Goal: Task Accomplishment & Management: Use online tool/utility

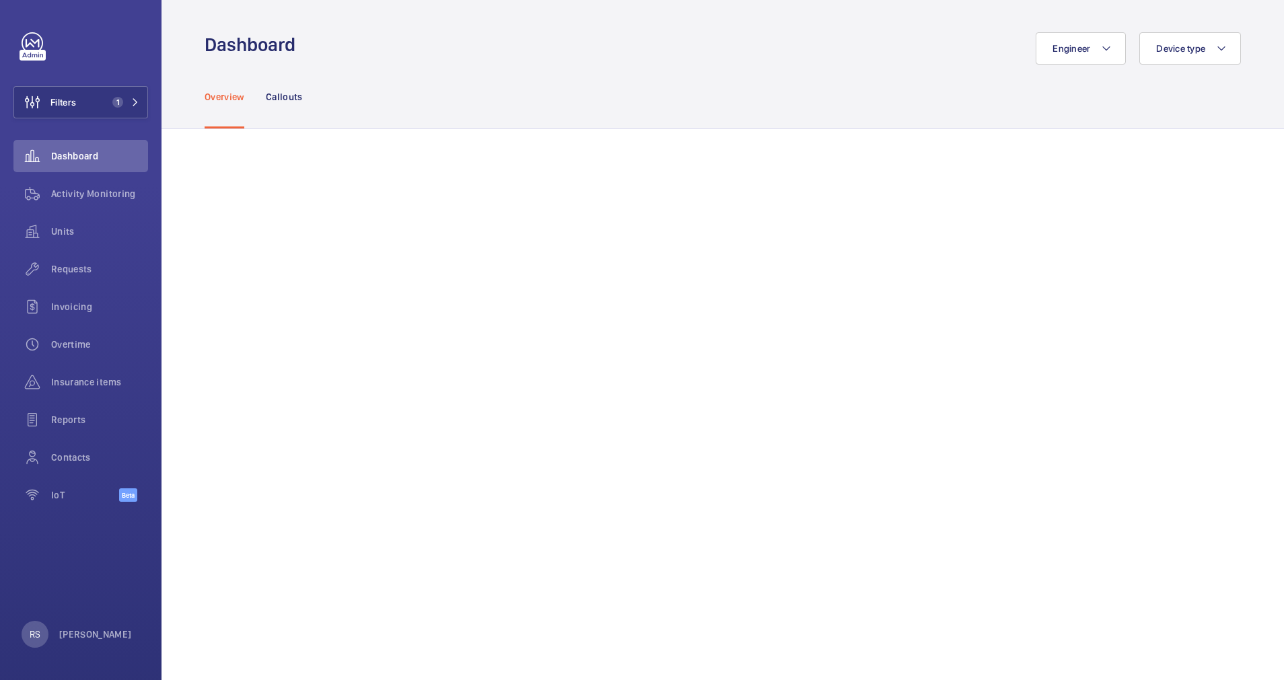
click at [507, 35] on div "Engineer Device type" at bounding box center [771, 48] width 937 height 32
click at [88, 195] on span "Activity Monitoring" at bounding box center [99, 193] width 97 height 13
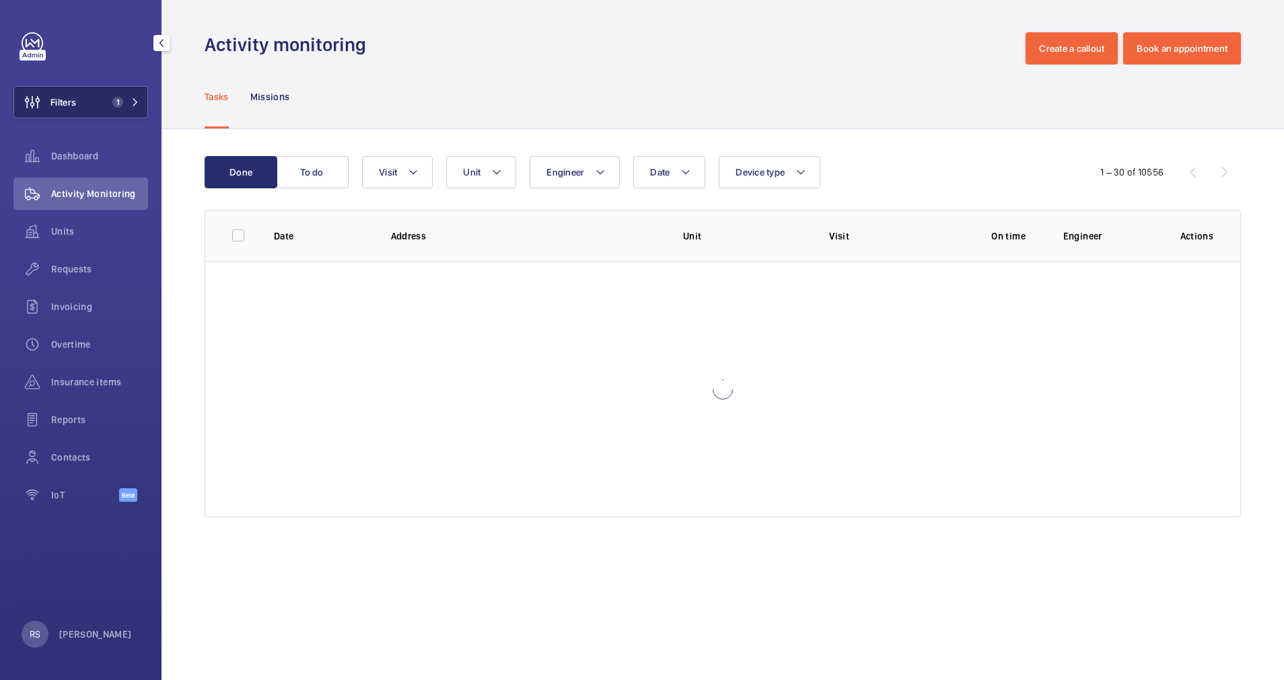
click at [133, 107] on button "Filters 1" at bounding box center [80, 102] width 135 height 32
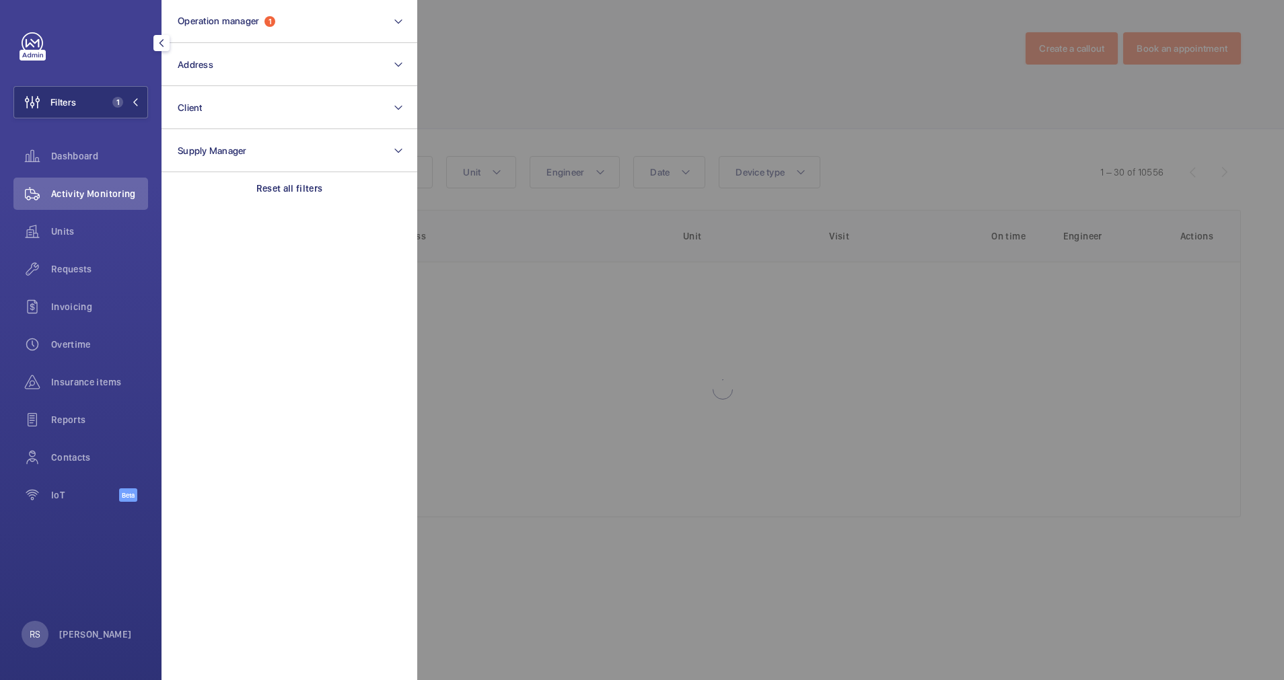
click at [818, 63] on div at bounding box center [1059, 340] width 1284 height 680
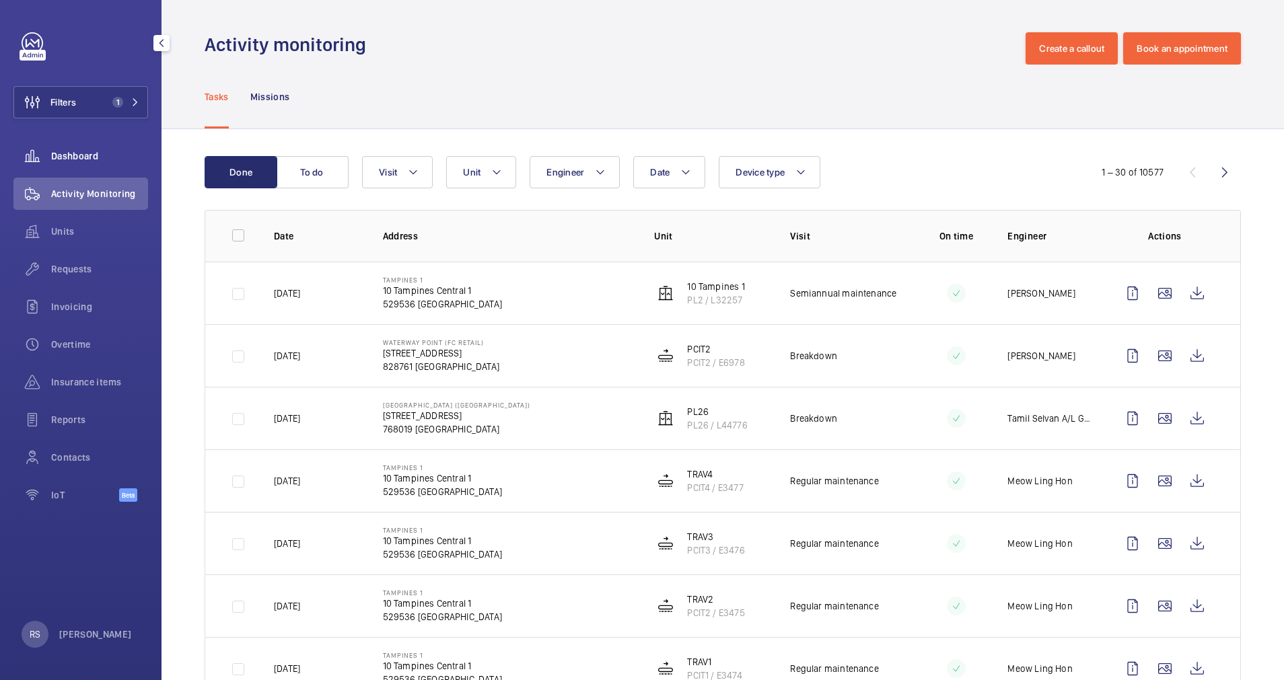
click at [82, 159] on span "Dashboard" at bounding box center [99, 155] width 97 height 13
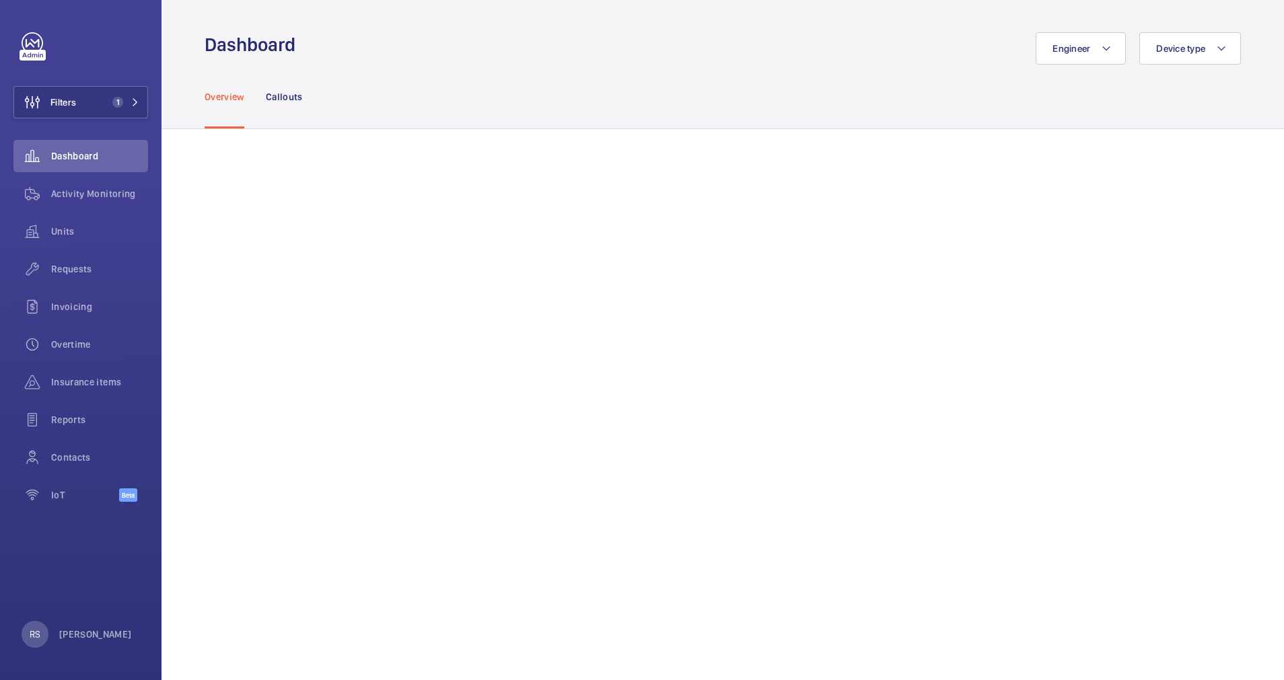
click at [674, 83] on div "Overview Callouts" at bounding box center [723, 97] width 1036 height 64
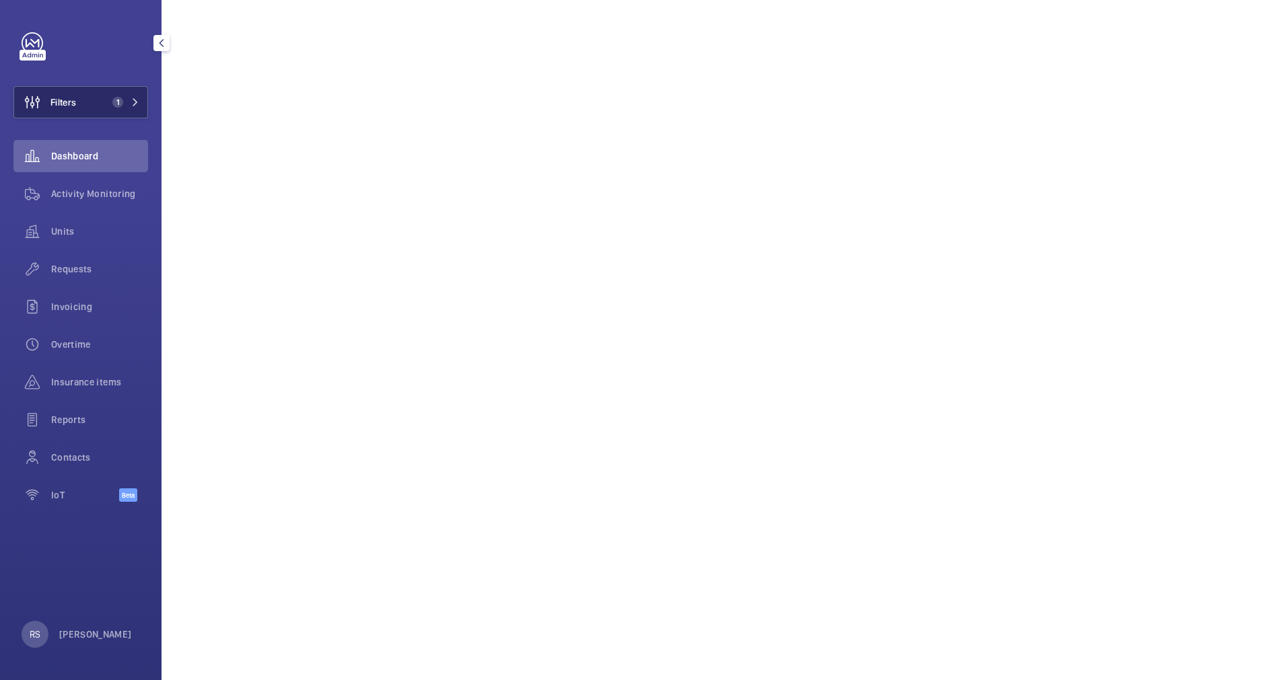
click at [137, 110] on button "Filters 1" at bounding box center [80, 102] width 135 height 32
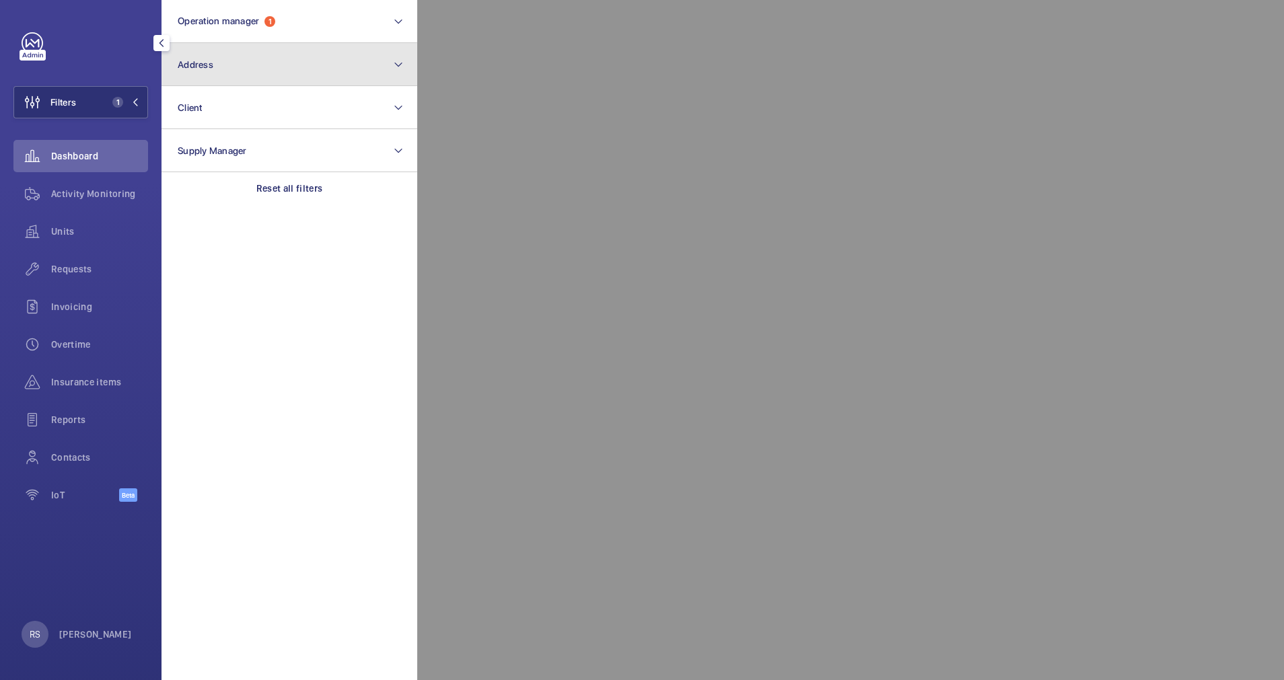
click at [227, 69] on button "Address" at bounding box center [290, 64] width 256 height 43
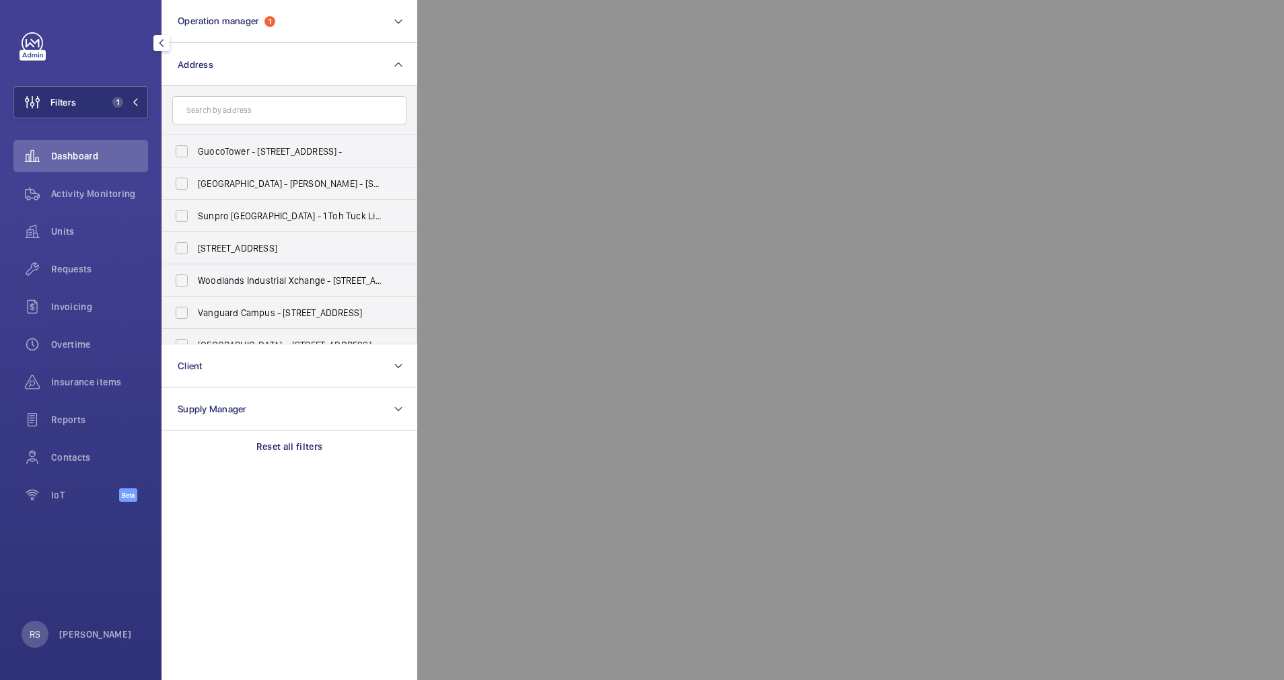
click at [247, 102] on input "text" at bounding box center [289, 110] width 234 height 28
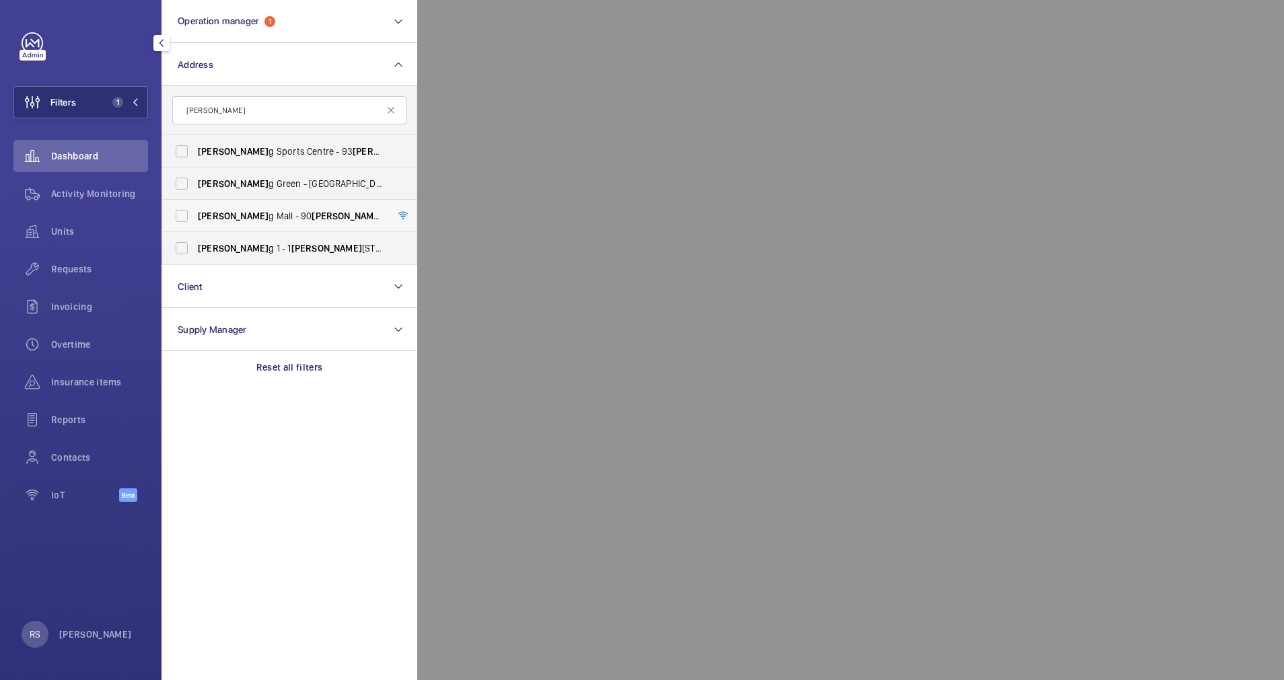
type input "[PERSON_NAME]"
click at [312, 214] on span "[PERSON_NAME]" at bounding box center [347, 216] width 71 height 11
click at [195, 214] on input "[PERSON_NAME] g Mall - [STREET_ADDRESS][PERSON_NAME]" at bounding box center [181, 216] width 27 height 27
checkbox input "true"
click at [577, 38] on div at bounding box center [1059, 340] width 1284 height 680
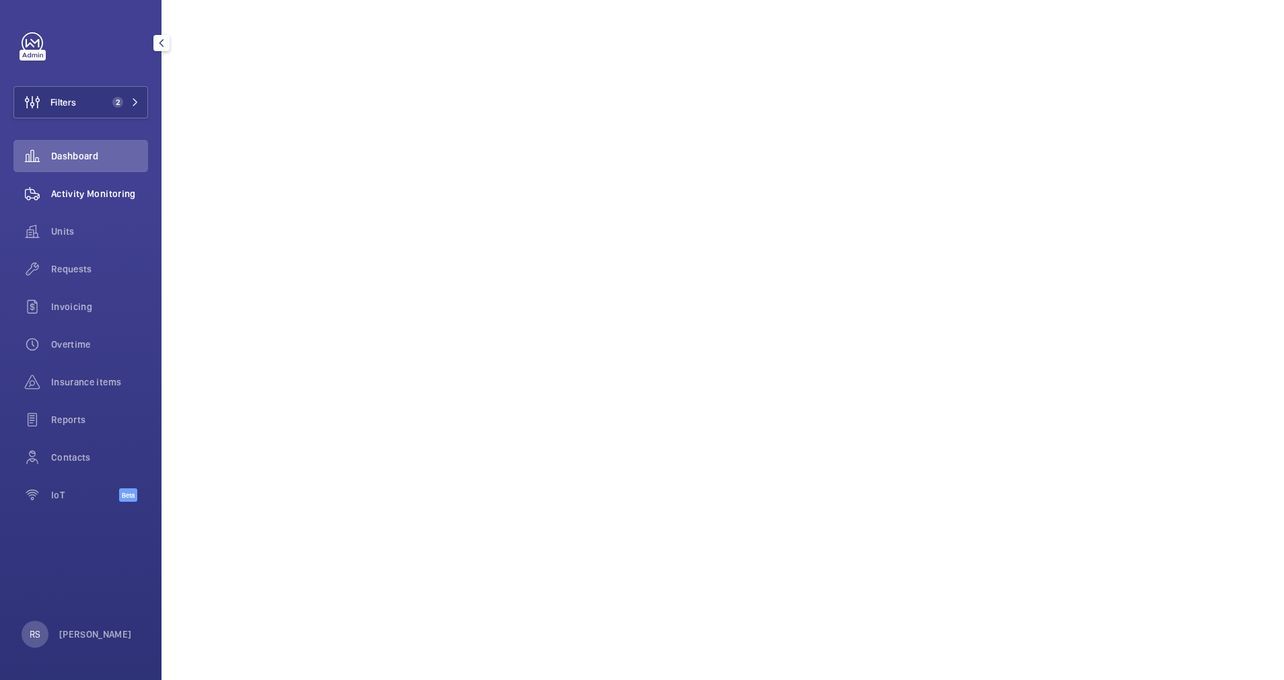
click at [82, 198] on span "Activity Monitoring" at bounding box center [99, 193] width 97 height 13
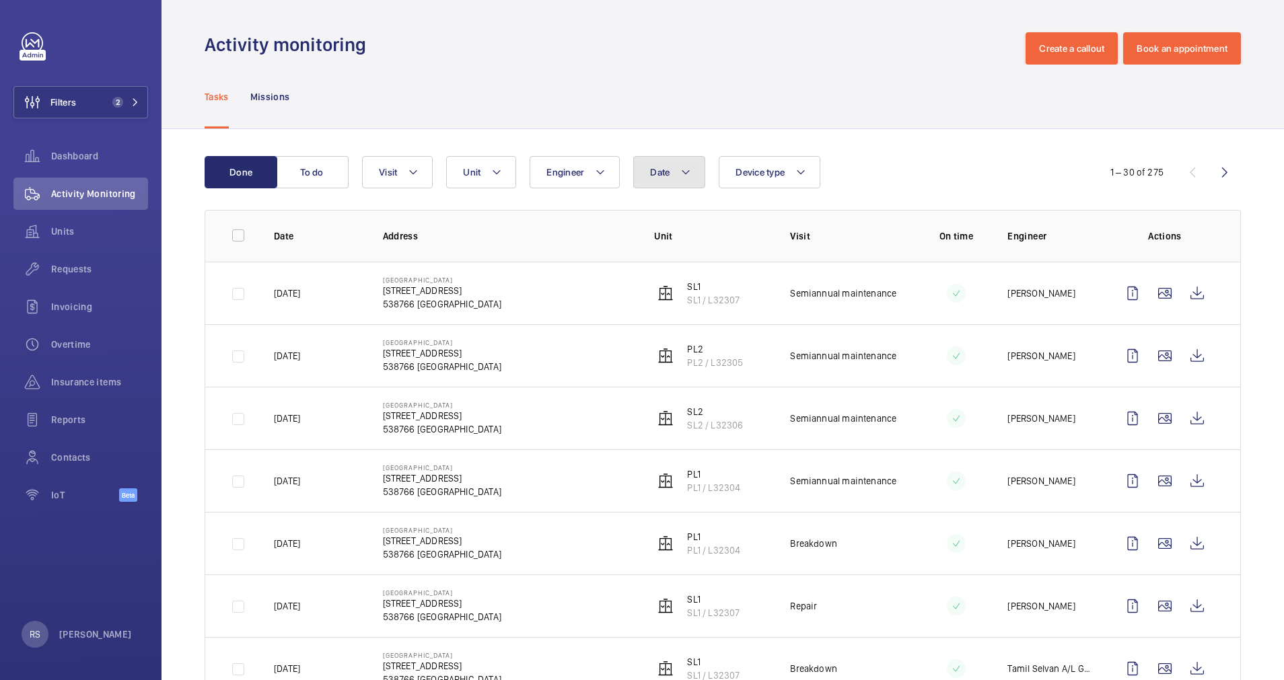
click at [696, 179] on button "Date" at bounding box center [669, 172] width 72 height 32
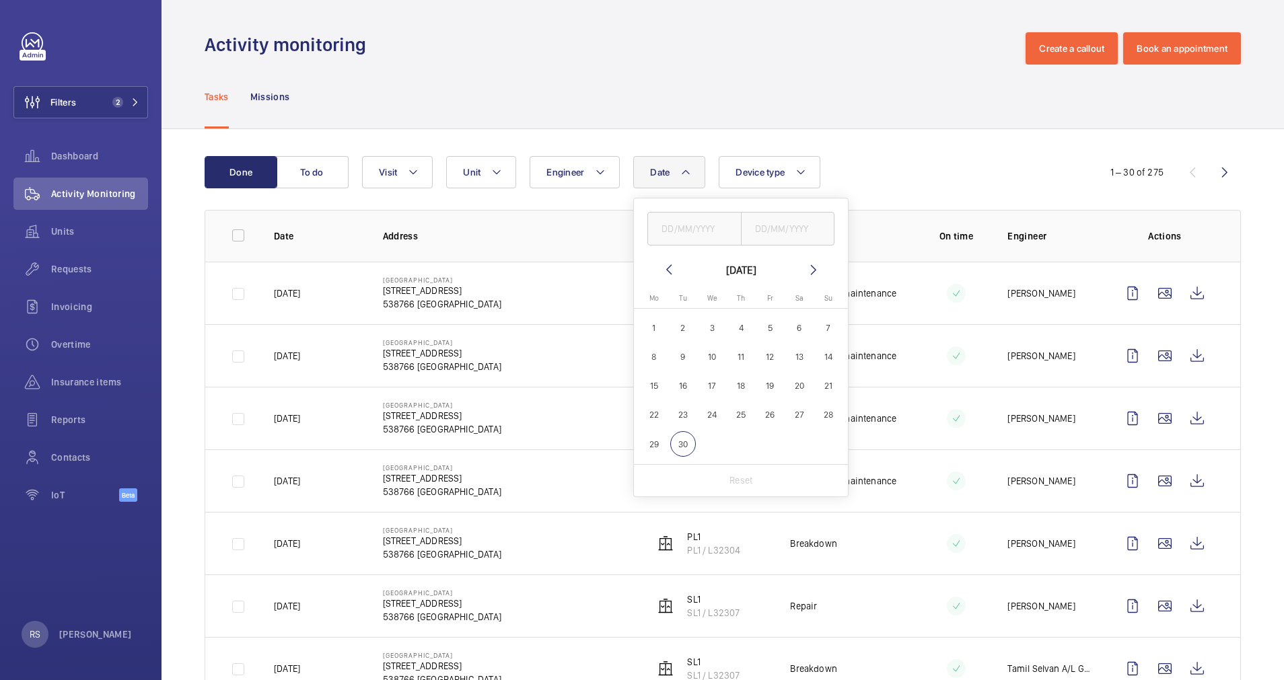
click at [659, 329] on span "1" at bounding box center [654, 328] width 26 height 26
type input "[DATE]"
click at [686, 447] on span "30" at bounding box center [683, 444] width 26 height 26
type input "[DATE]"
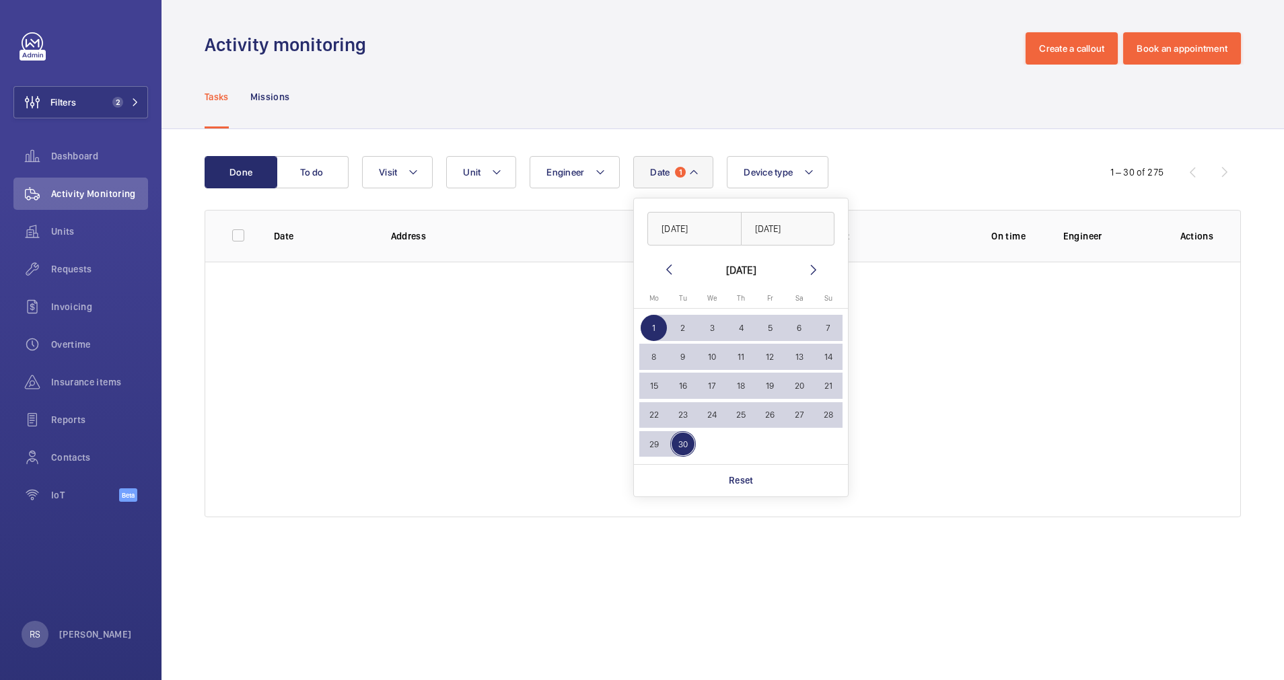
click at [863, 135] on div "Done To do Date 1 [DATE] [DATE] [DATE] [DATE] Mo [DATE] Tu [DATE] We [DATE] Th …" at bounding box center [723, 339] width 1122 height 421
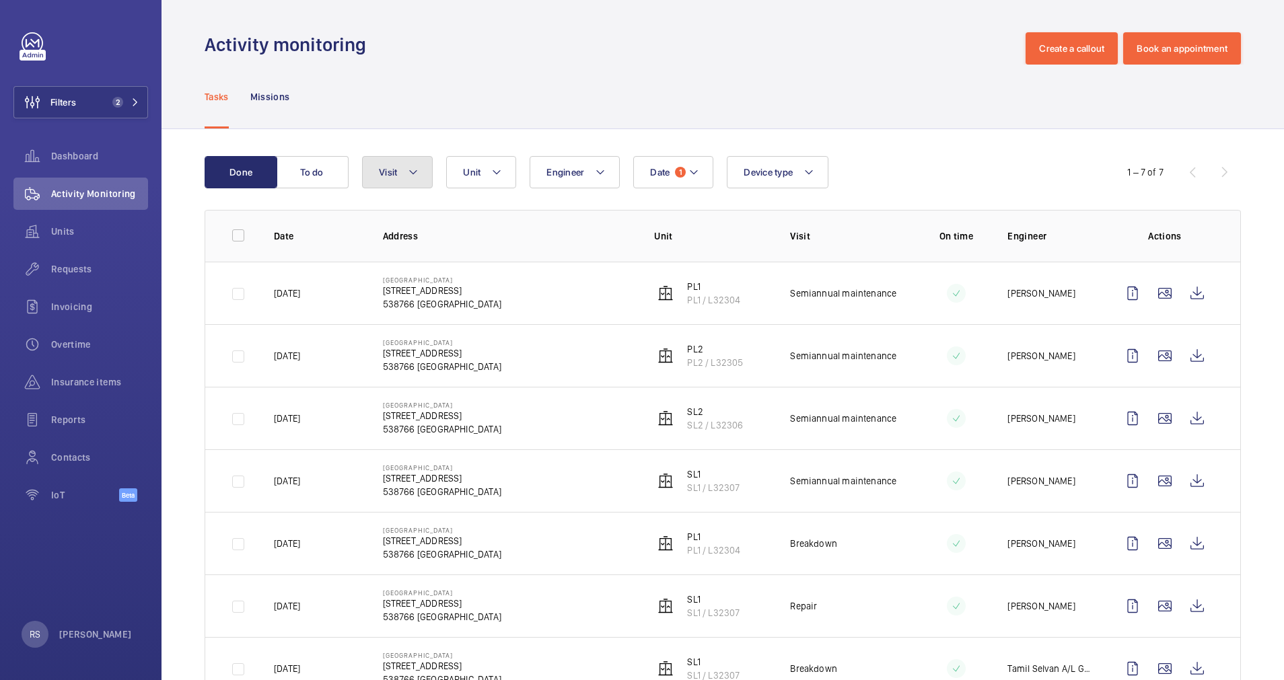
click at [416, 172] on mat-icon at bounding box center [413, 172] width 11 height 16
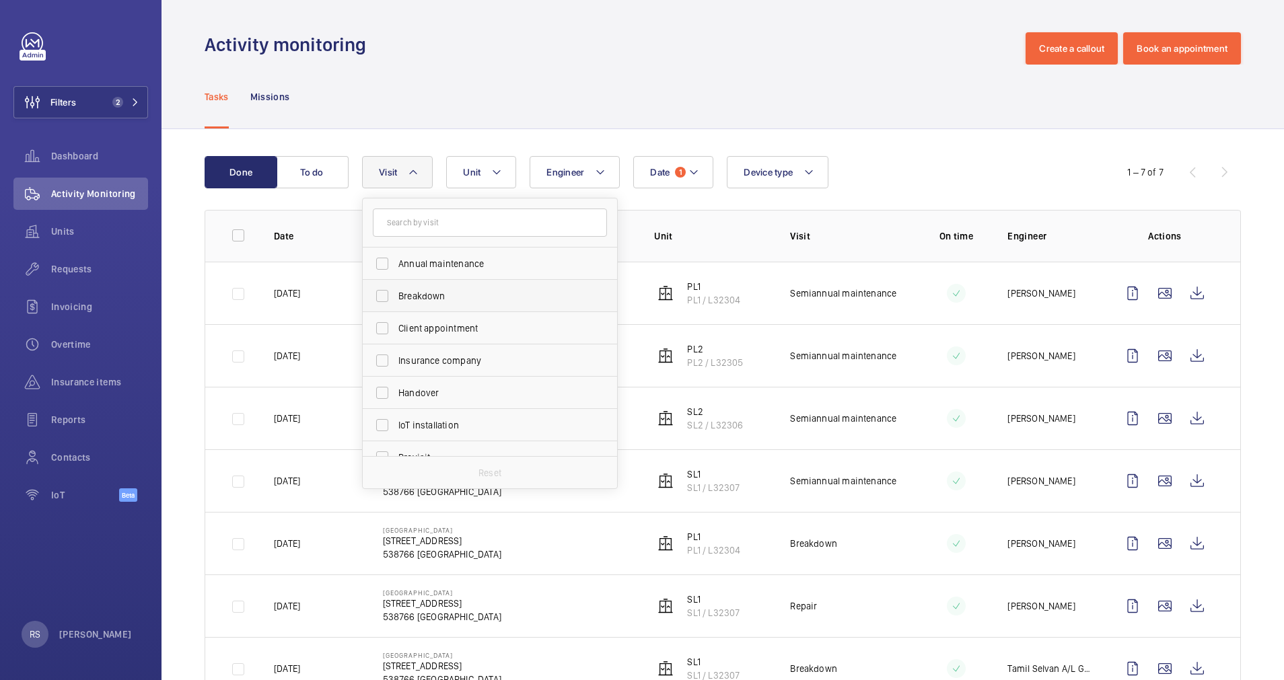
drag, startPoint x: 437, startPoint y: 266, endPoint x: 458, endPoint y: 298, distance: 38.1
click at [439, 266] on span "Annual maintenance" at bounding box center [490, 263] width 185 height 13
click at [396, 266] on input "Annual maintenance" at bounding box center [382, 263] width 27 height 27
checkbox input "true"
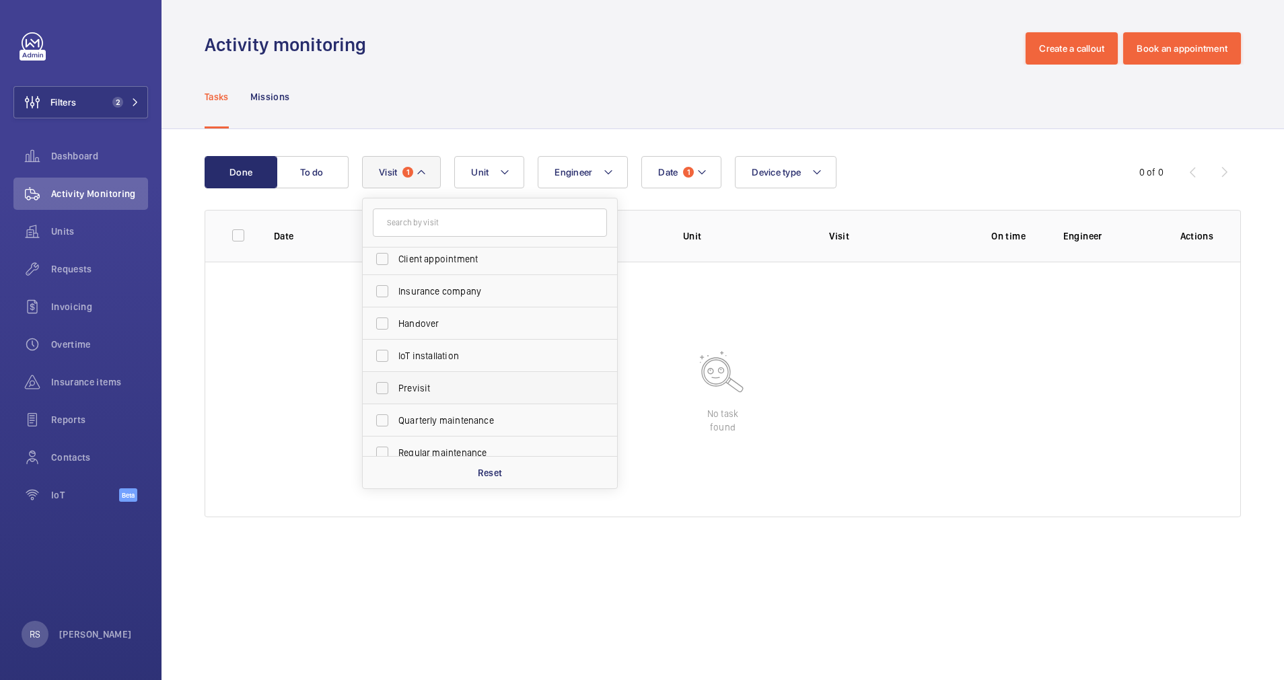
scroll to position [101, 0]
click at [453, 394] on span "Quarterly maintenance" at bounding box center [490, 388] width 185 height 13
click at [396, 394] on input "Quarterly maintenance" at bounding box center [382, 388] width 27 height 27
checkbox input "true"
click at [441, 422] on span "Regular maintenance" at bounding box center [490, 421] width 185 height 13
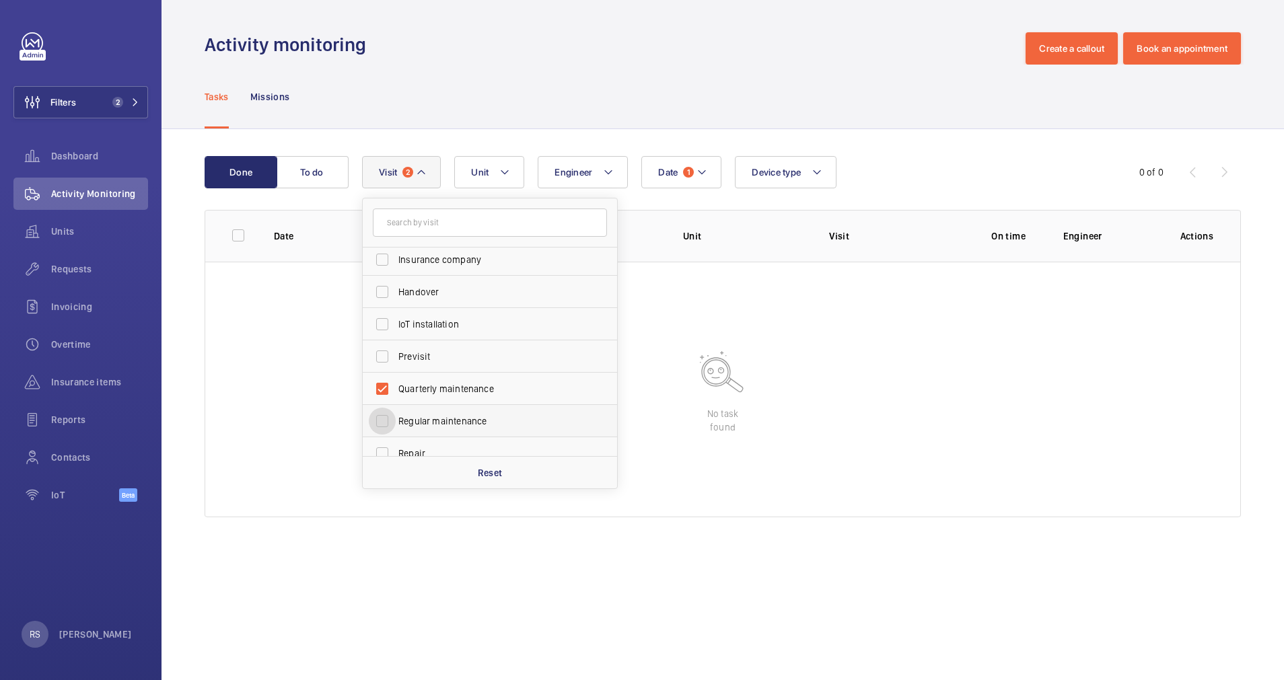
click at [396, 422] on input "Regular maintenance" at bounding box center [382, 421] width 27 height 27
checkbox input "true"
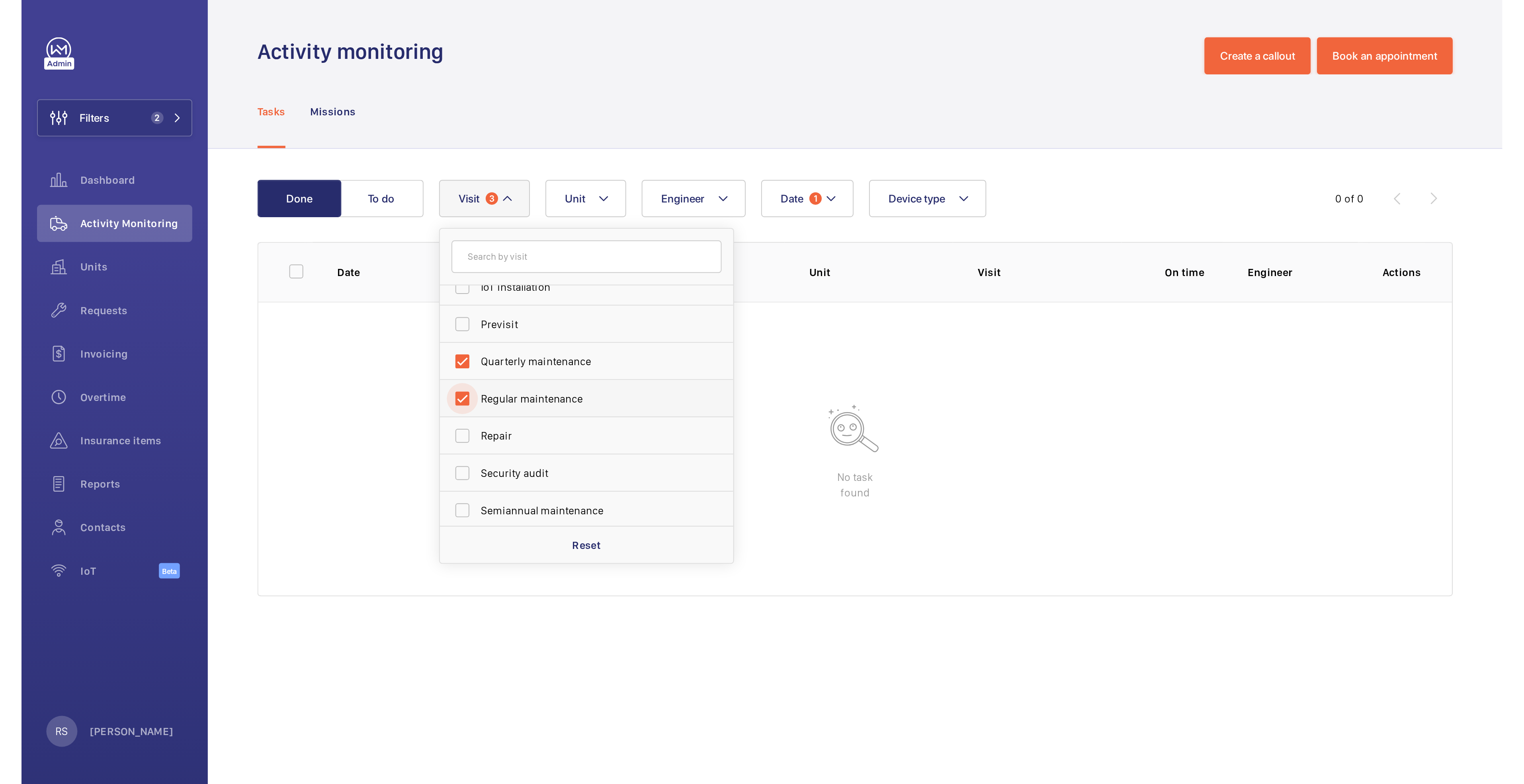
scroll to position [119, 0]
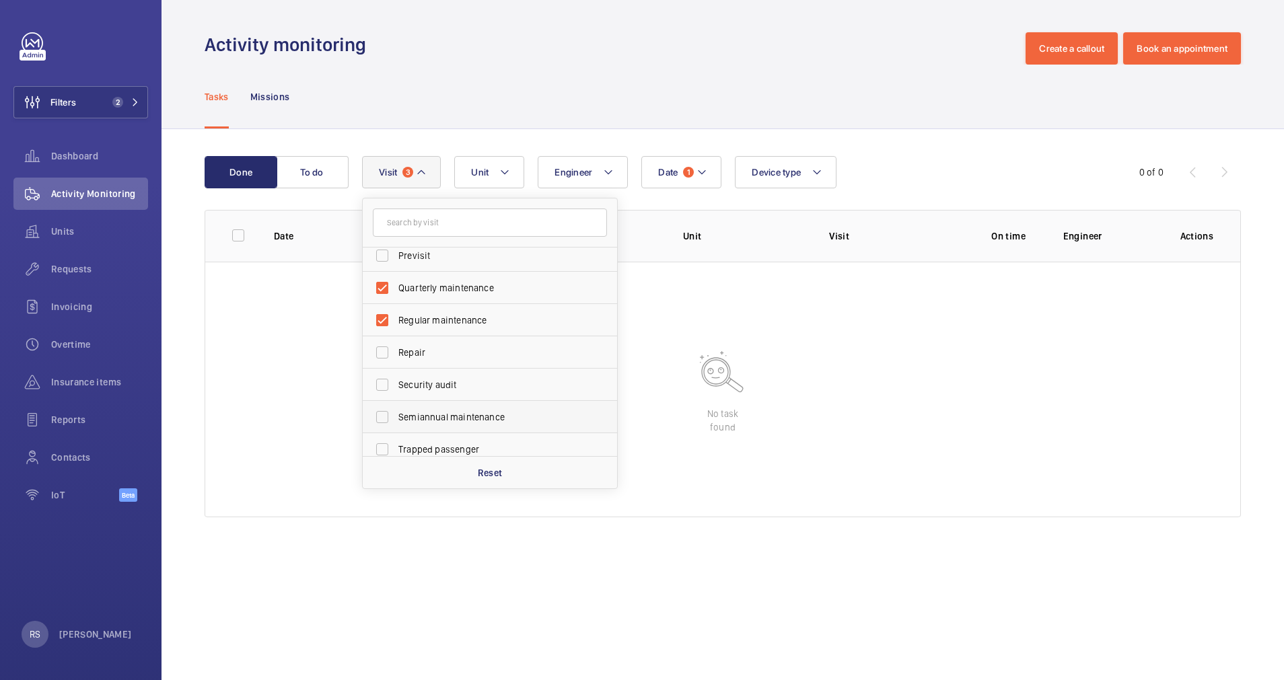
click at [440, 416] on span "Semiannual maintenance" at bounding box center [490, 416] width 185 height 13
click at [396, 416] on input "Semiannual maintenance" at bounding box center [382, 417] width 27 height 27
checkbox input "true"
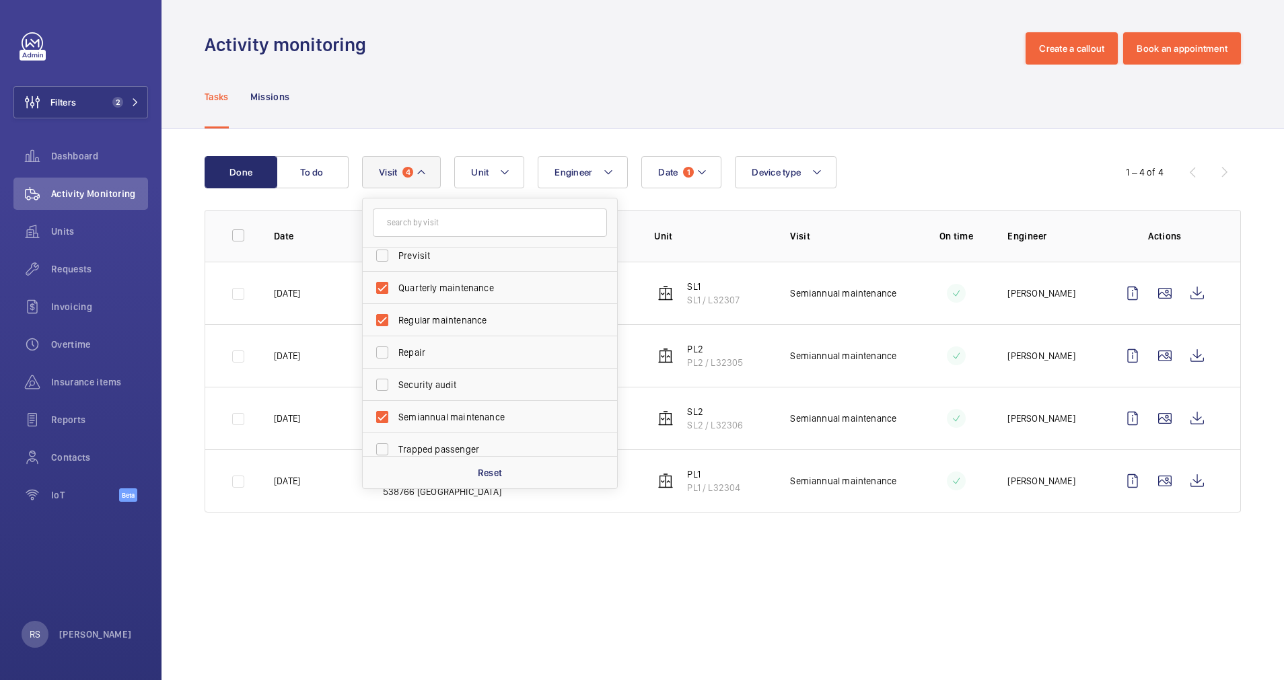
click at [757, 71] on div "Tasks Missions" at bounding box center [723, 97] width 1036 height 64
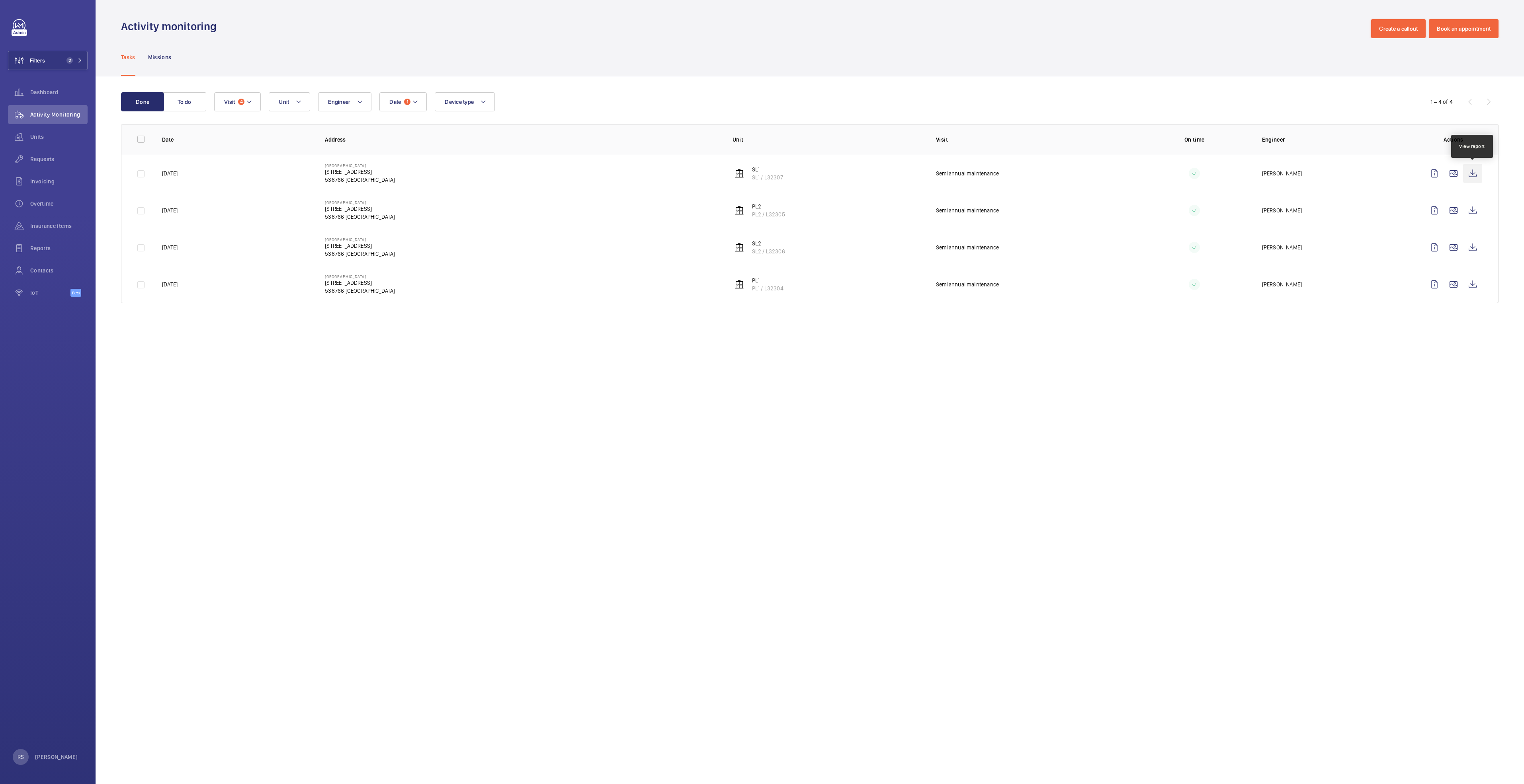
click at [759, 171] on wm-front-icon-button at bounding box center [1473, 173] width 19 height 19
click at [759, 210] on td at bounding box center [1455, 210] width 86 height 37
click at [759, 211] on wm-front-icon-button at bounding box center [1473, 210] width 19 height 19
click at [759, 254] on wm-front-icon-button at bounding box center [1473, 247] width 19 height 19
click at [759, 289] on wm-front-icon-button at bounding box center [1473, 284] width 19 height 19
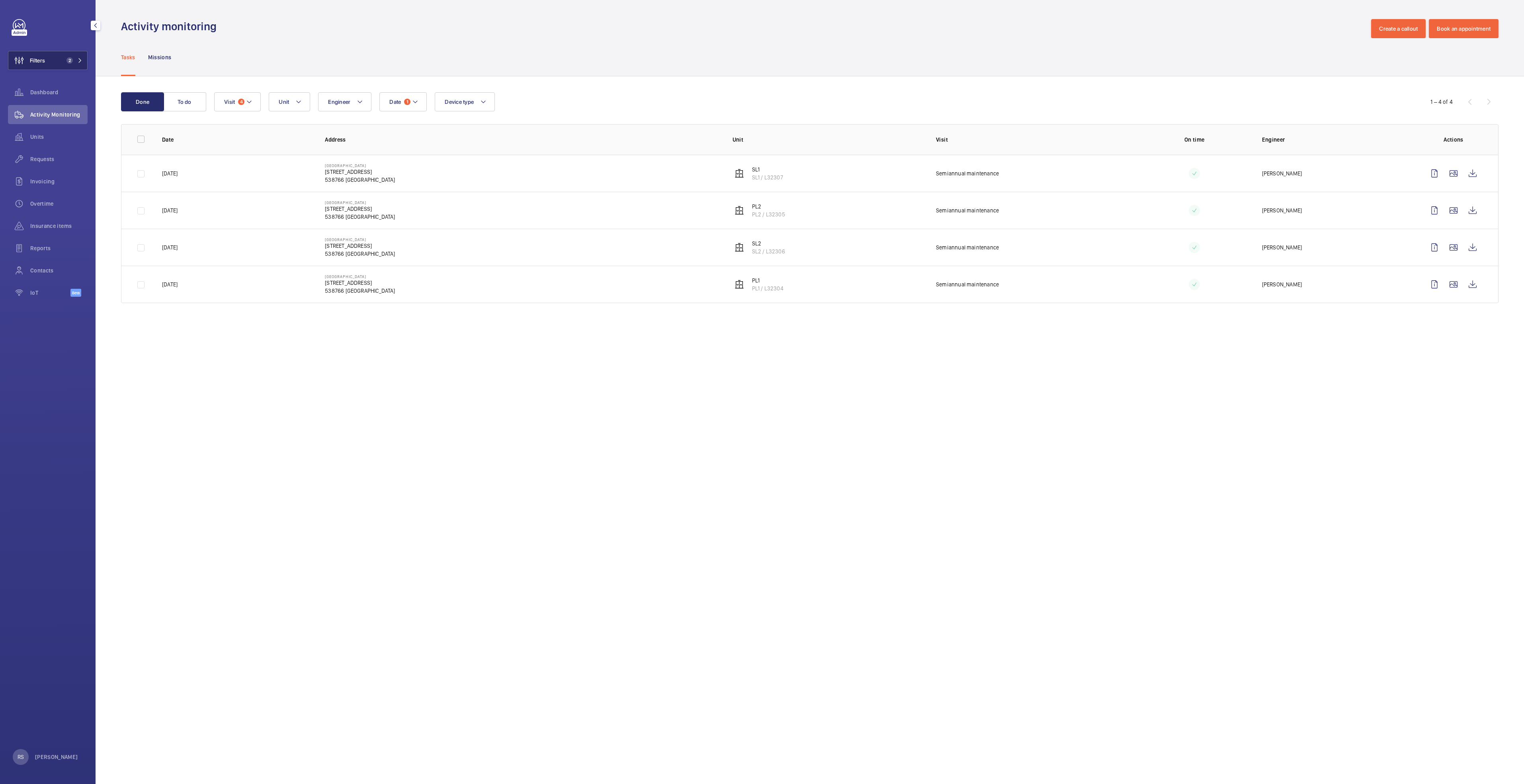
click at [79, 63] on span "2" at bounding box center [73, 60] width 19 height 7
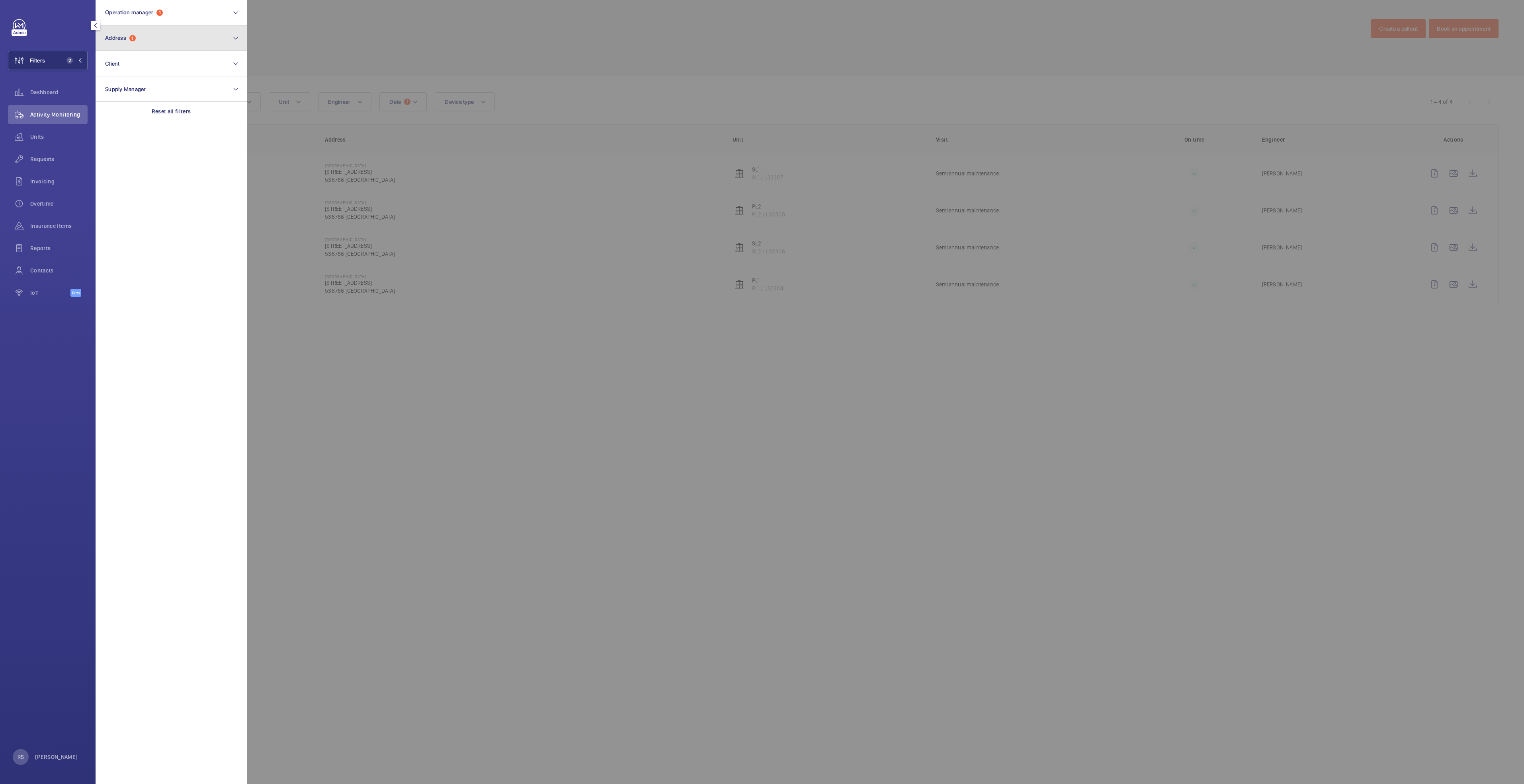
click at [166, 50] on button "Address 1" at bounding box center [172, 38] width 151 height 25
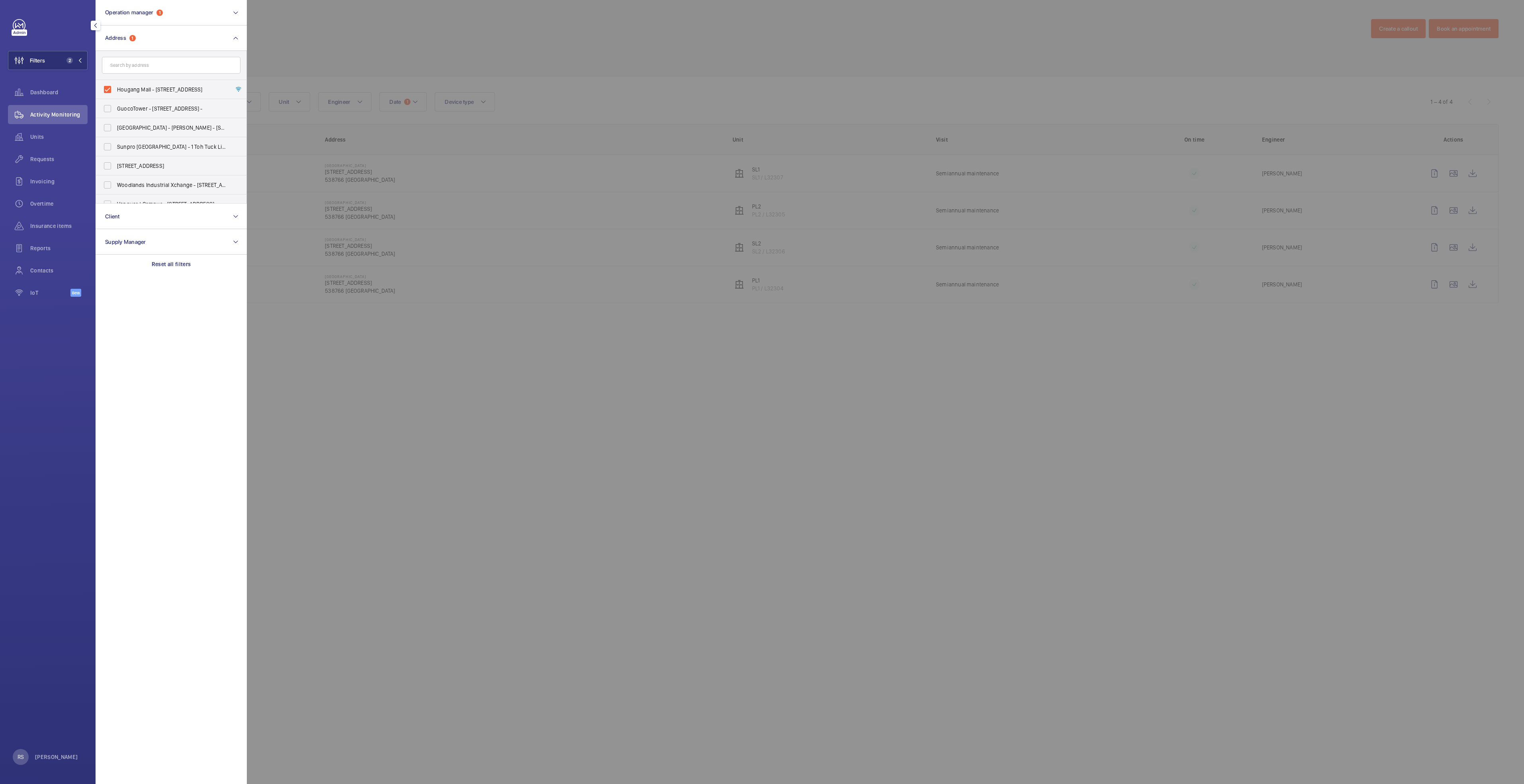
click at [180, 96] on label "Hougang Mall - [STREET_ADDRESS]" at bounding box center [165, 89] width 138 height 19
click at [115, 96] on input "Hougang Mall - [STREET_ADDRESS]" at bounding box center [107, 89] width 16 height 16
checkbox input "false"
click at [173, 63] on input "text" at bounding box center [171, 65] width 138 height 17
type input "causeway"
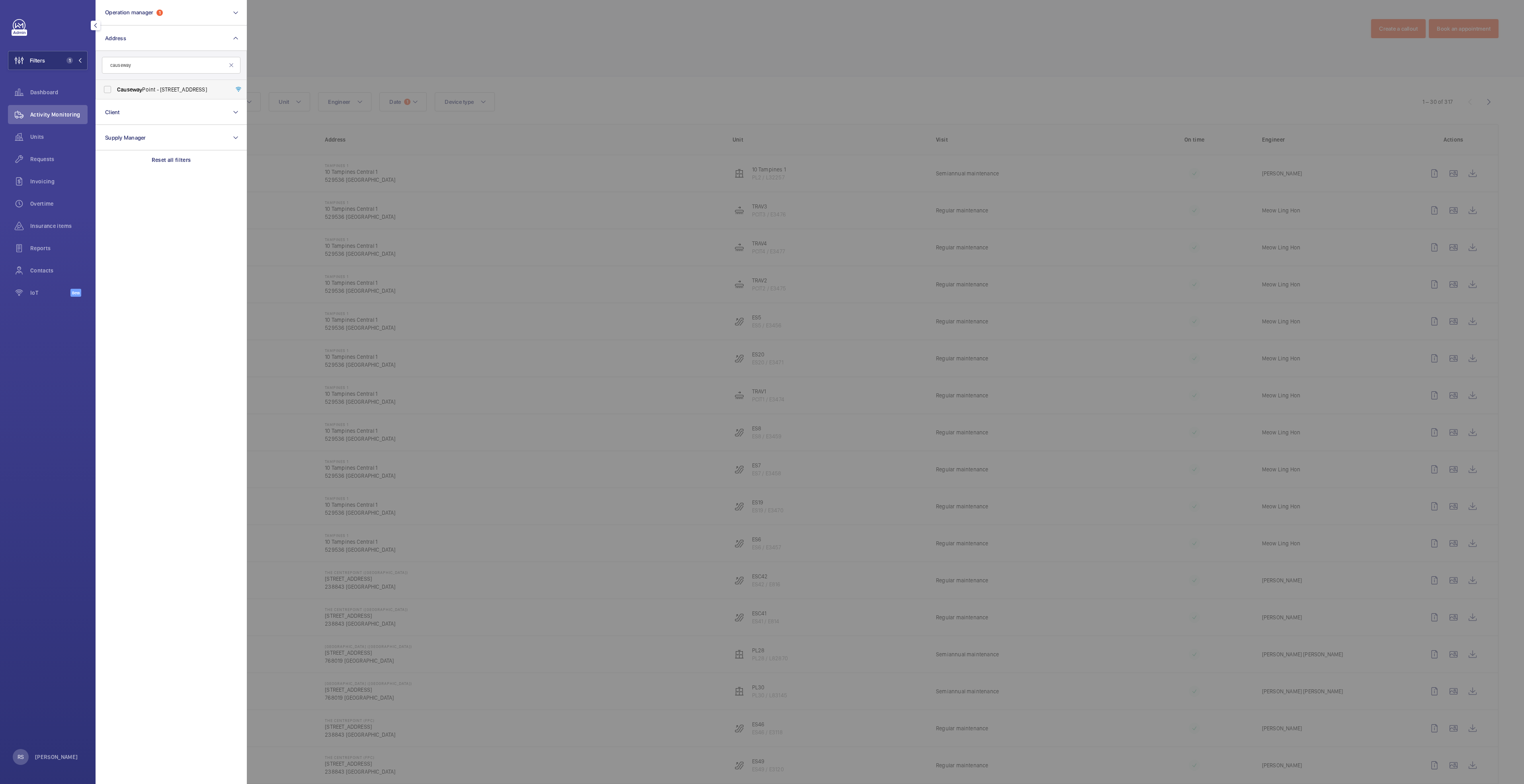
click at [172, 86] on span "[GEOGRAPHIC_DATA] - [STREET_ADDRESS]" at bounding box center [172, 89] width 109 height 8
click at [115, 86] on input "[GEOGRAPHIC_DATA] - [STREET_ADDRESS]" at bounding box center [107, 89] width 16 height 16
checkbox input "true"
click at [533, 73] on div at bounding box center [1009, 392] width 1524 height 784
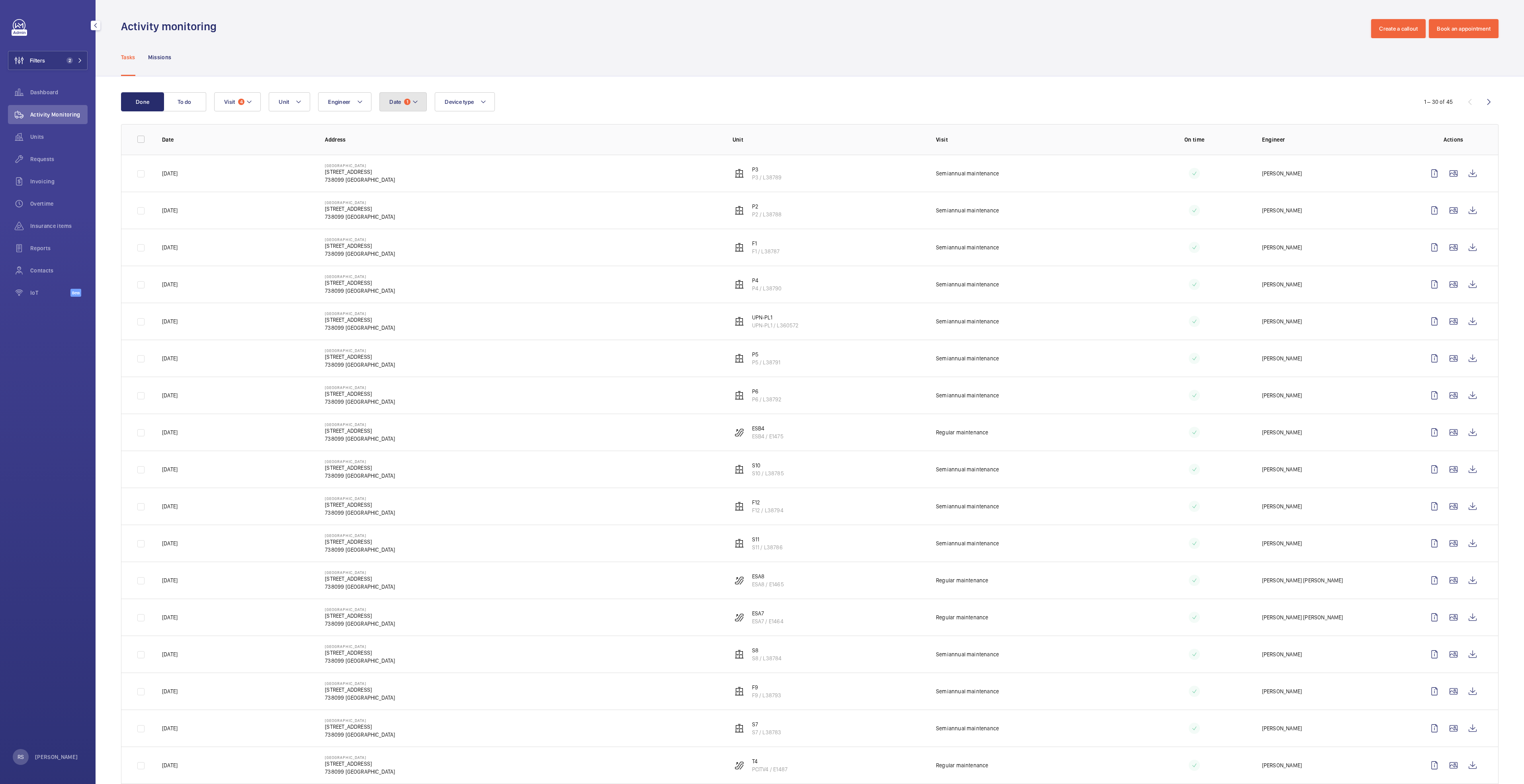
click at [419, 102] on button "Date 1" at bounding box center [403, 102] width 47 height 19
click at [629, 101] on div "Date 1 [DATE] [DATE] [DATE] [DATE] Mo [DATE] Tu [DATE] We [DATE] Th [DATE] Fr […" at bounding box center [808, 102] width 1189 height 19
click at [489, 102] on button "Device type" at bounding box center [465, 102] width 60 height 19
click at [483, 179] on label "Lift" at bounding box center [505, 175] width 138 height 19
click at [454, 179] on input "Lift" at bounding box center [447, 175] width 16 height 16
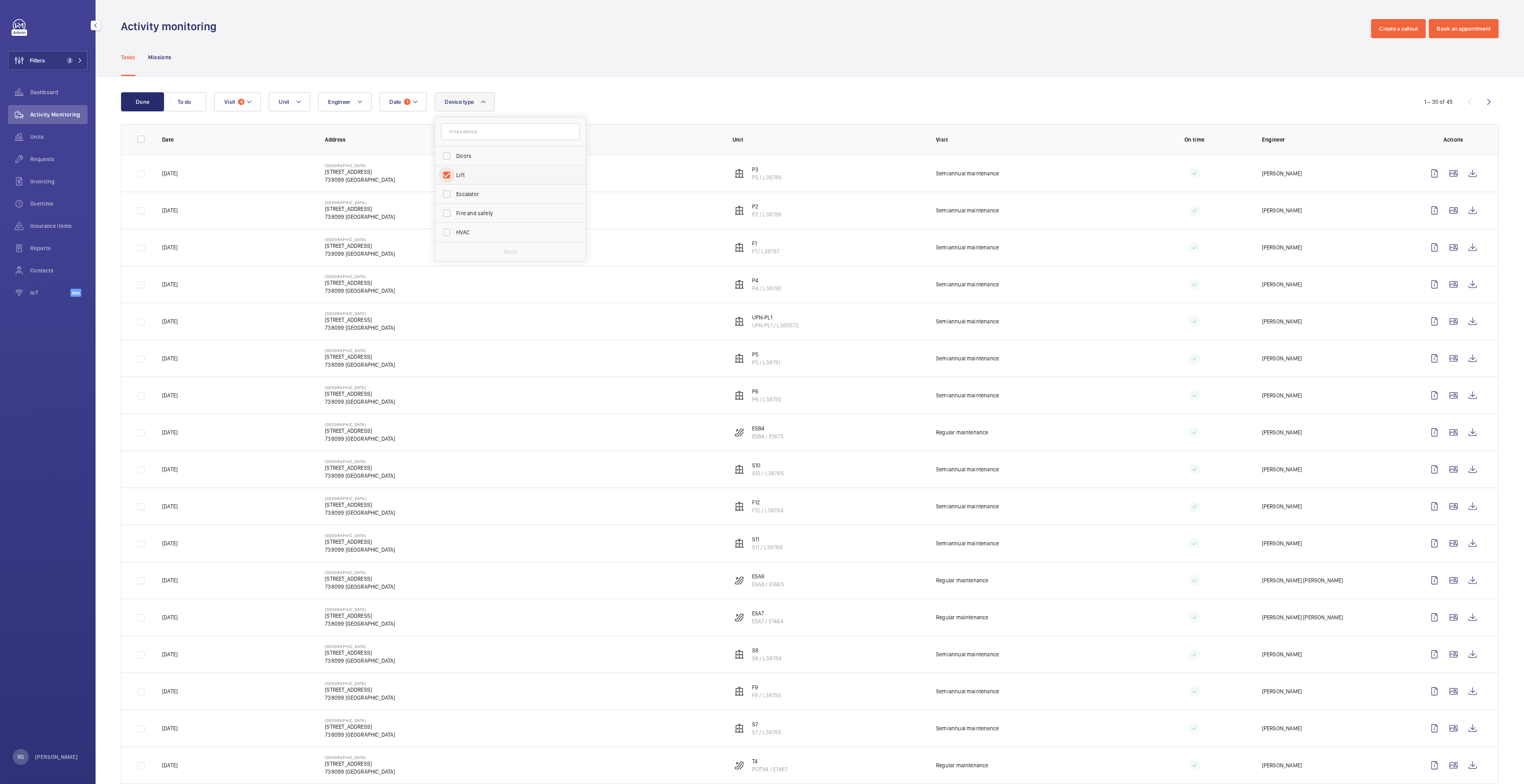
checkbox input "true"
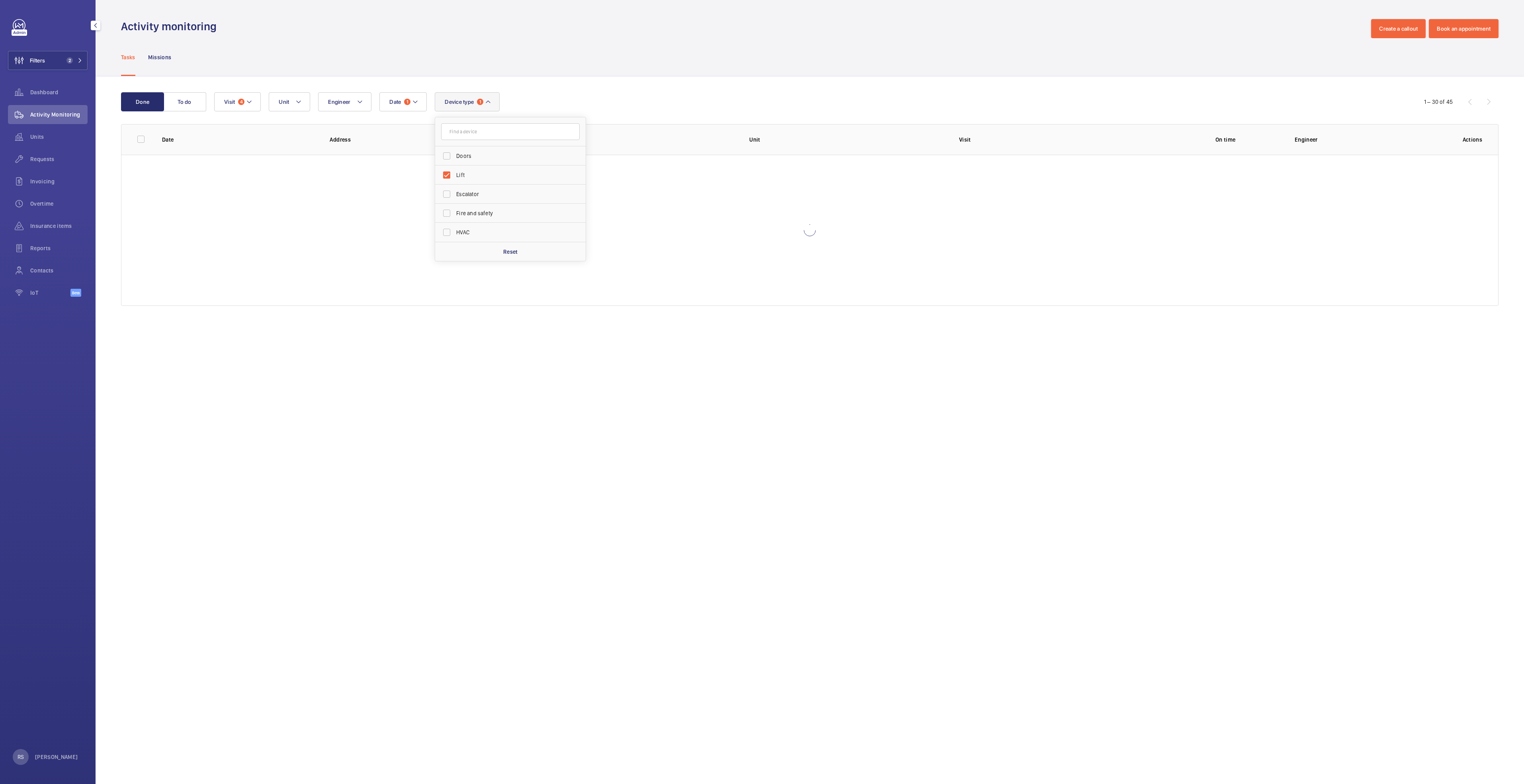
click at [651, 61] on div "Tasks Missions" at bounding box center [810, 57] width 1377 height 38
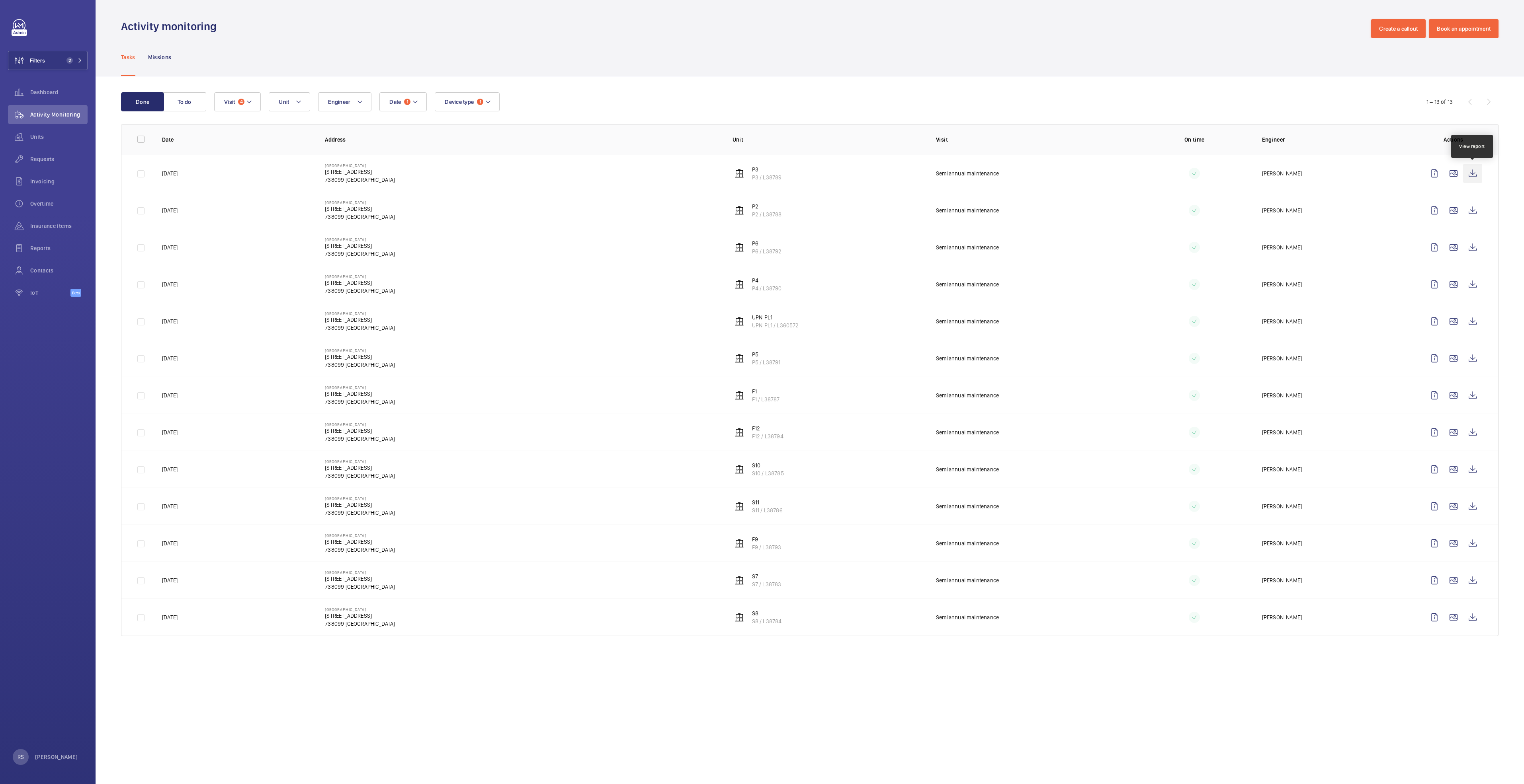
click at [759, 171] on wm-front-icon-button at bounding box center [1473, 173] width 19 height 19
click at [759, 209] on wm-front-icon-button at bounding box center [1454, 210] width 19 height 19
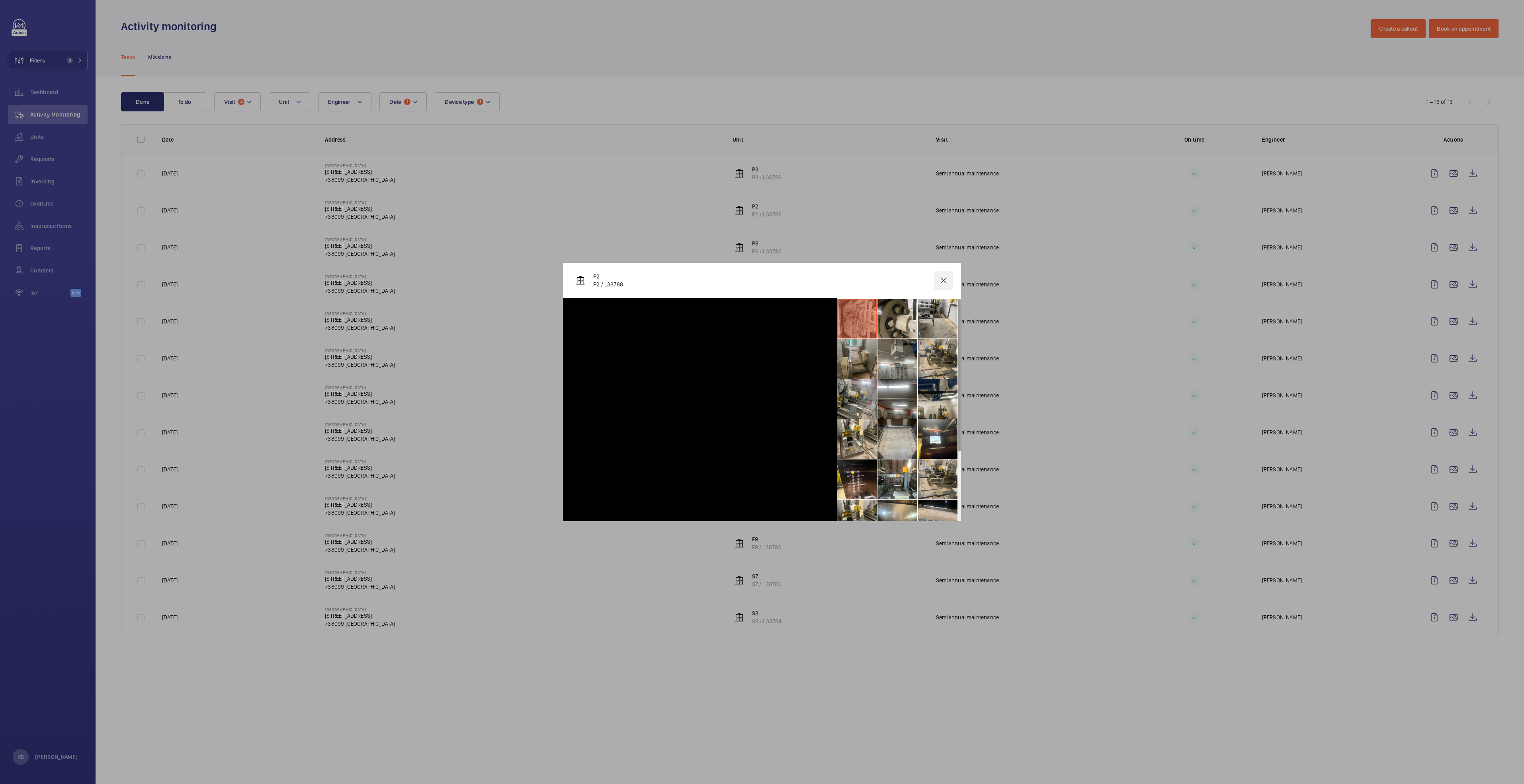
click at [759, 279] on wm-front-icon-button at bounding box center [944, 280] width 19 height 19
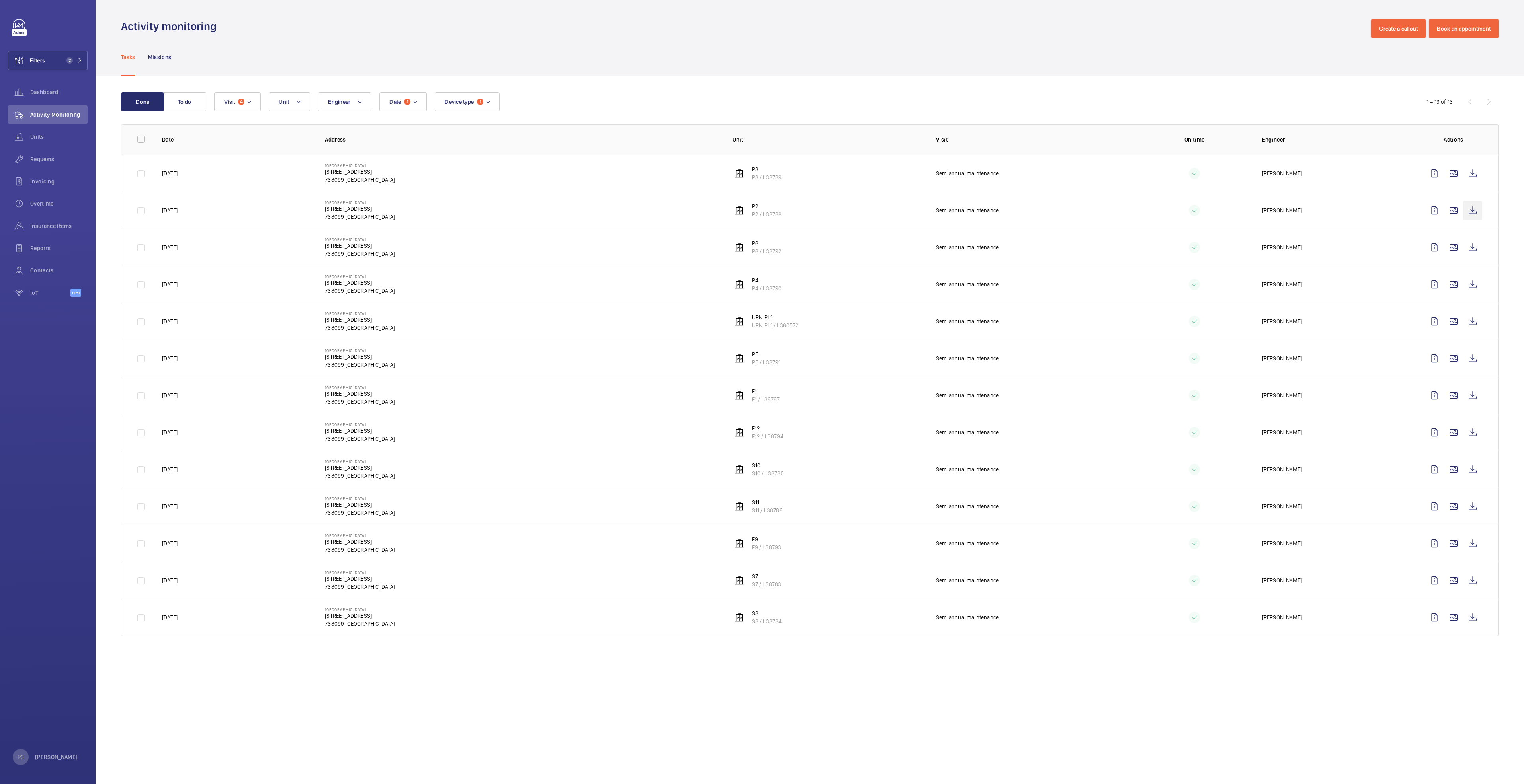
click at [759, 204] on wm-front-icon-button at bounding box center [1473, 210] width 19 height 19
click at [759, 250] on wm-front-icon-button at bounding box center [1473, 247] width 19 height 19
click at [759, 293] on wm-front-icon-button at bounding box center [1473, 284] width 19 height 19
click at [759, 319] on wm-front-icon-button at bounding box center [1473, 322] width 19 height 19
click at [759, 363] on wm-front-icon-button at bounding box center [1473, 358] width 19 height 19
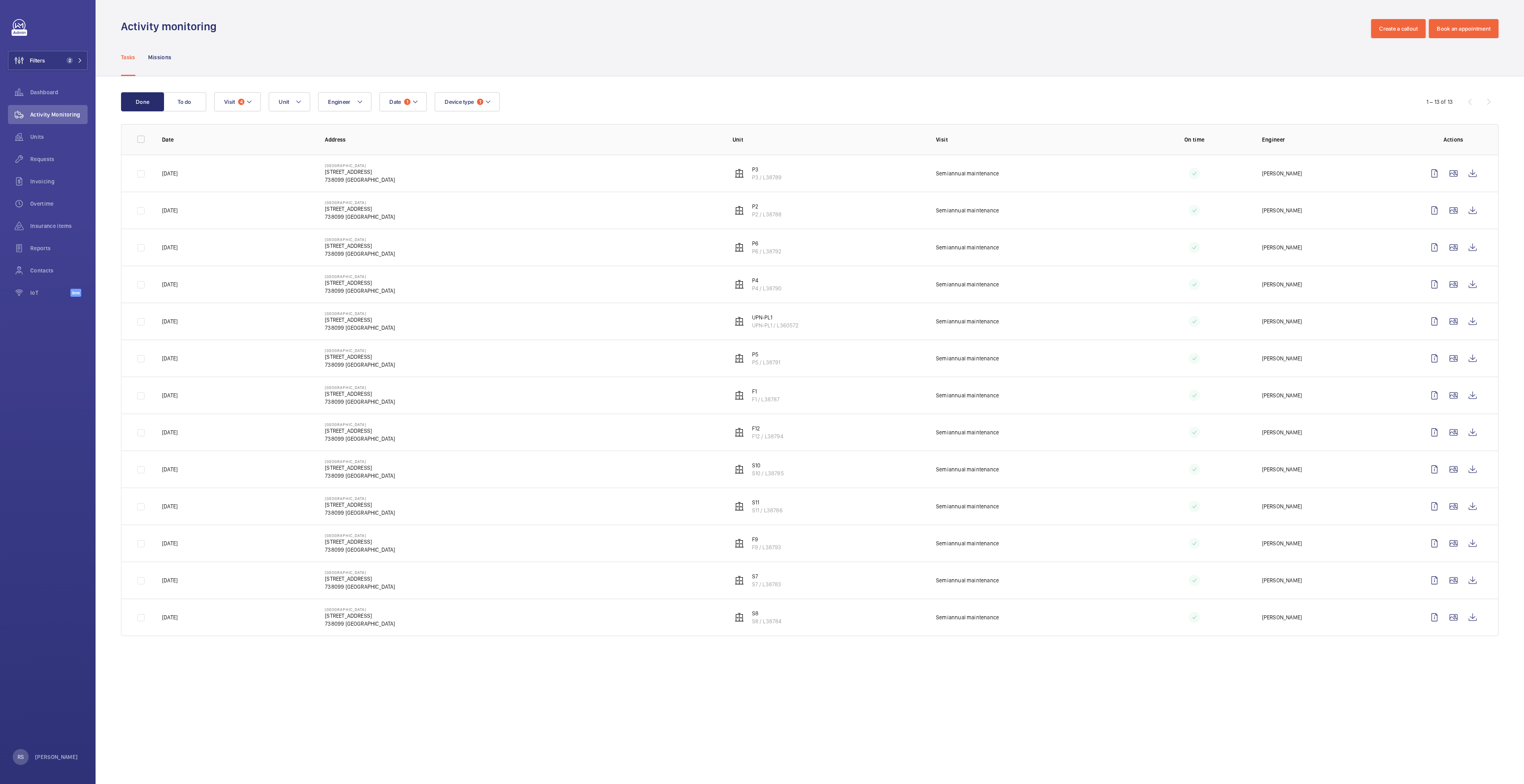
click at [759, 394] on td at bounding box center [1455, 395] width 86 height 37
drag, startPoint x: 1483, startPoint y: 394, endPoint x: 1478, endPoint y: 394, distance: 5.0
click at [759, 394] on td at bounding box center [1455, 395] width 86 height 37
click at [759, 394] on wm-front-icon-button at bounding box center [1473, 396] width 19 height 19
click at [759, 402] on wm-front-icon-button at bounding box center [1473, 432] width 19 height 19
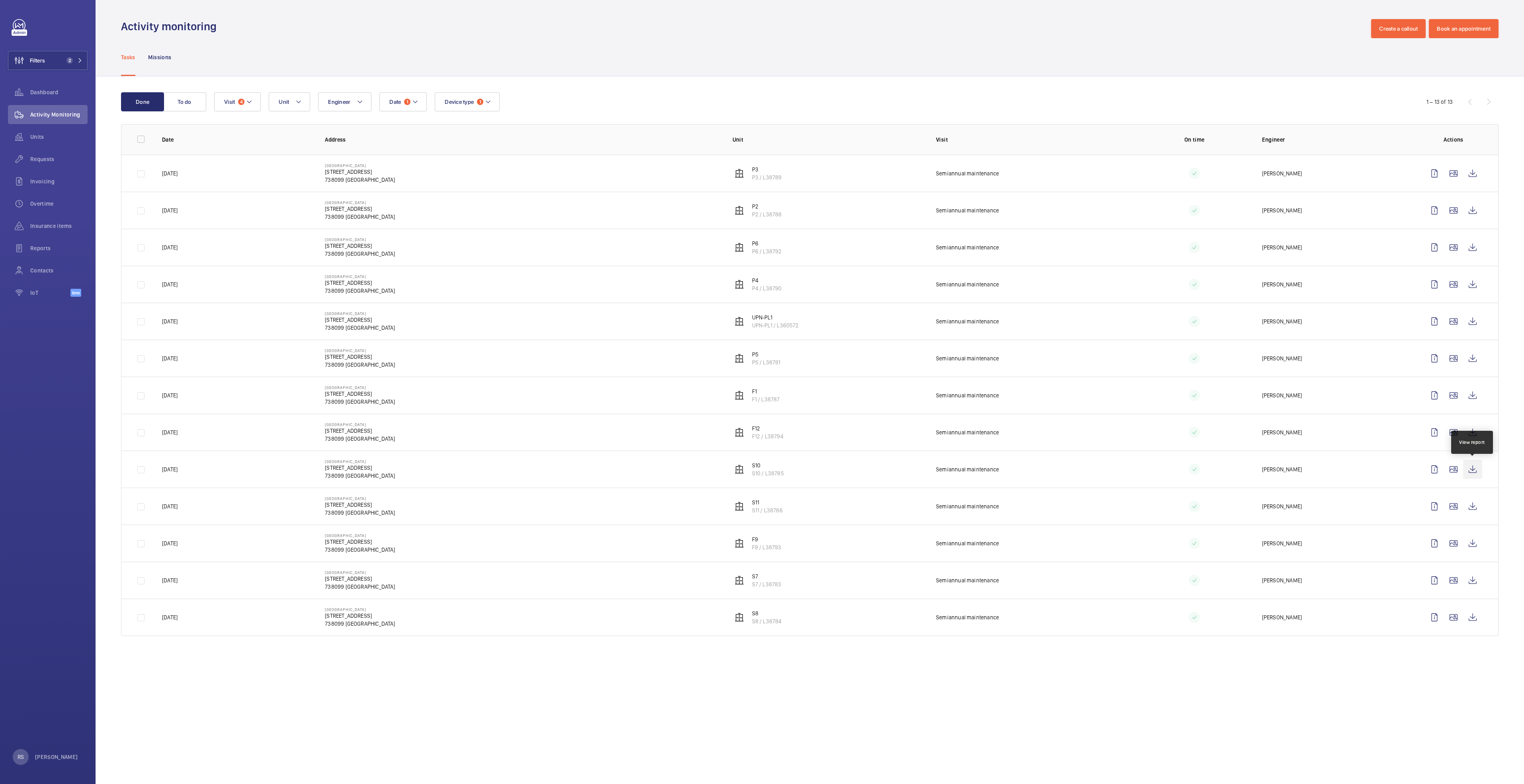
click at [759, 402] on wm-front-icon-button at bounding box center [1473, 469] width 19 height 19
click at [759, 402] on wm-front-icon-button at bounding box center [1473, 506] width 19 height 19
click at [759, 402] on wm-front-icon-button at bounding box center [1473, 543] width 19 height 19
click at [759, 402] on wm-front-icon-button at bounding box center [1473, 581] width 19 height 19
click at [759, 402] on wm-front-icon-button at bounding box center [1473, 617] width 19 height 19
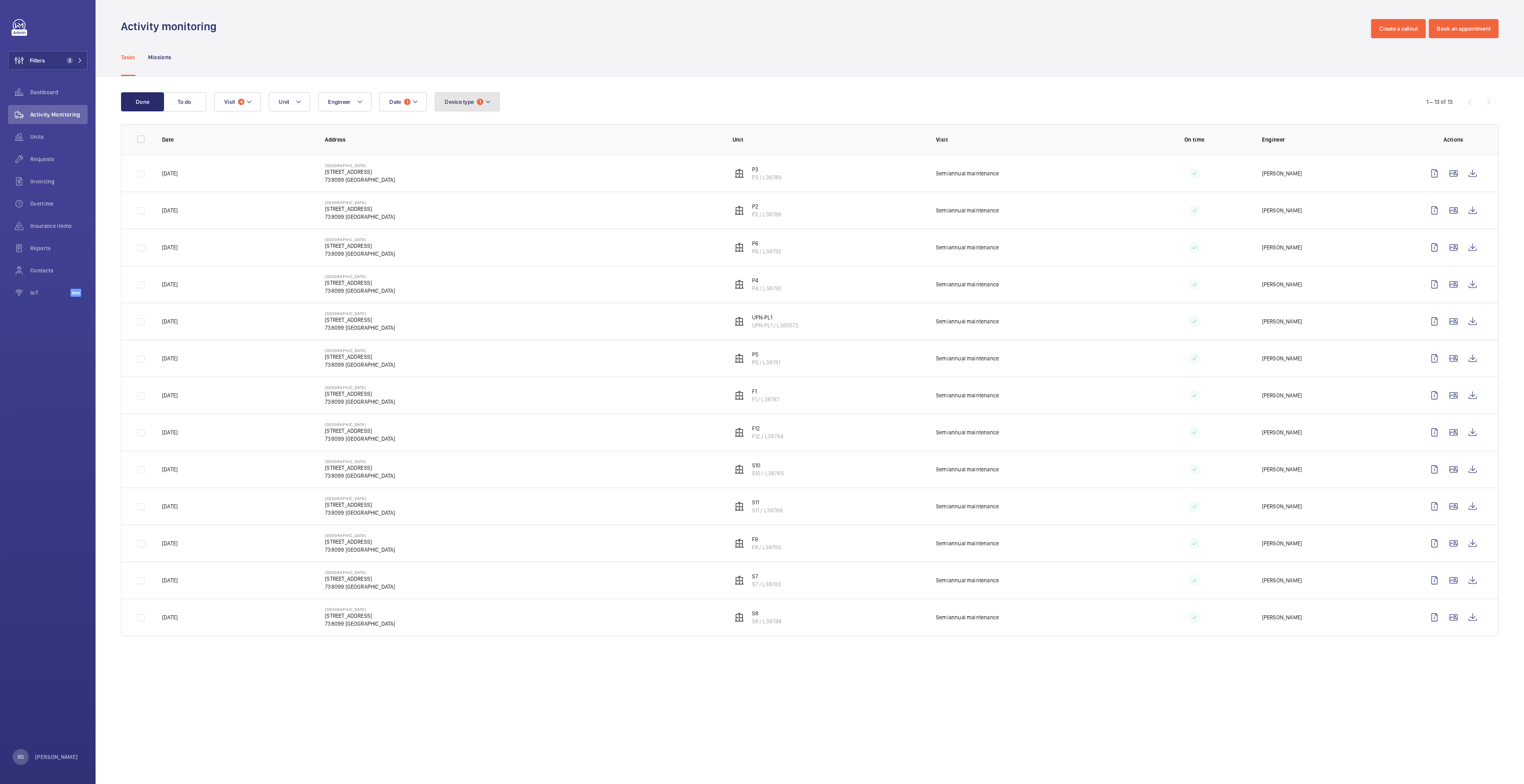
click at [491, 102] on mat-icon at bounding box center [488, 102] width 7 height 9
click at [491, 153] on span "Lift" at bounding box center [511, 155] width 109 height 8
click at [454, 153] on input "Lift" at bounding box center [447, 155] width 16 height 16
checkbox input "false"
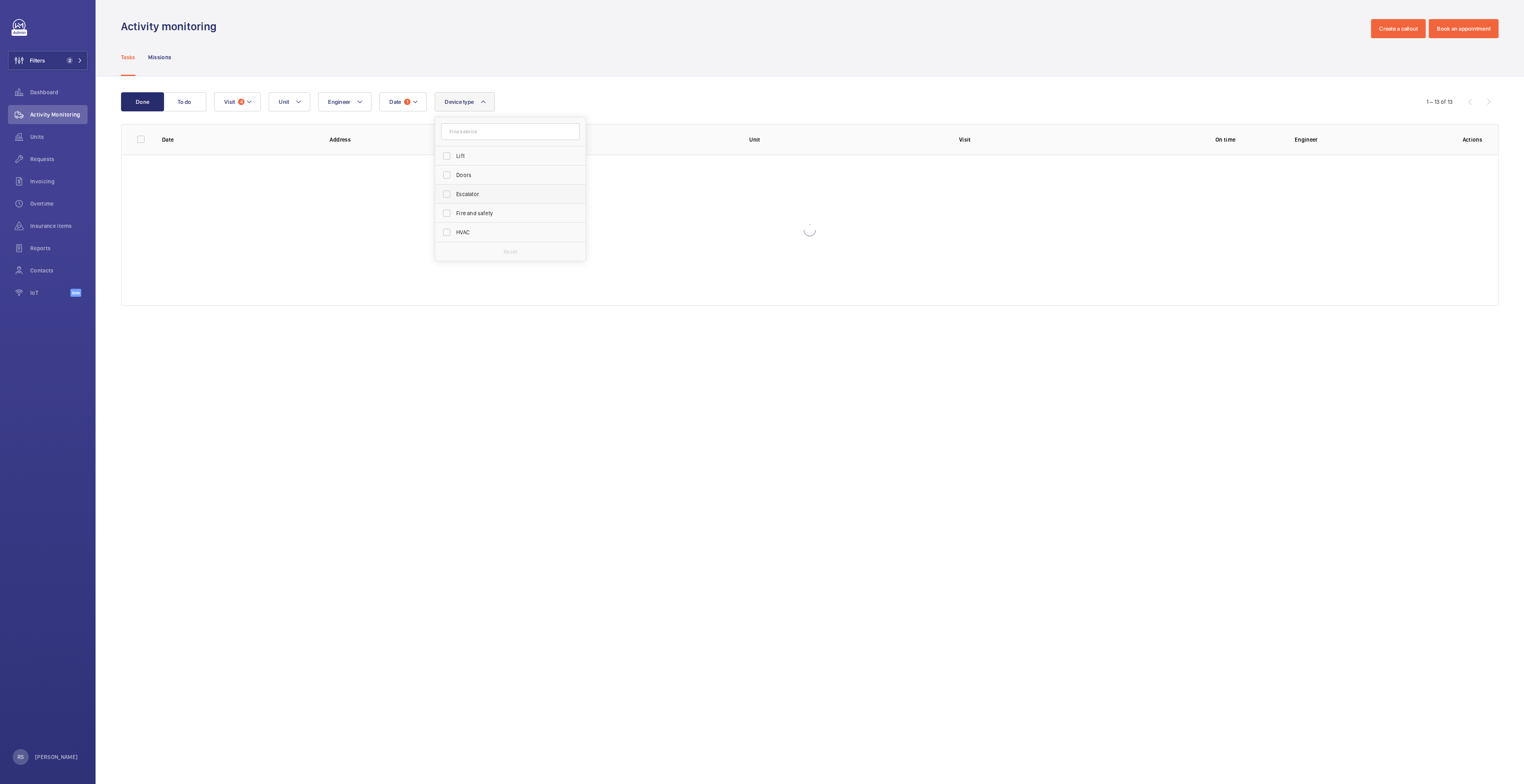
click at [493, 197] on span "Escalator" at bounding box center [511, 194] width 109 height 8
click at [454, 197] on input "Escalator" at bounding box center [447, 194] width 16 height 16
checkbox input "true"
click at [666, 59] on div "Tasks Missions" at bounding box center [810, 57] width 1377 height 38
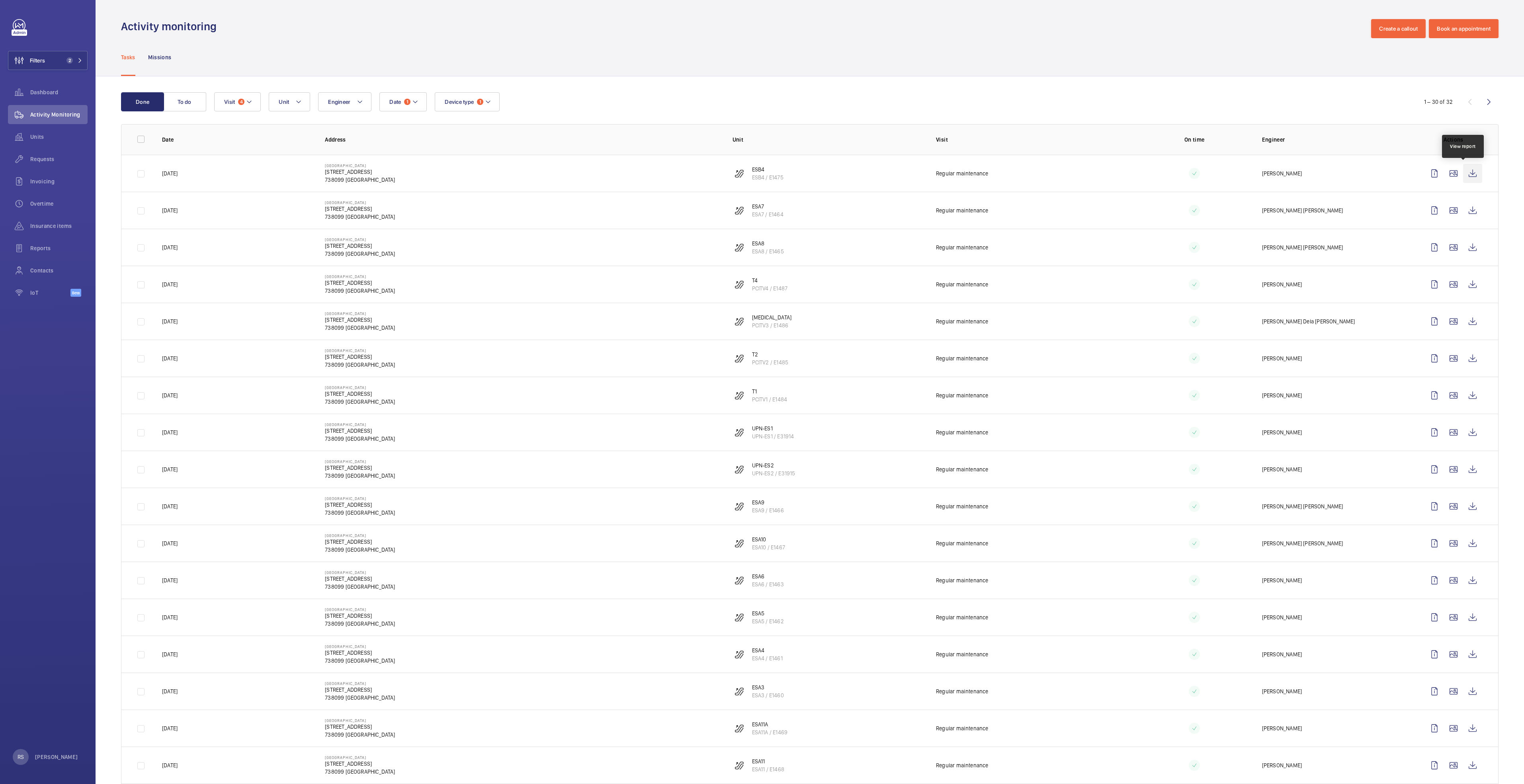
click at [759, 171] on wm-front-icon-button at bounding box center [1473, 173] width 19 height 19
click at [759, 211] on td at bounding box center [1455, 210] width 86 height 37
click at [759, 209] on wm-front-icon-button at bounding box center [1473, 210] width 19 height 19
click at [759, 245] on wm-front-icon-button at bounding box center [1473, 247] width 19 height 19
click at [759, 284] on wm-front-icon-button at bounding box center [1473, 284] width 19 height 19
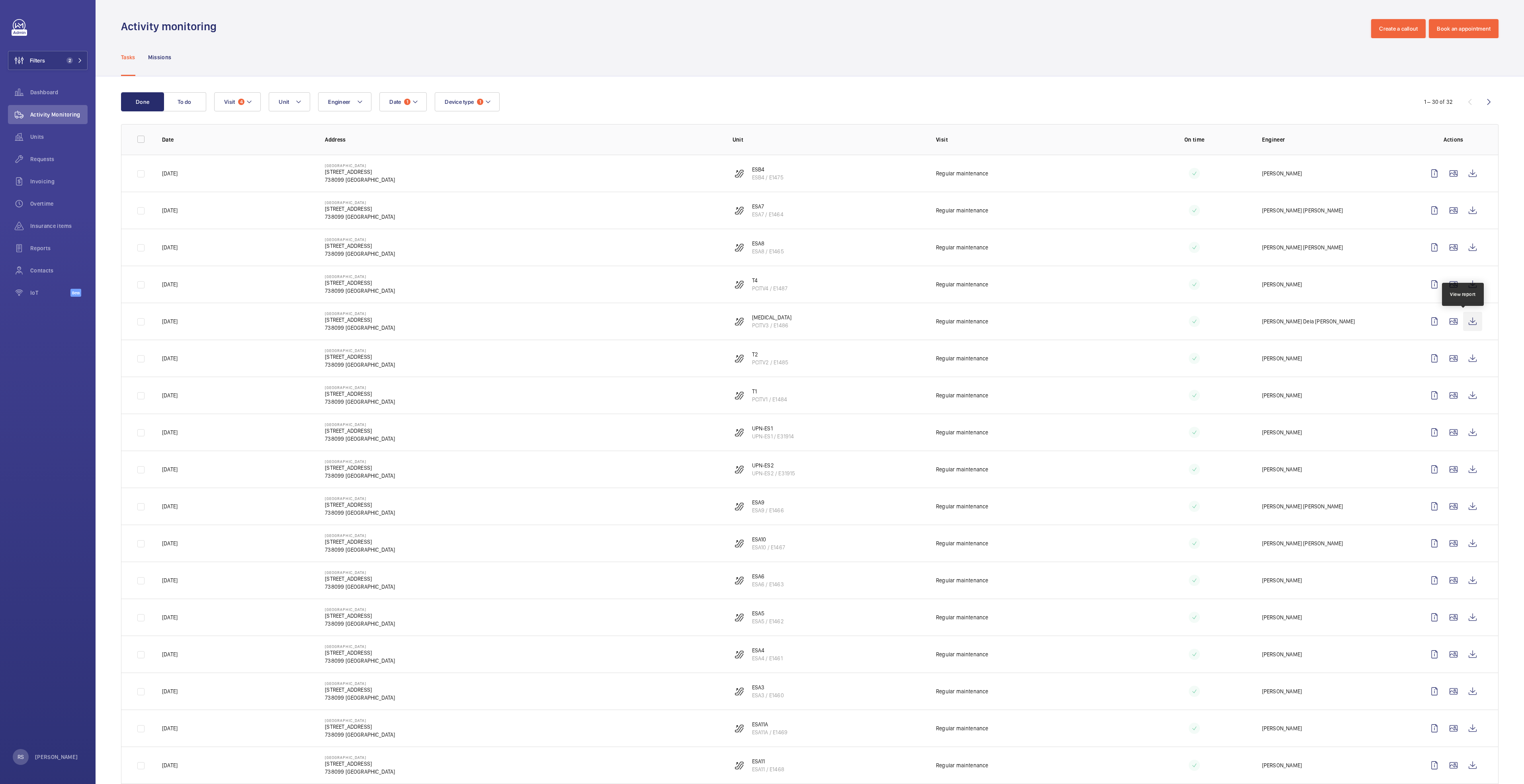
click at [759, 324] on wm-front-icon-button at bounding box center [1473, 322] width 19 height 19
click at [759, 354] on wm-front-icon-button at bounding box center [1473, 358] width 19 height 19
click at [759, 389] on wm-front-icon-button at bounding box center [1473, 396] width 19 height 19
click at [759, 402] on wm-front-icon-button at bounding box center [1473, 432] width 19 height 19
click at [759, 402] on wm-front-icon-button at bounding box center [1473, 469] width 19 height 19
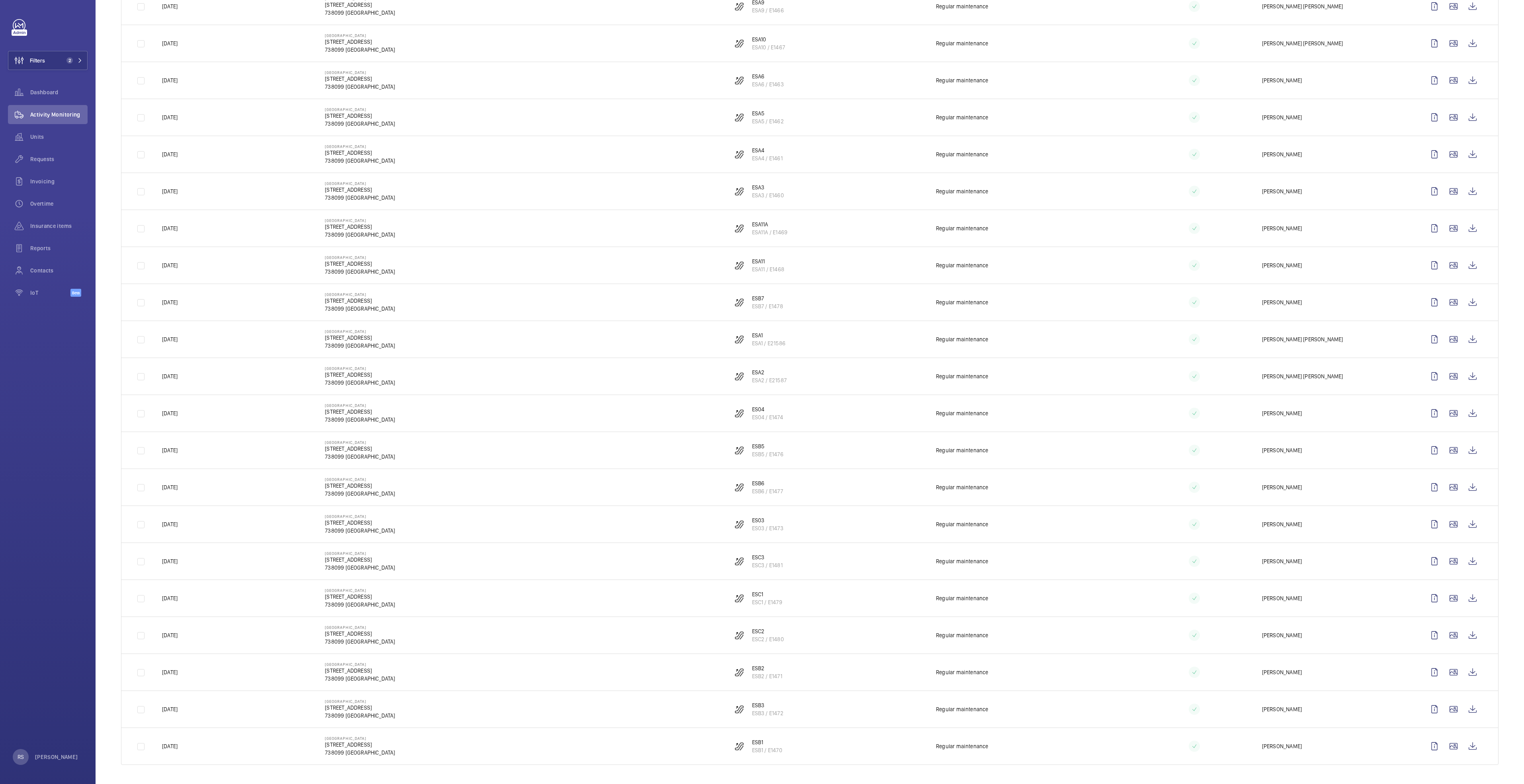
scroll to position [261, 0]
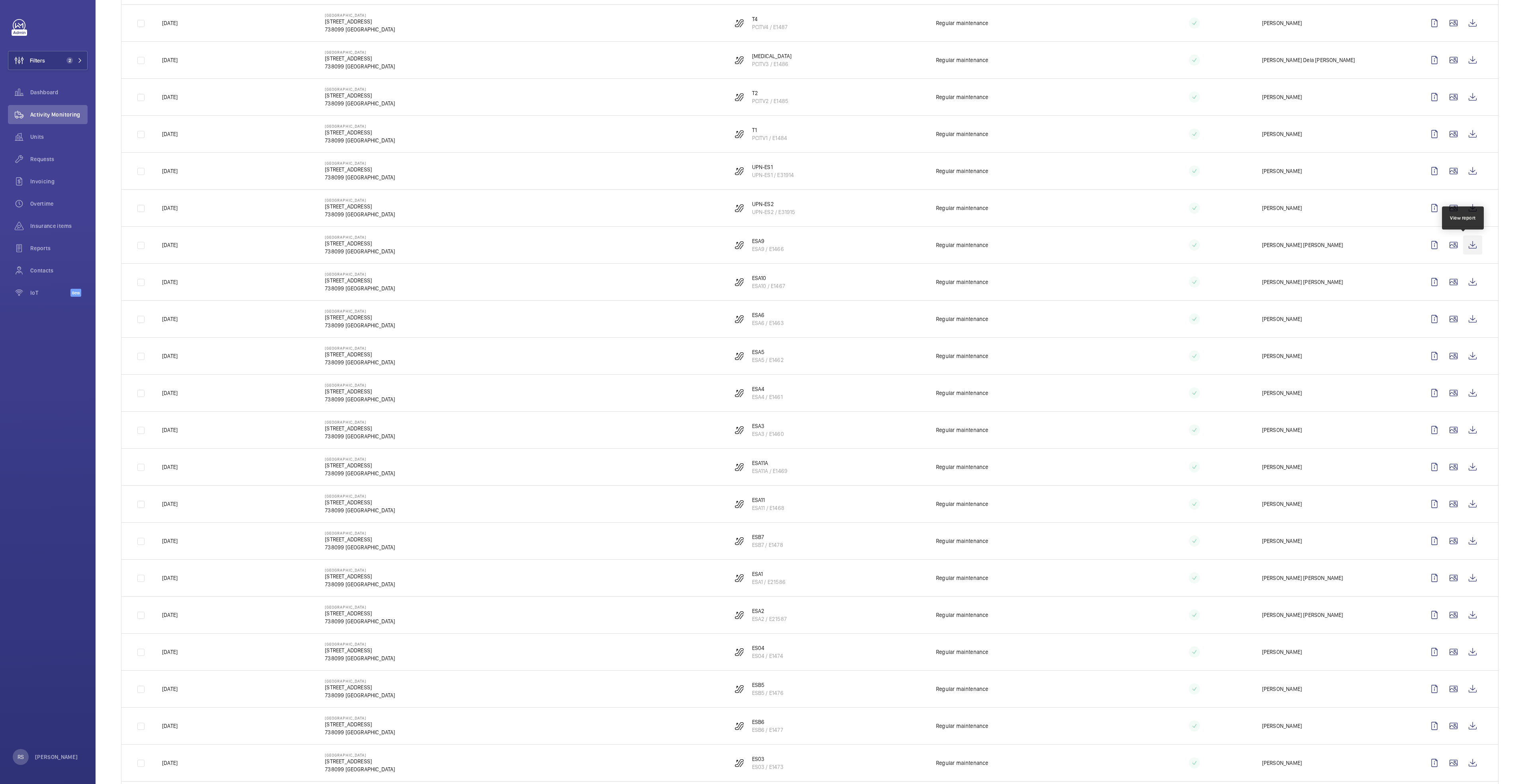
click at [759, 244] on wm-front-icon-button at bounding box center [1473, 245] width 19 height 19
click at [759, 284] on wm-front-icon-button at bounding box center [1473, 282] width 19 height 19
click at [759, 320] on wm-front-icon-button at bounding box center [1473, 319] width 19 height 19
click at [759, 360] on wm-front-icon-button at bounding box center [1473, 356] width 19 height 19
click at [759, 394] on wm-front-icon-button at bounding box center [1473, 393] width 19 height 19
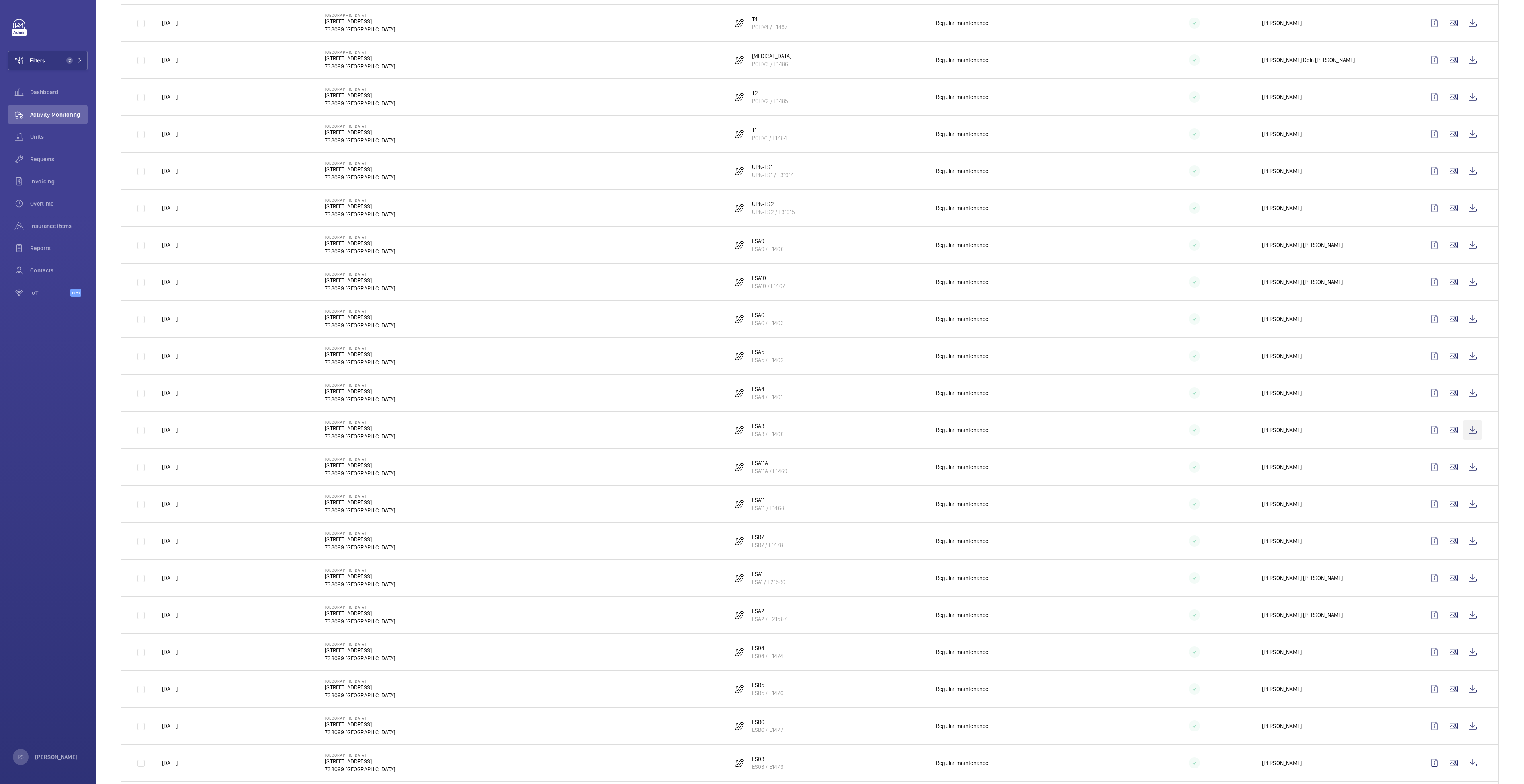
click at [759, 402] on wm-front-icon-button at bounding box center [1473, 430] width 19 height 19
click at [759, 402] on wm-front-icon-button at bounding box center [1473, 467] width 19 height 19
click at [759, 402] on wm-front-icon-button at bounding box center [1473, 504] width 19 height 19
click at [759, 402] on wm-front-icon-button at bounding box center [1473, 541] width 19 height 19
click at [759, 402] on wm-front-icon-button at bounding box center [1473, 578] width 19 height 19
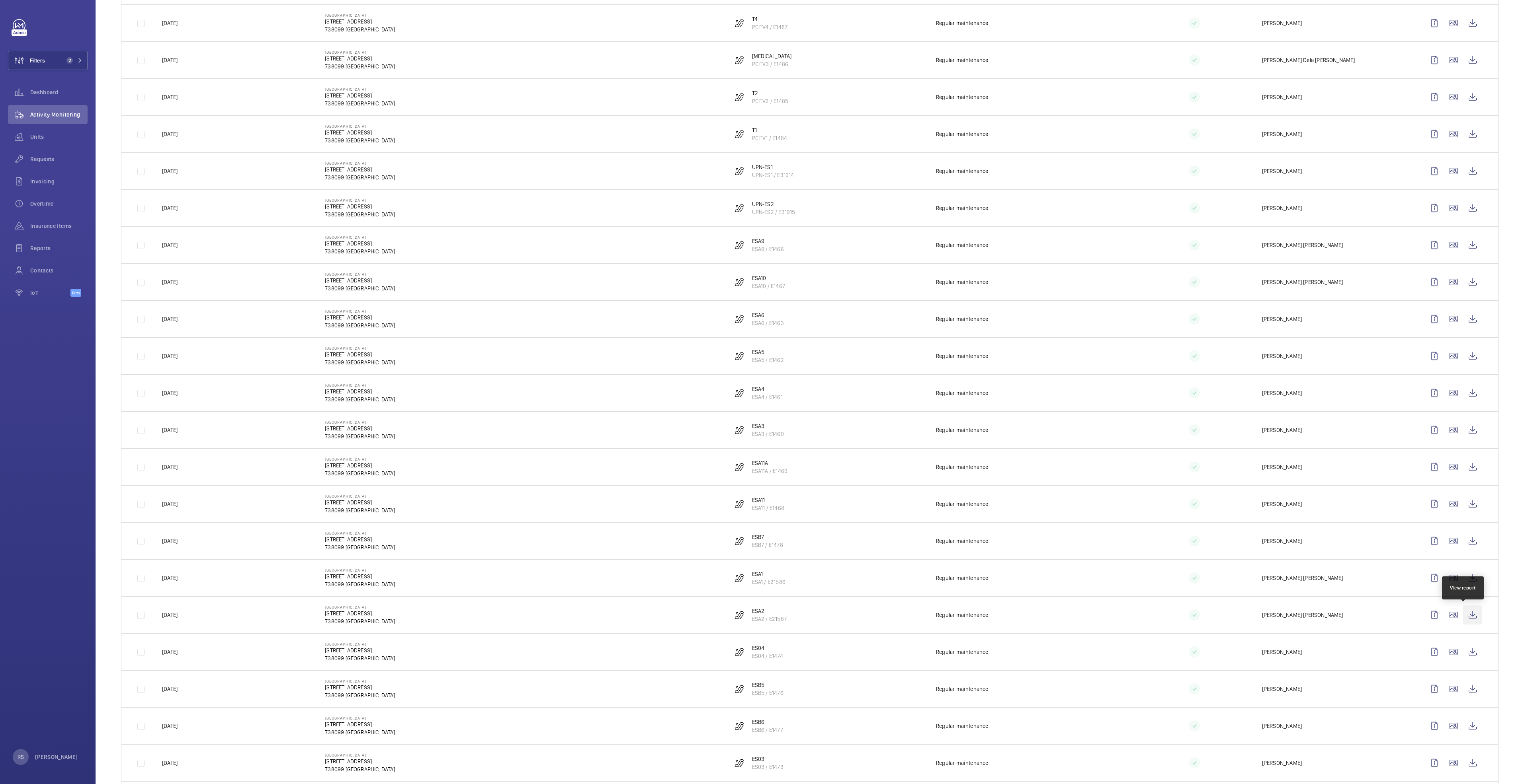
click at [759, 402] on wm-front-icon-button at bounding box center [1473, 615] width 19 height 19
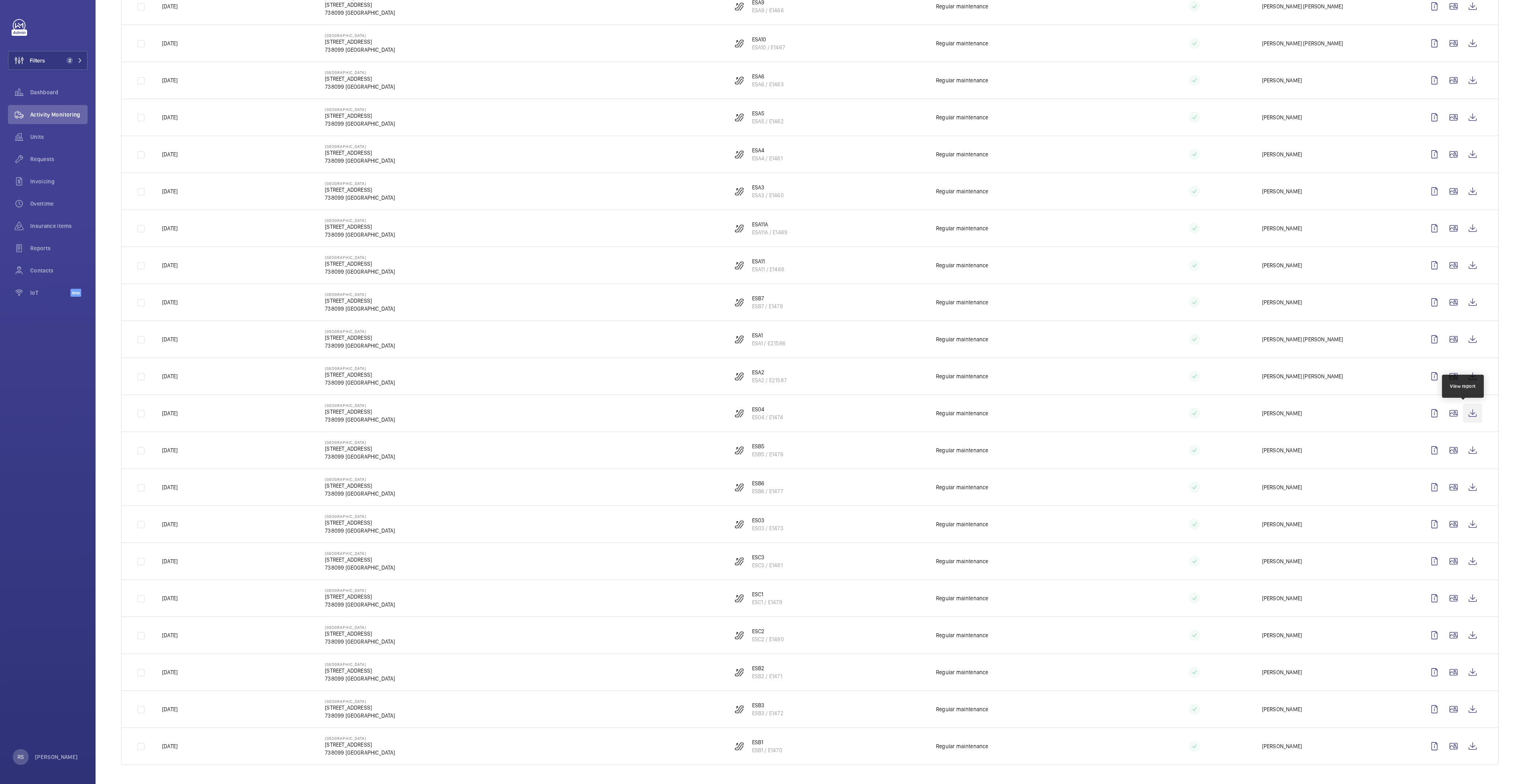
click at [759, 402] on wm-front-icon-button at bounding box center [1473, 413] width 19 height 19
click at [759, 402] on td at bounding box center [1455, 450] width 86 height 37
click at [759, 402] on wm-front-icon-button at bounding box center [1473, 451] width 19 height 19
click at [759, 402] on wm-front-icon-button at bounding box center [1473, 487] width 19 height 19
click at [759, 402] on wm-front-icon-button at bounding box center [1473, 524] width 19 height 19
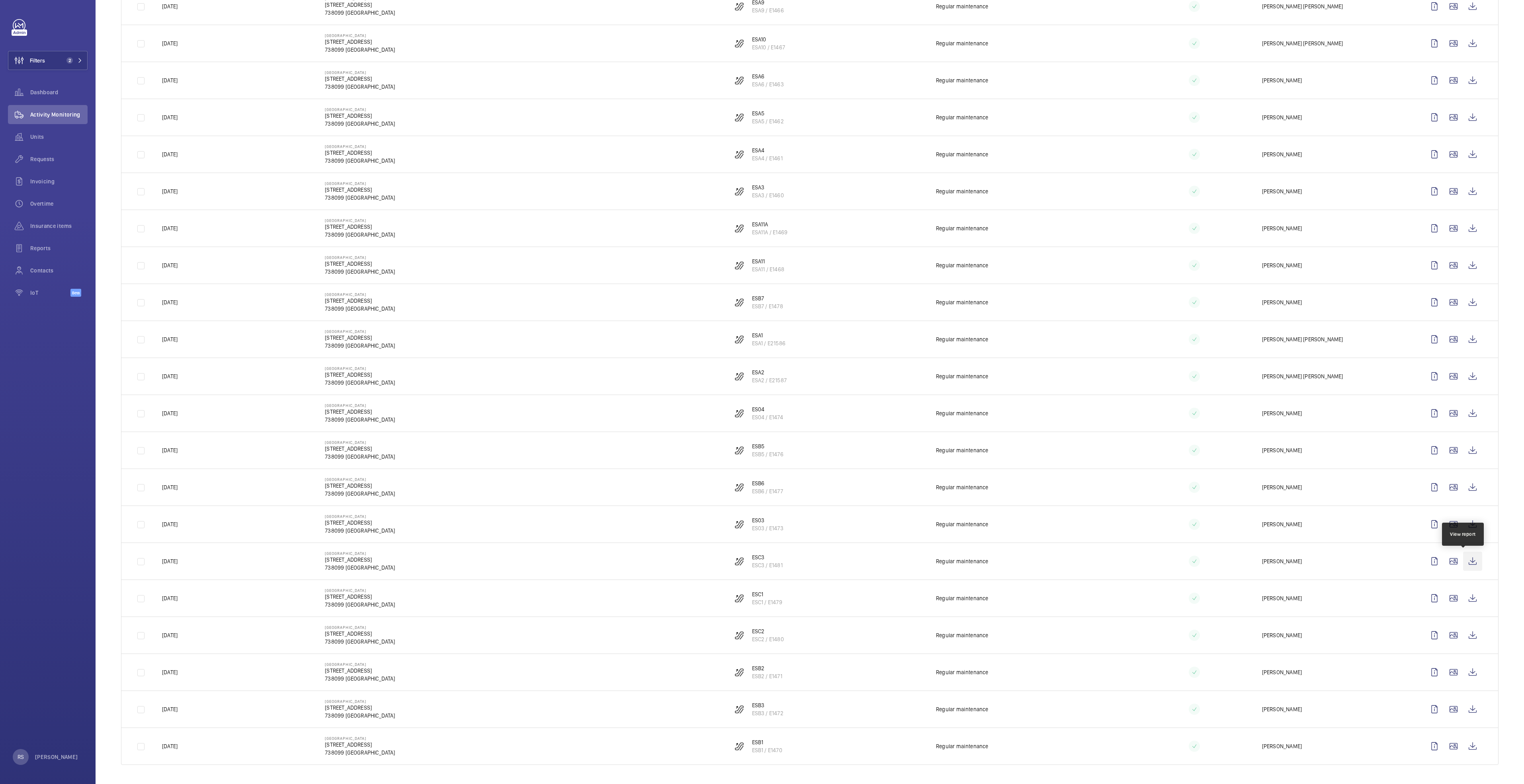
click at [759, 402] on wm-front-icon-button at bounding box center [1473, 561] width 19 height 19
click at [759, 402] on wm-front-icon-button at bounding box center [1473, 598] width 19 height 19
click at [759, 402] on wm-front-icon-button at bounding box center [1473, 636] width 19 height 19
click at [759, 402] on wm-front-icon-button at bounding box center [1473, 672] width 19 height 19
click at [759, 402] on wm-front-icon-button at bounding box center [1473, 710] width 19 height 19
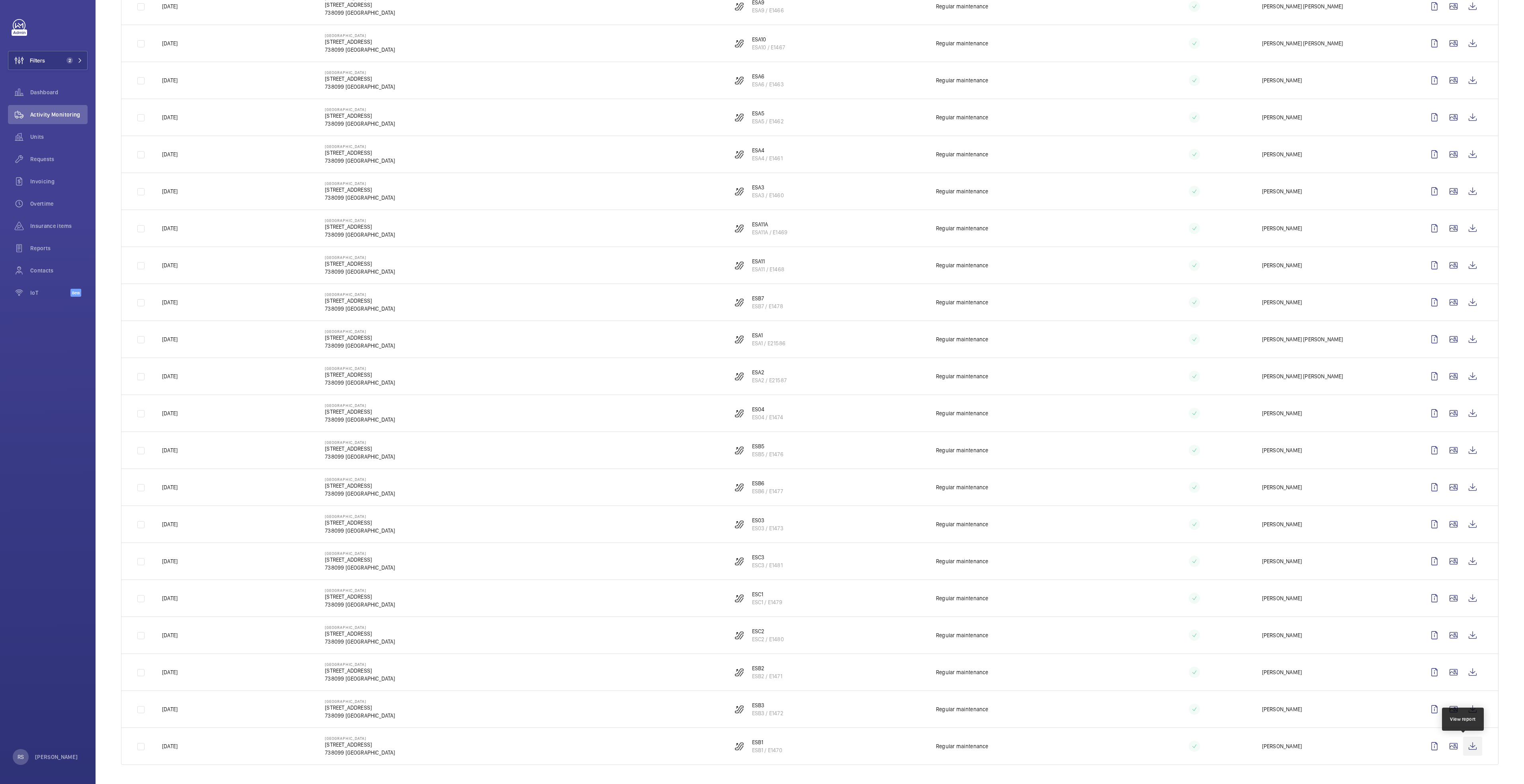
click at [759, 402] on wm-front-icon-button at bounding box center [1473, 746] width 19 height 19
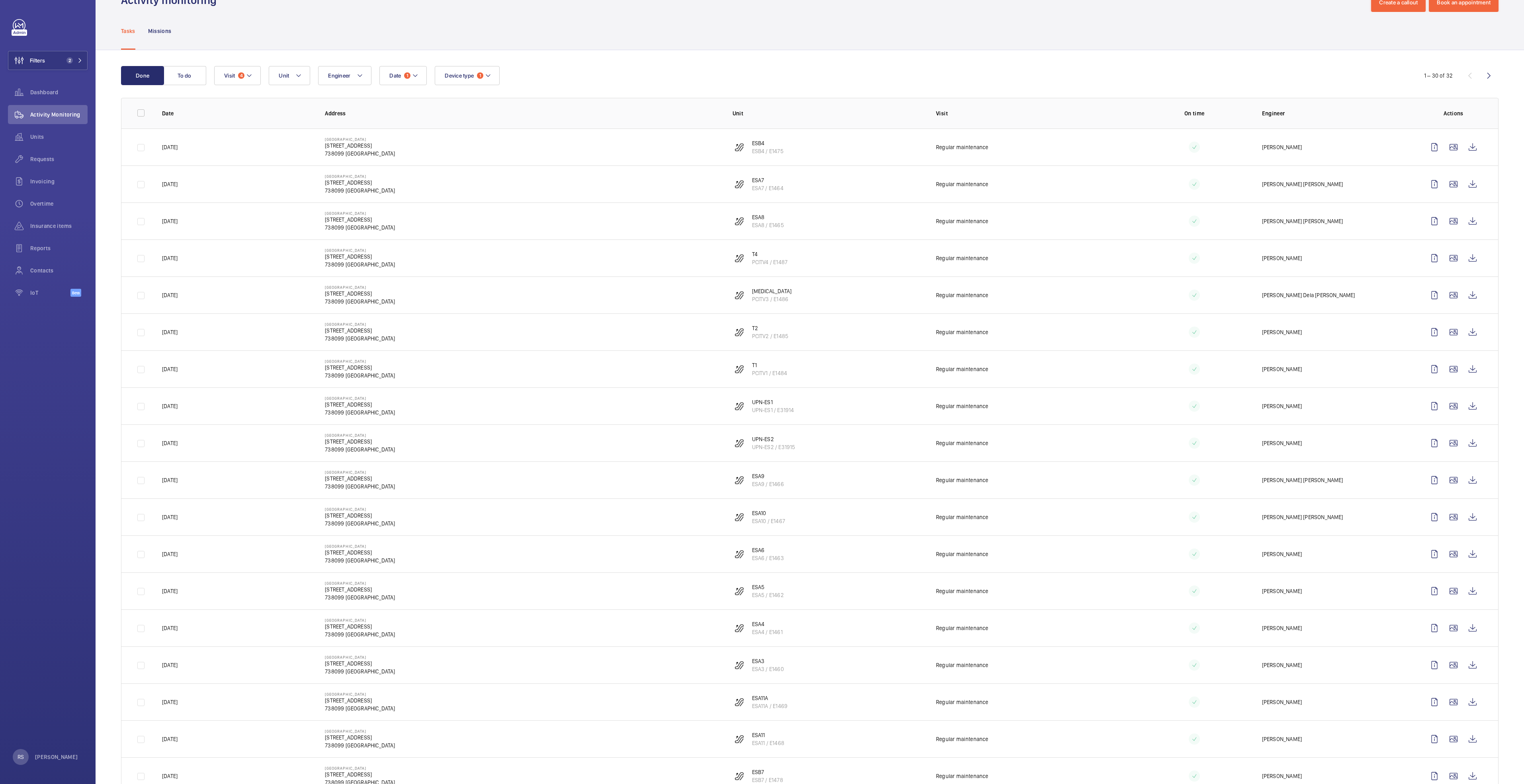
scroll to position [0, 0]
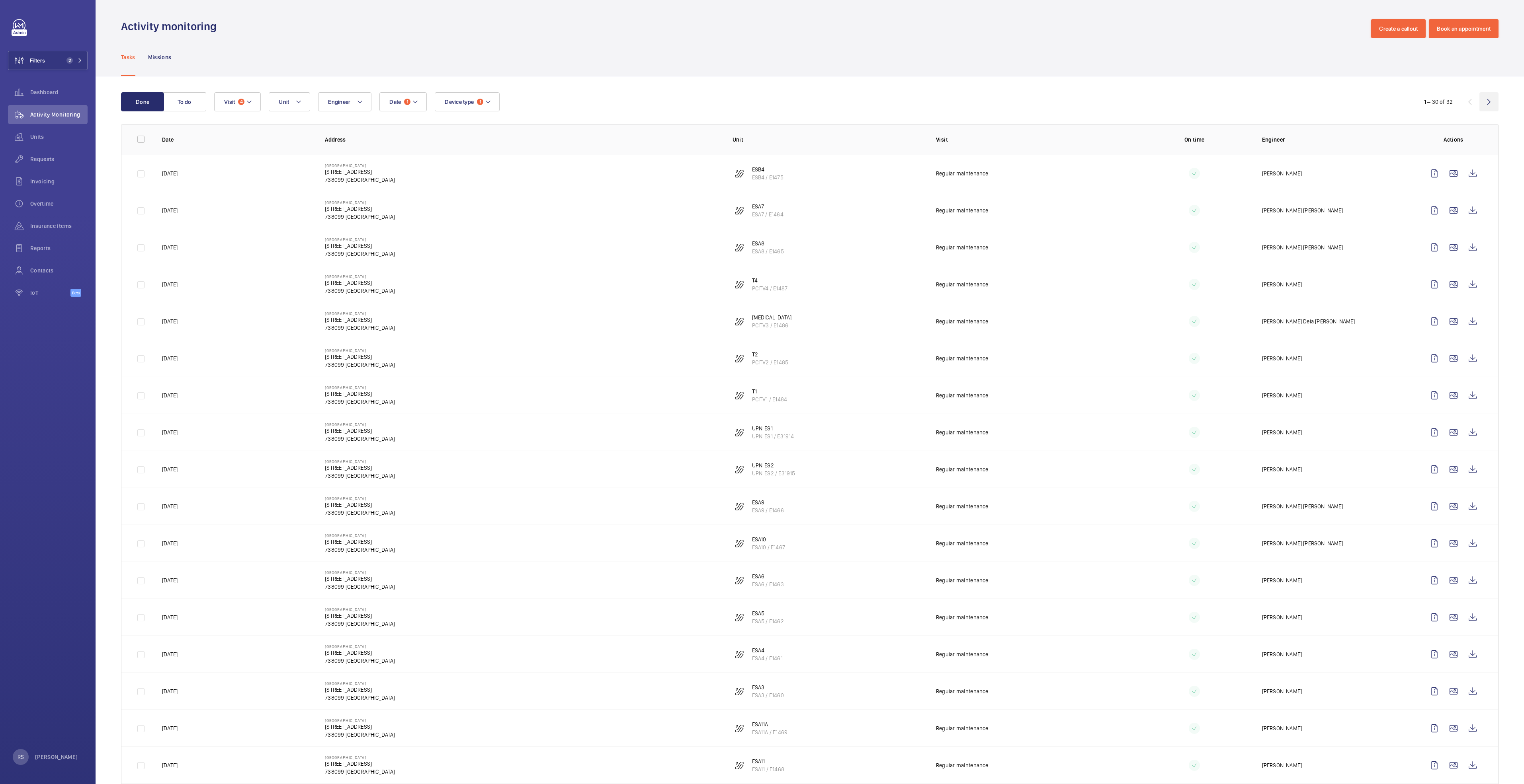
click at [759, 99] on wm-front-icon-button at bounding box center [1489, 102] width 19 height 19
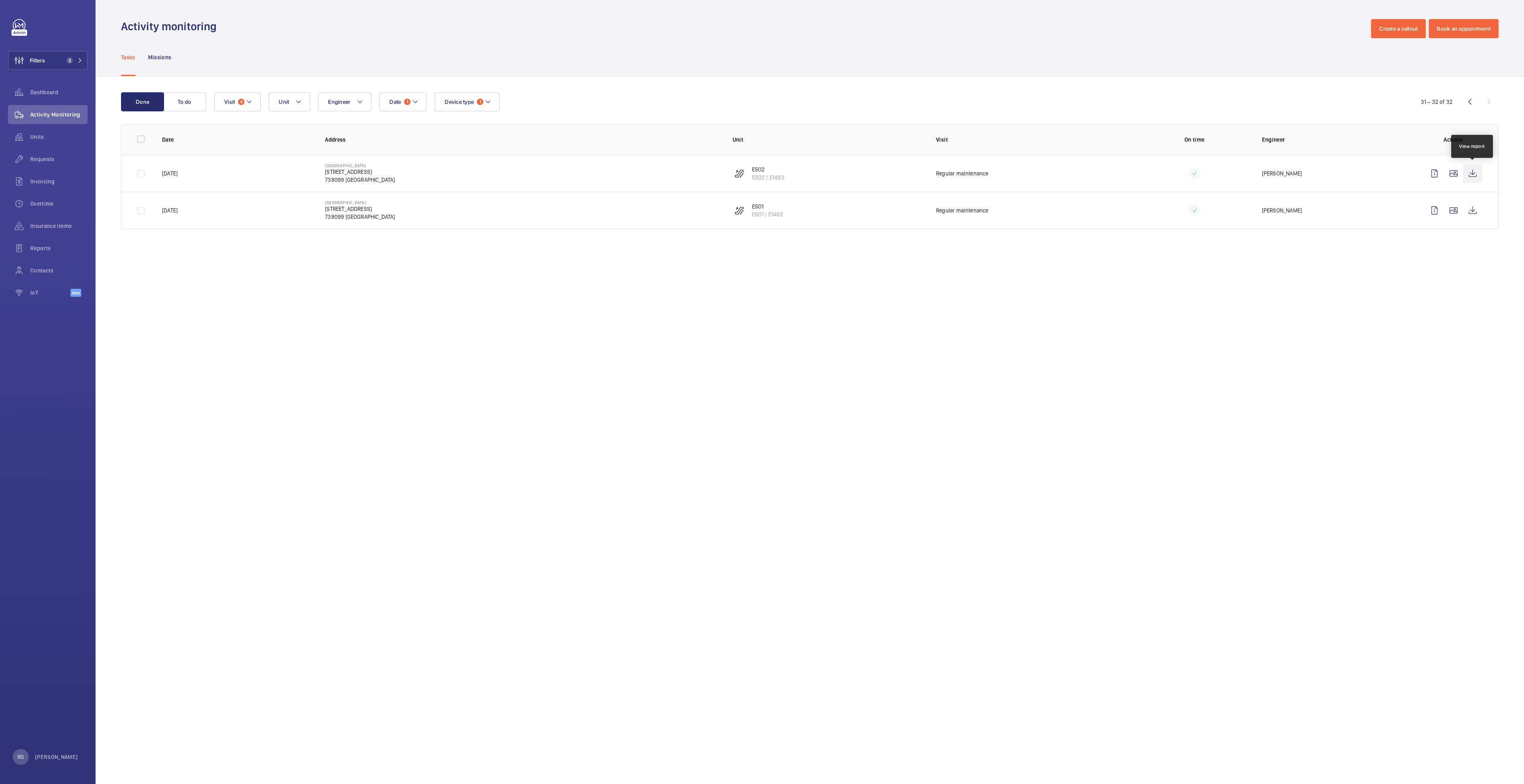
click at [759, 172] on wm-front-icon-button at bounding box center [1473, 173] width 19 height 19
click at [759, 216] on wm-front-icon-button at bounding box center [1473, 210] width 19 height 19
click at [76, 61] on span "2" at bounding box center [73, 60] width 19 height 7
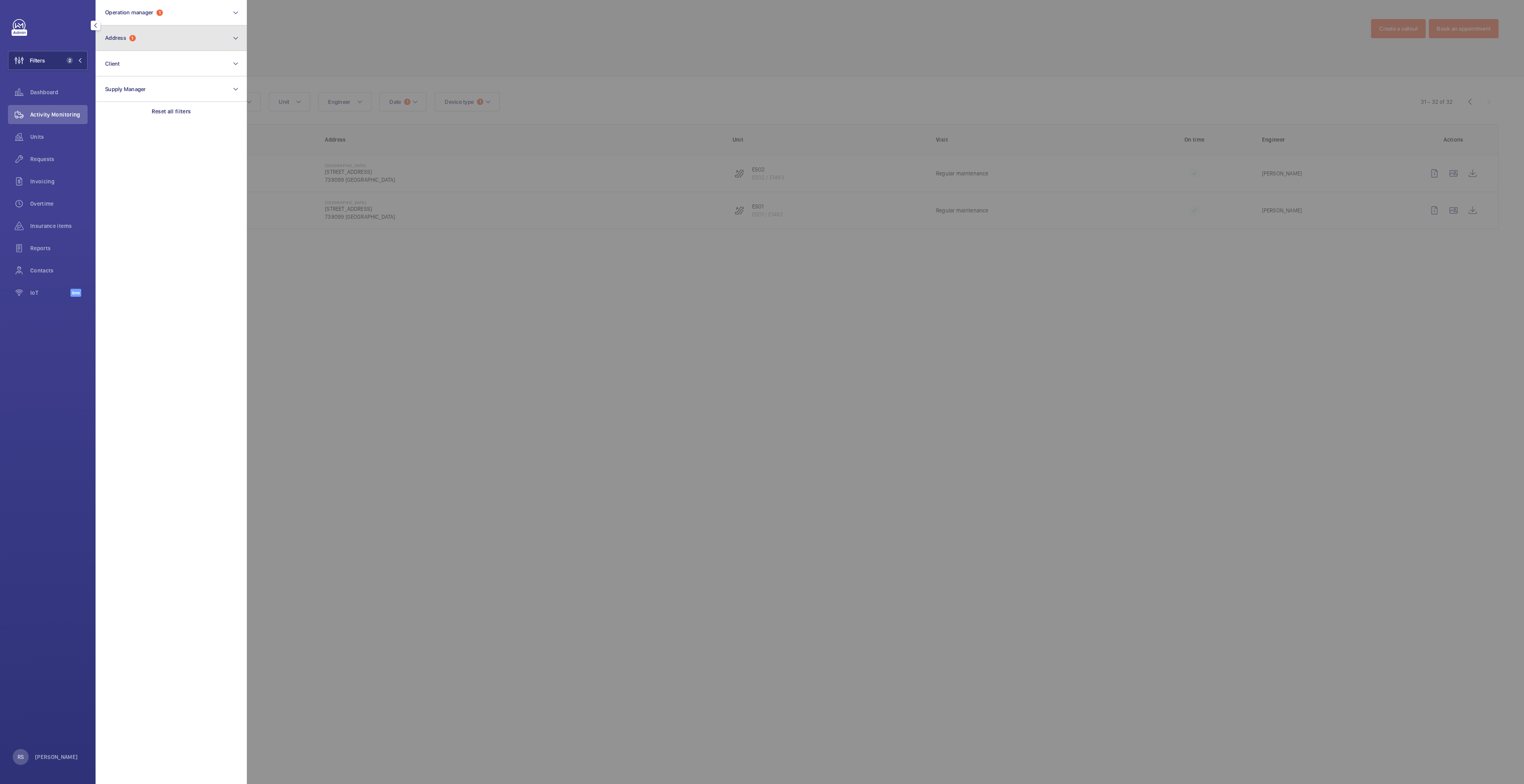
click at [160, 41] on button "Address 1" at bounding box center [172, 38] width 151 height 25
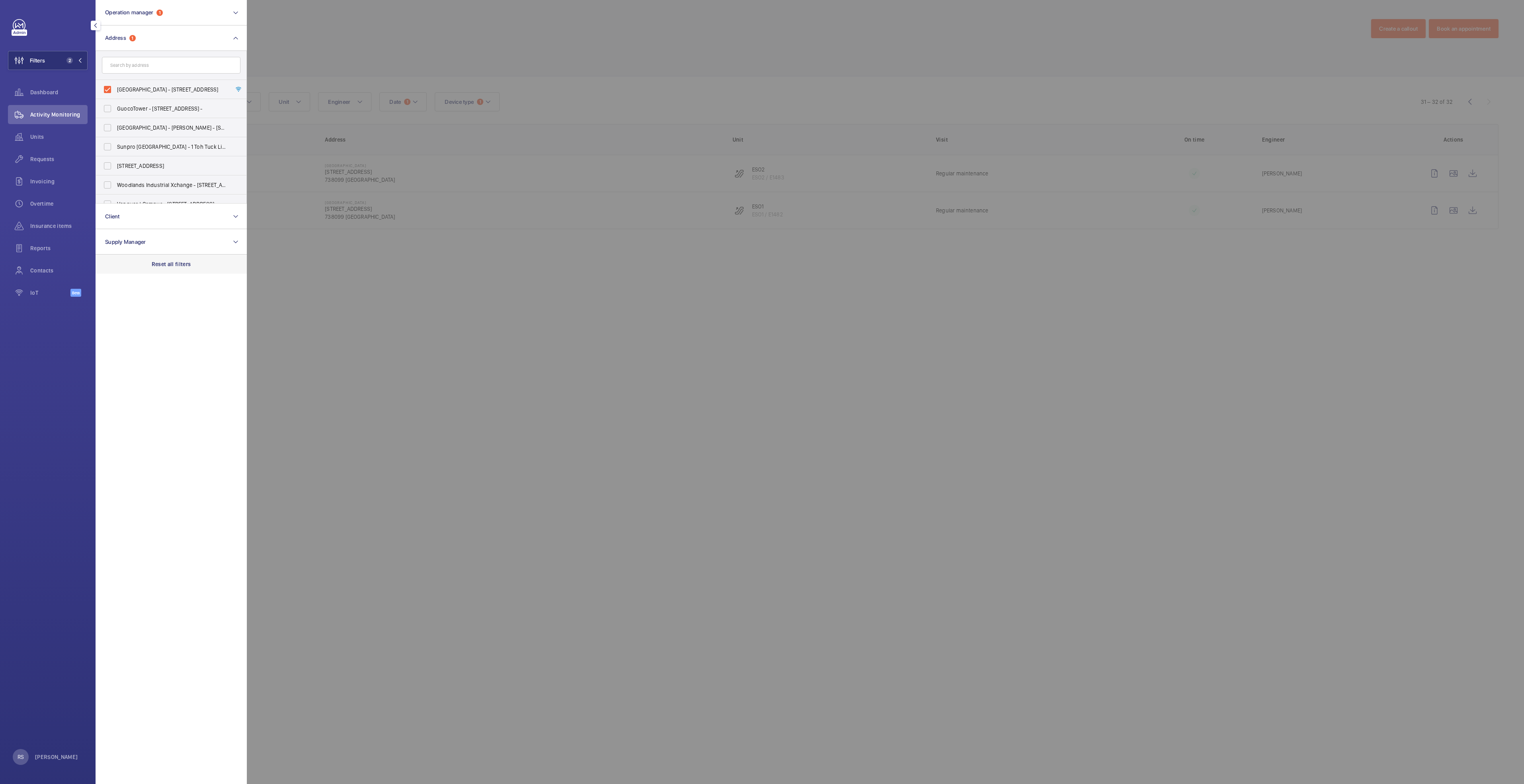
click at [166, 266] on p "Reset all filters" at bounding box center [171, 264] width 40 height 8
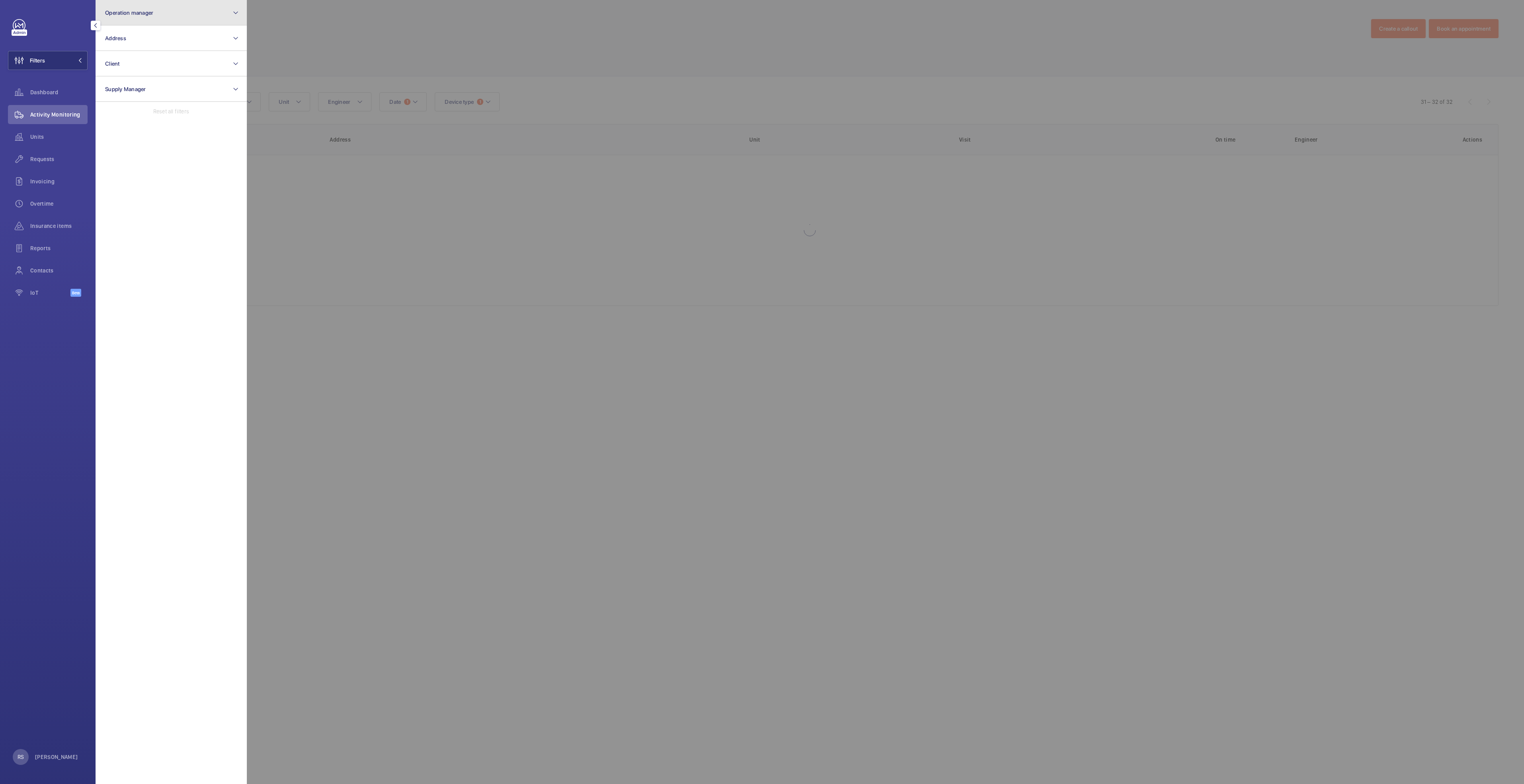
click at [173, 10] on button "Operation manager" at bounding box center [172, 12] width 151 height 25
click at [157, 83] on span "[PERSON_NAME]" at bounding box center [172, 83] width 109 height 8
click at [115, 83] on input "[PERSON_NAME]" at bounding box center [107, 83] width 16 height 16
checkbox input "true"
click at [373, 13] on div at bounding box center [1009, 392] width 1524 height 784
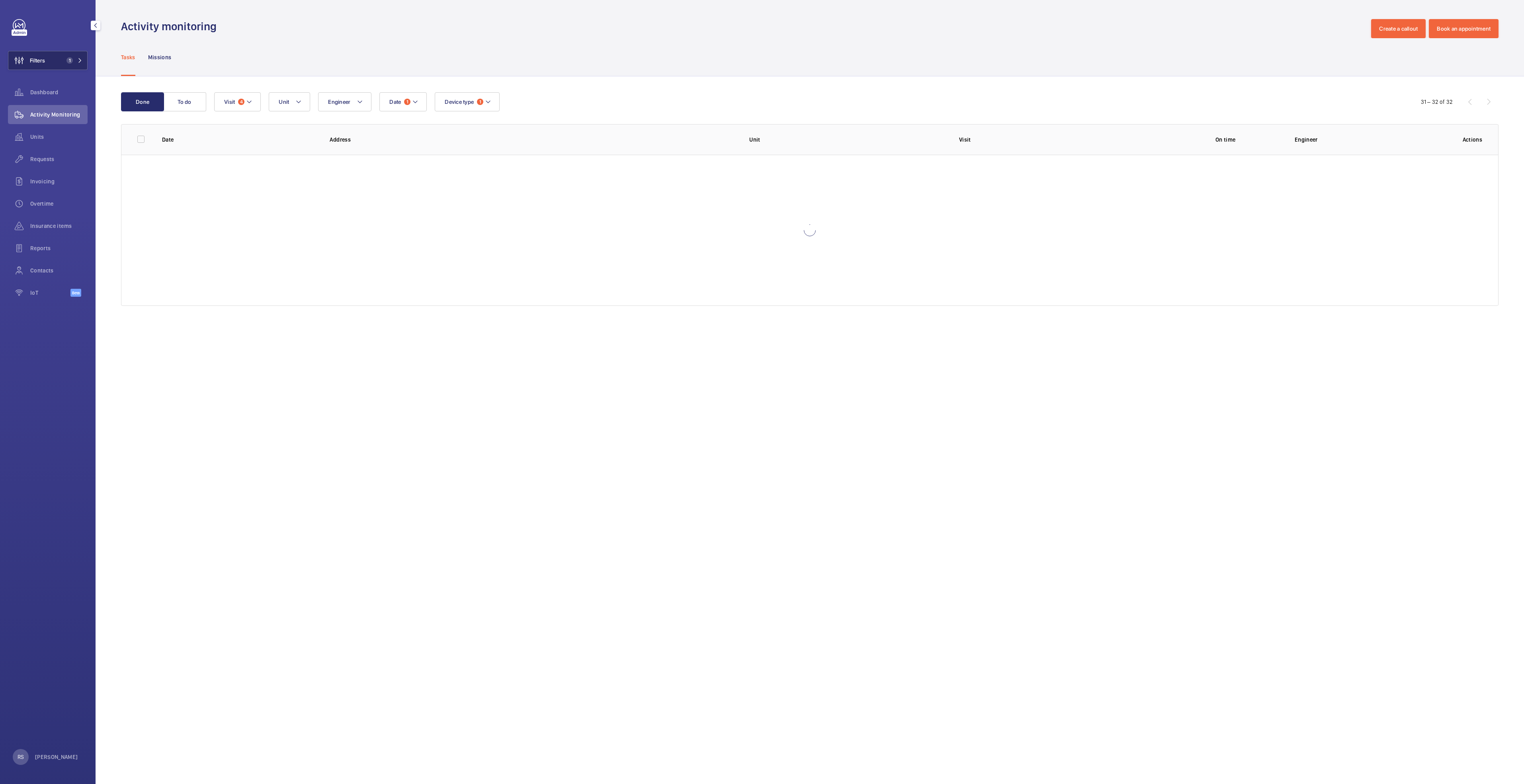
click at [76, 61] on span "1" at bounding box center [73, 60] width 19 height 7
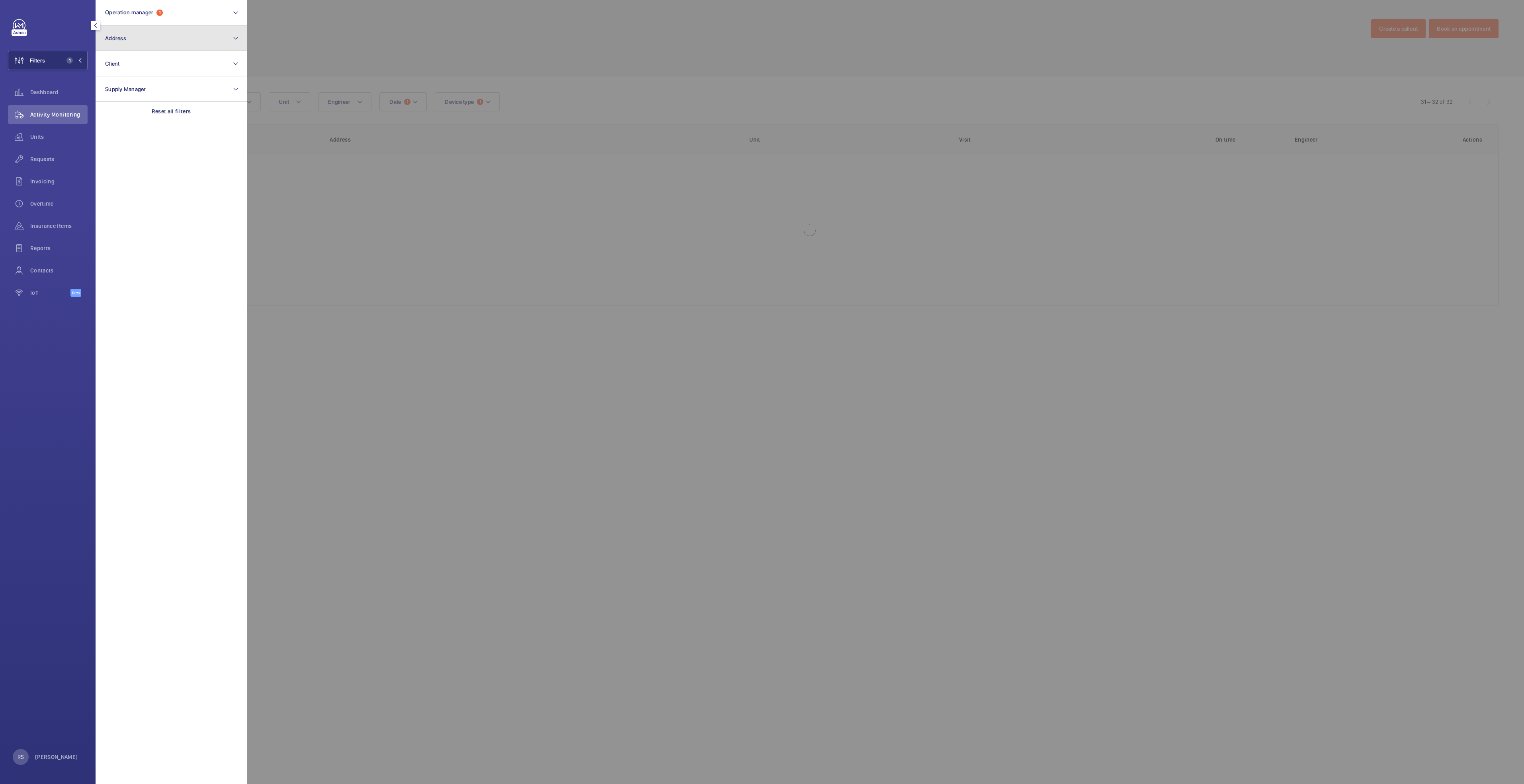
click at [135, 46] on button "Address" at bounding box center [172, 38] width 151 height 25
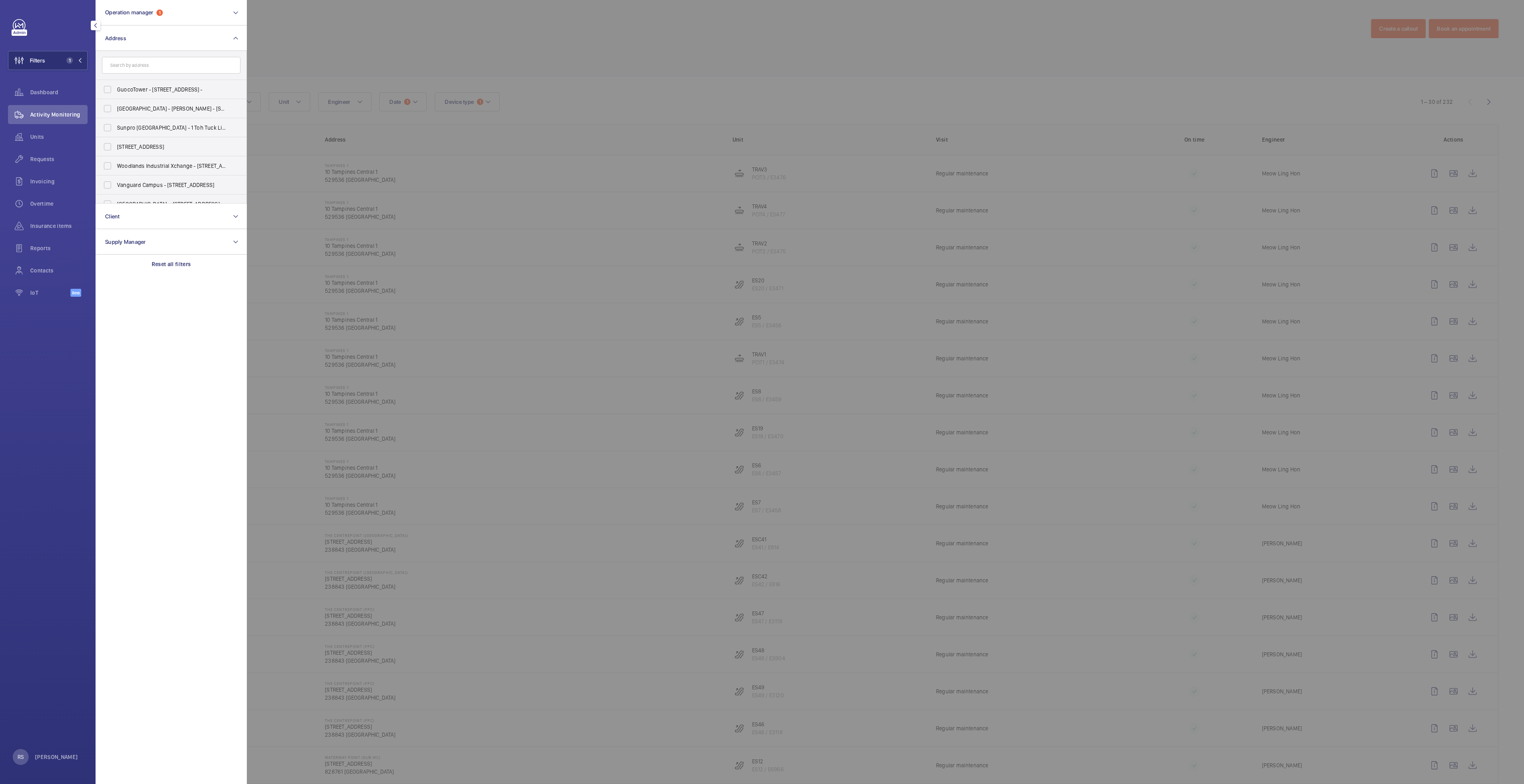
click at [135, 66] on input "text" at bounding box center [171, 65] width 138 height 17
type input "centur"
click at [148, 90] on span "Centur y Square - [STREET_ADDRESS]" at bounding box center [172, 89] width 109 height 8
click at [115, 90] on input "Centur y Square - [STREET_ADDRESS]" at bounding box center [107, 89] width 16 height 16
checkbox input "true"
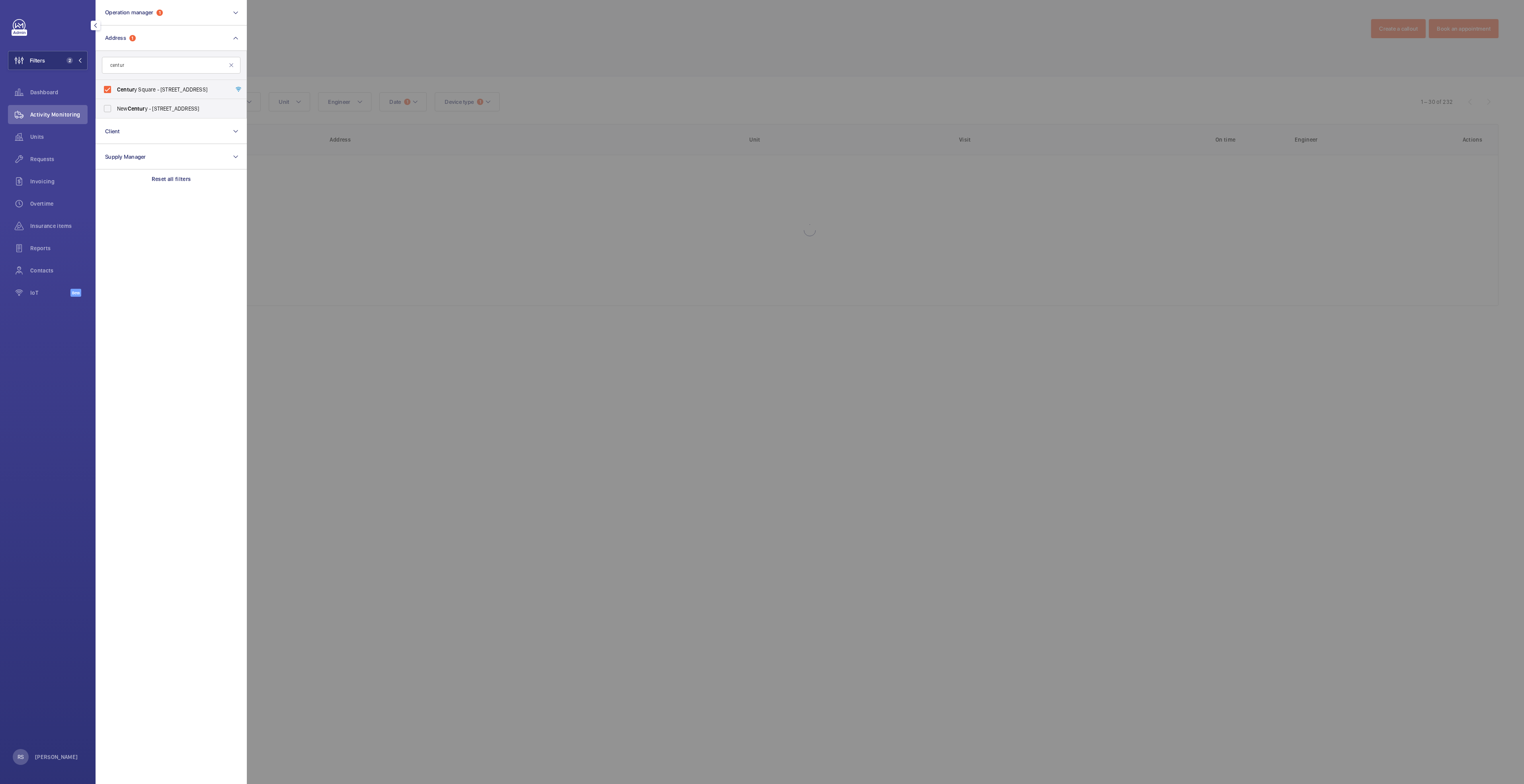
click at [369, 40] on div at bounding box center [1009, 392] width 1524 height 784
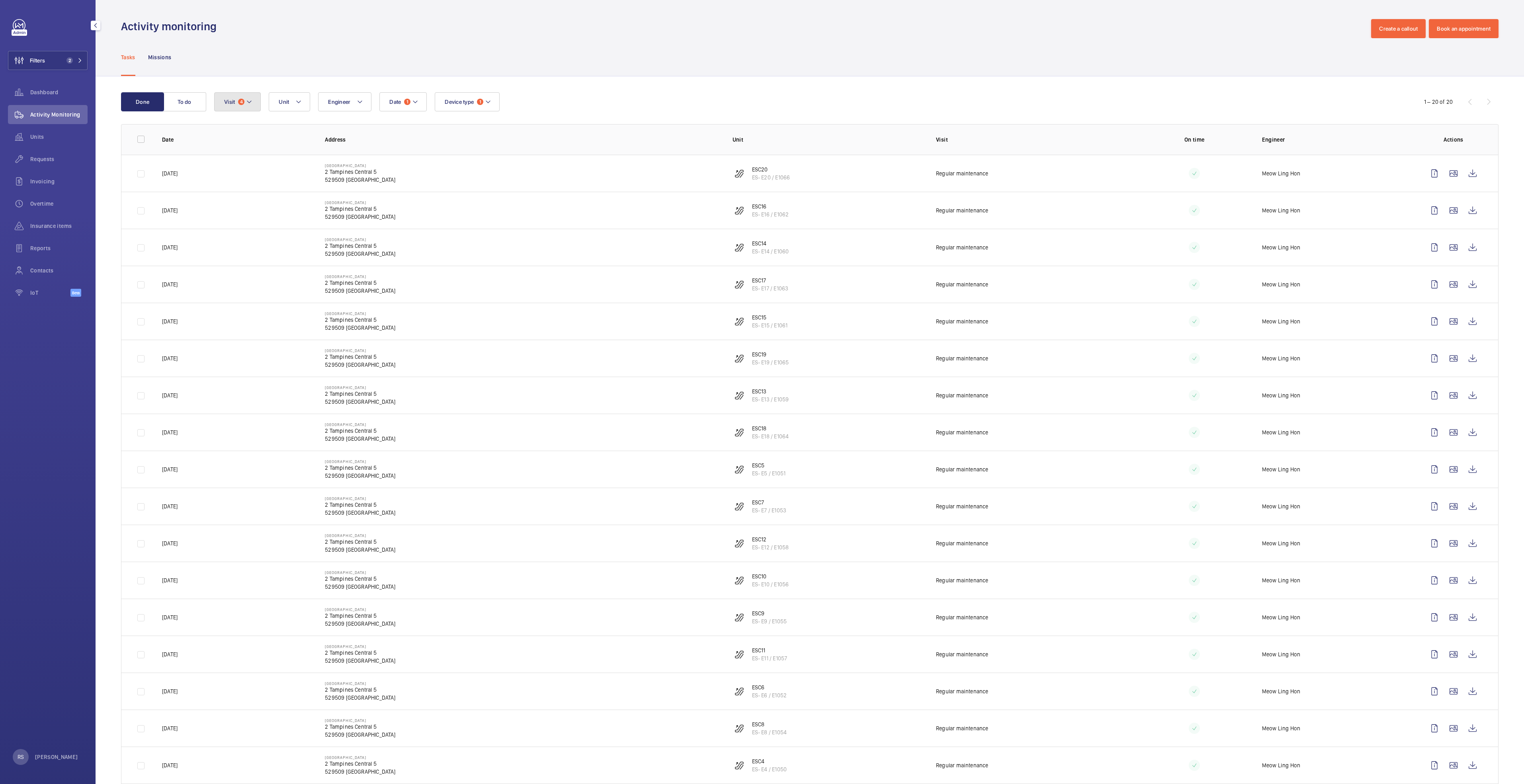
click at [249, 103] on mat-icon at bounding box center [249, 102] width 7 height 9
click at [285, 279] on p "Reset" at bounding box center [290, 279] width 15 height 8
checkbox input "false"
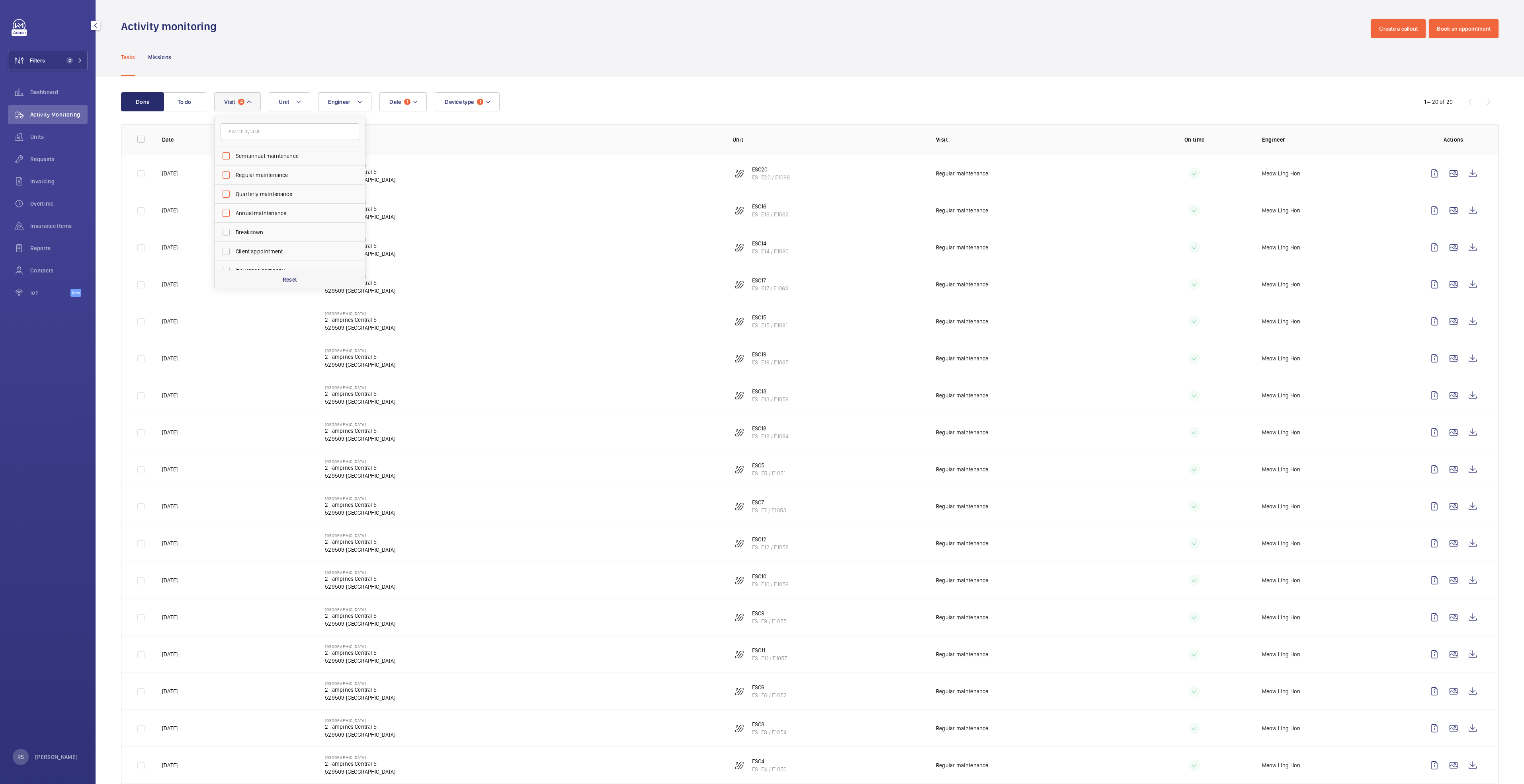
checkbox input "false"
click at [263, 231] on span "Breakdown" at bounding box center [290, 232] width 109 height 8
click at [234, 231] on input "Breakdown" at bounding box center [226, 232] width 16 height 16
checkbox input "true"
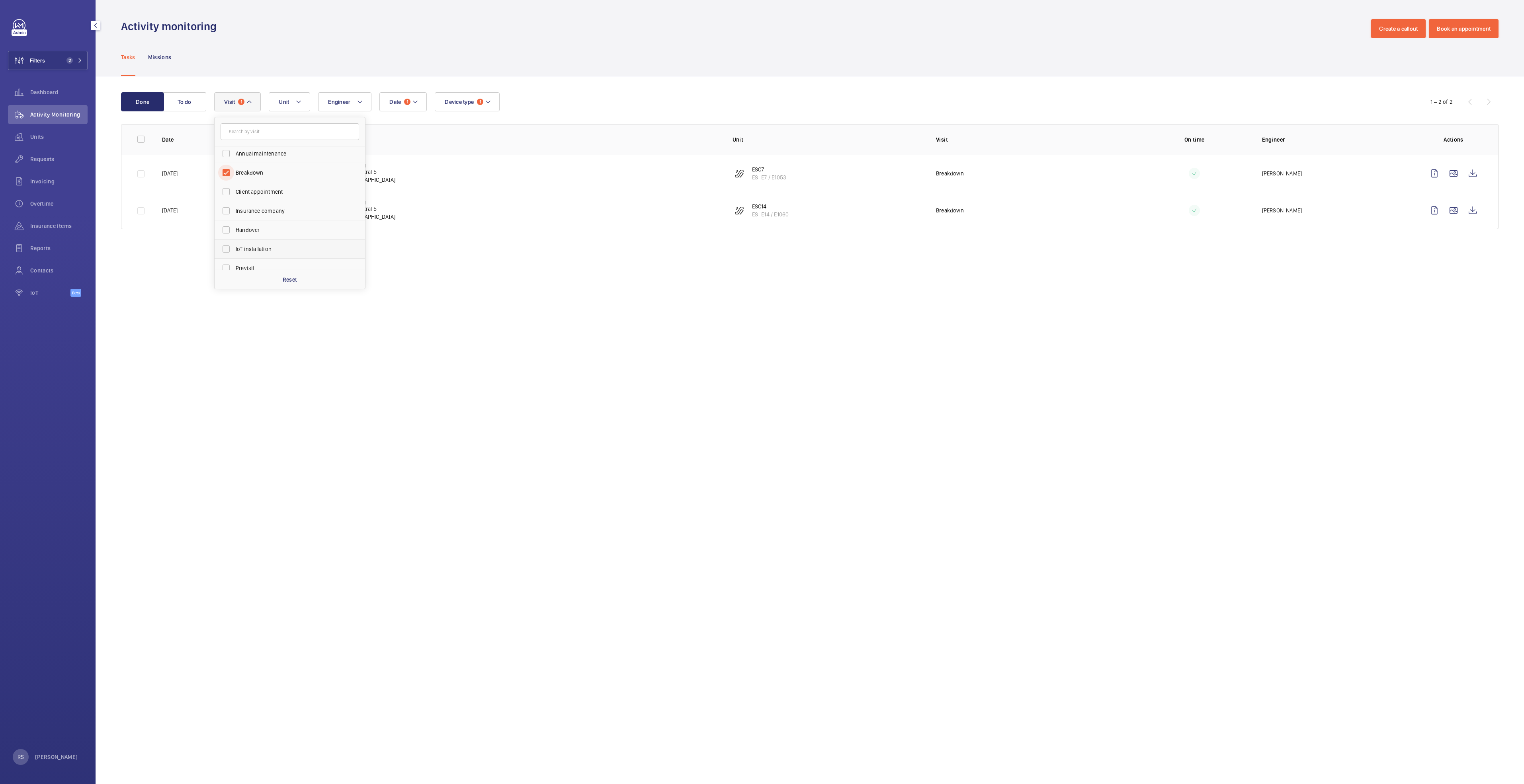
scroll to position [119, 0]
click at [261, 226] on span "Repair" at bounding box center [290, 227] width 109 height 8
click at [234, 226] on input "Repair" at bounding box center [226, 227] width 16 height 16
checkbox input "true"
click at [601, 64] on div "Tasks Missions" at bounding box center [810, 57] width 1377 height 38
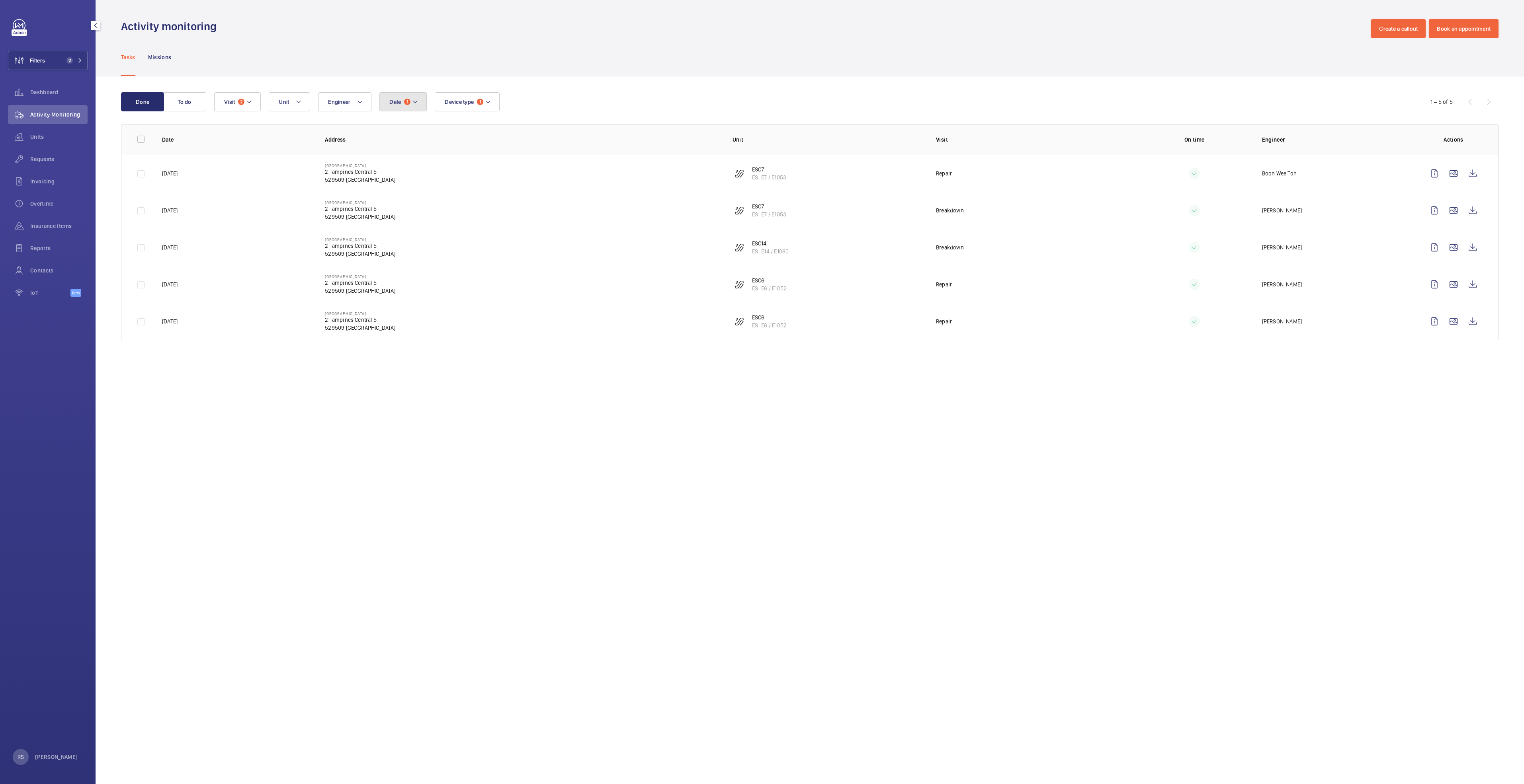
click at [418, 103] on mat-icon at bounding box center [415, 102] width 7 height 9
click at [402, 158] on mat-icon at bounding box center [401, 160] width 9 height 9
click at [464, 197] on span "1" at bounding box center [460, 194] width 15 height 15
type input "[DATE]"
click at [498, 264] on span "31" at bounding box center [495, 263] width 15 height 15
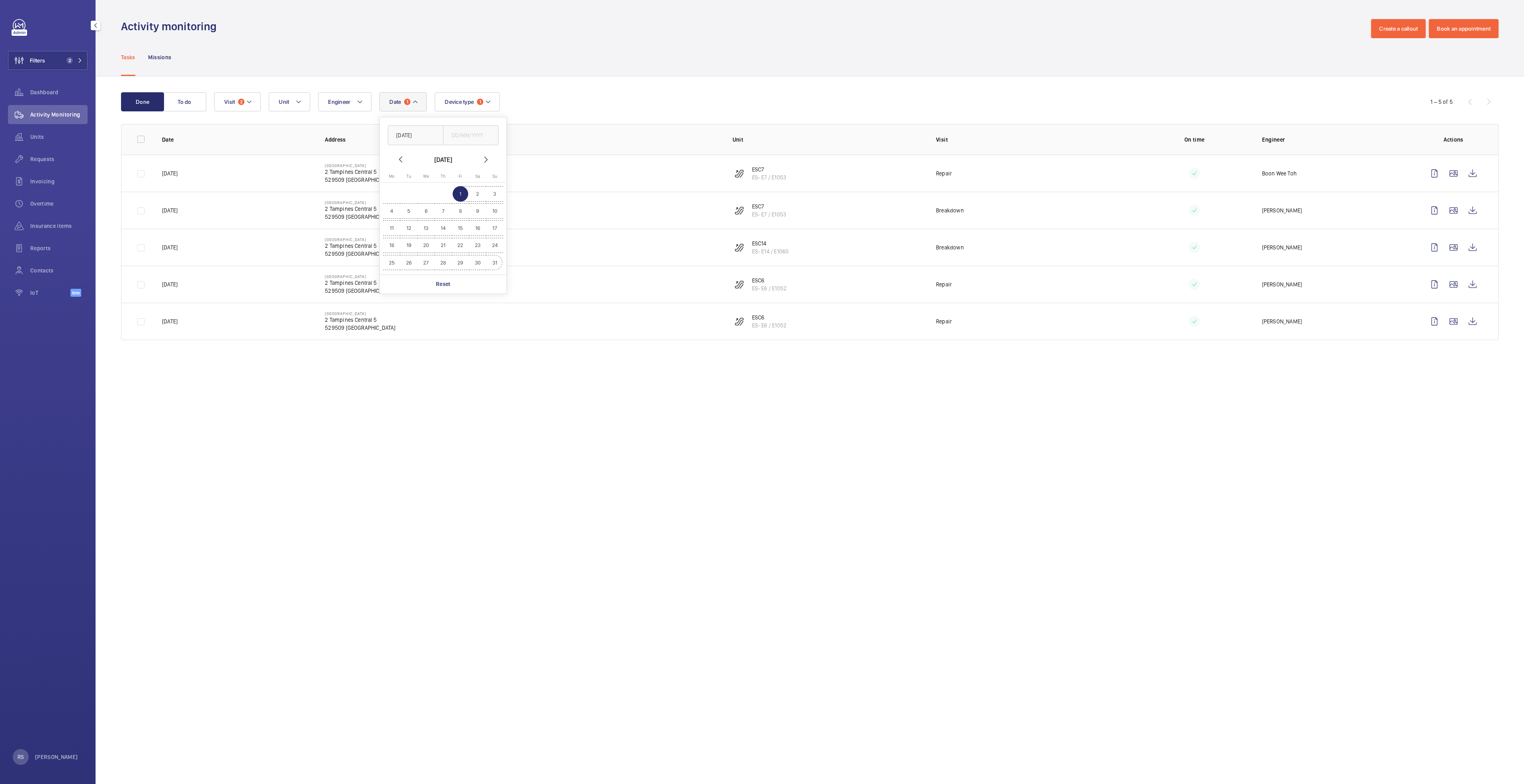
type input "[DATE]"
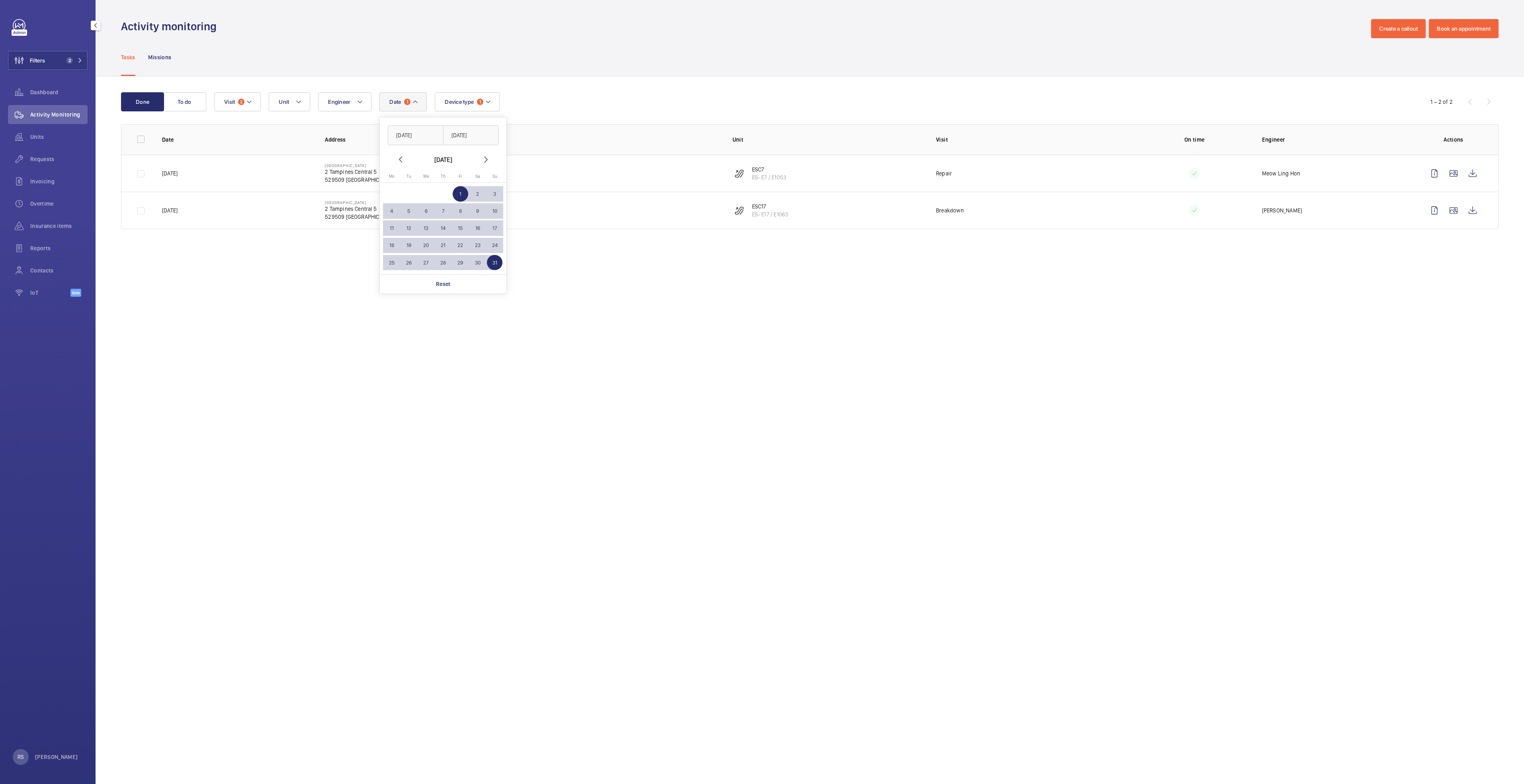
click at [694, 64] on div "Tasks Missions" at bounding box center [810, 57] width 1377 height 38
click at [491, 102] on mat-icon at bounding box center [488, 102] width 7 height 9
click at [508, 245] on div "Reset" at bounding box center [511, 251] width 150 height 19
checkbox input "false"
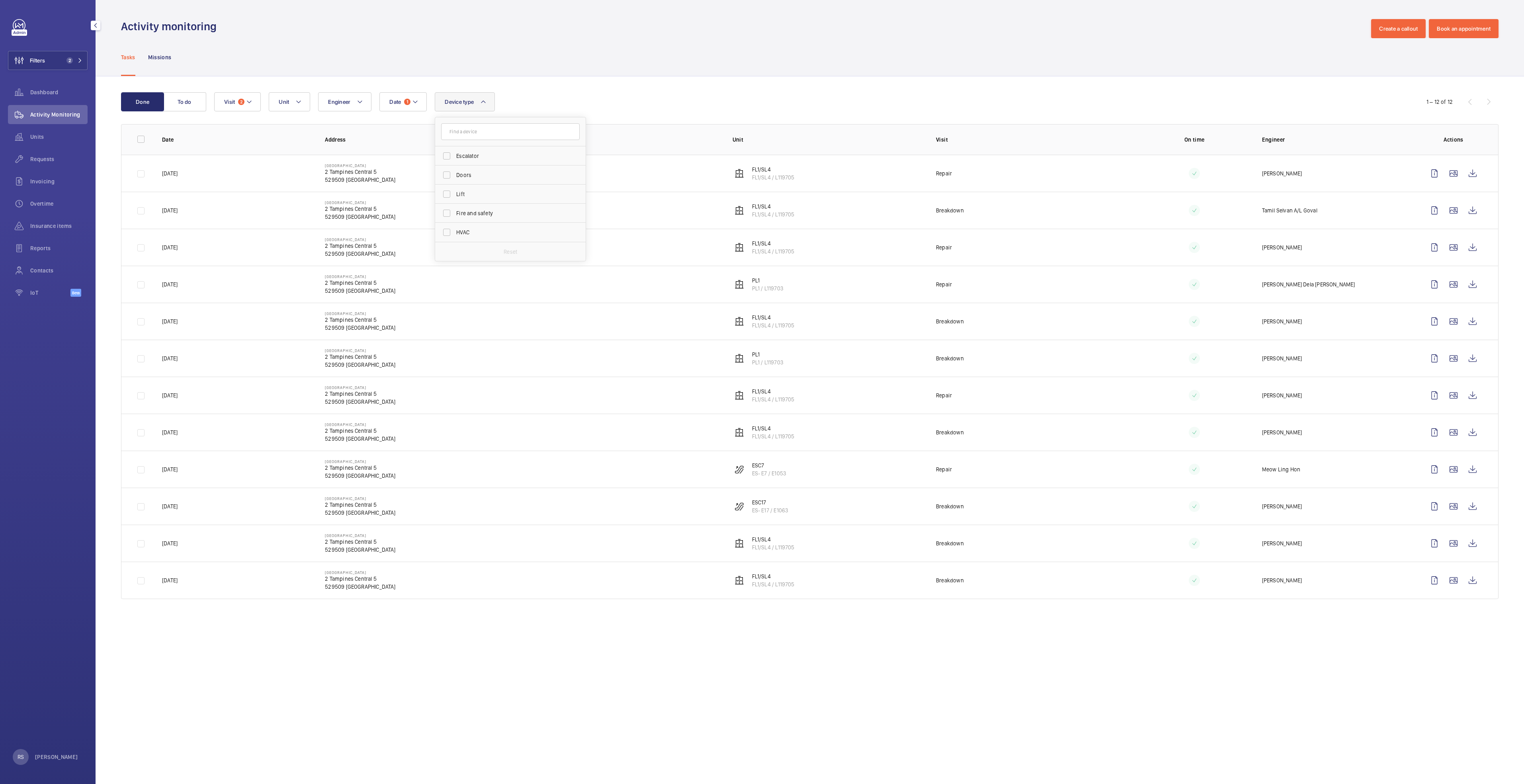
click at [597, 99] on div "Date 1 Engineer Unit Device type Escalator Doors Lift Fire and safety HVAC Rese…" at bounding box center [808, 102] width 1189 height 19
click at [423, 98] on button "Date 1" at bounding box center [403, 102] width 47 height 19
click at [395, 193] on span "1" at bounding box center [392, 194] width 15 height 15
type input "[DATE]"
click at [405, 264] on span "30" at bounding box center [409, 263] width 15 height 15
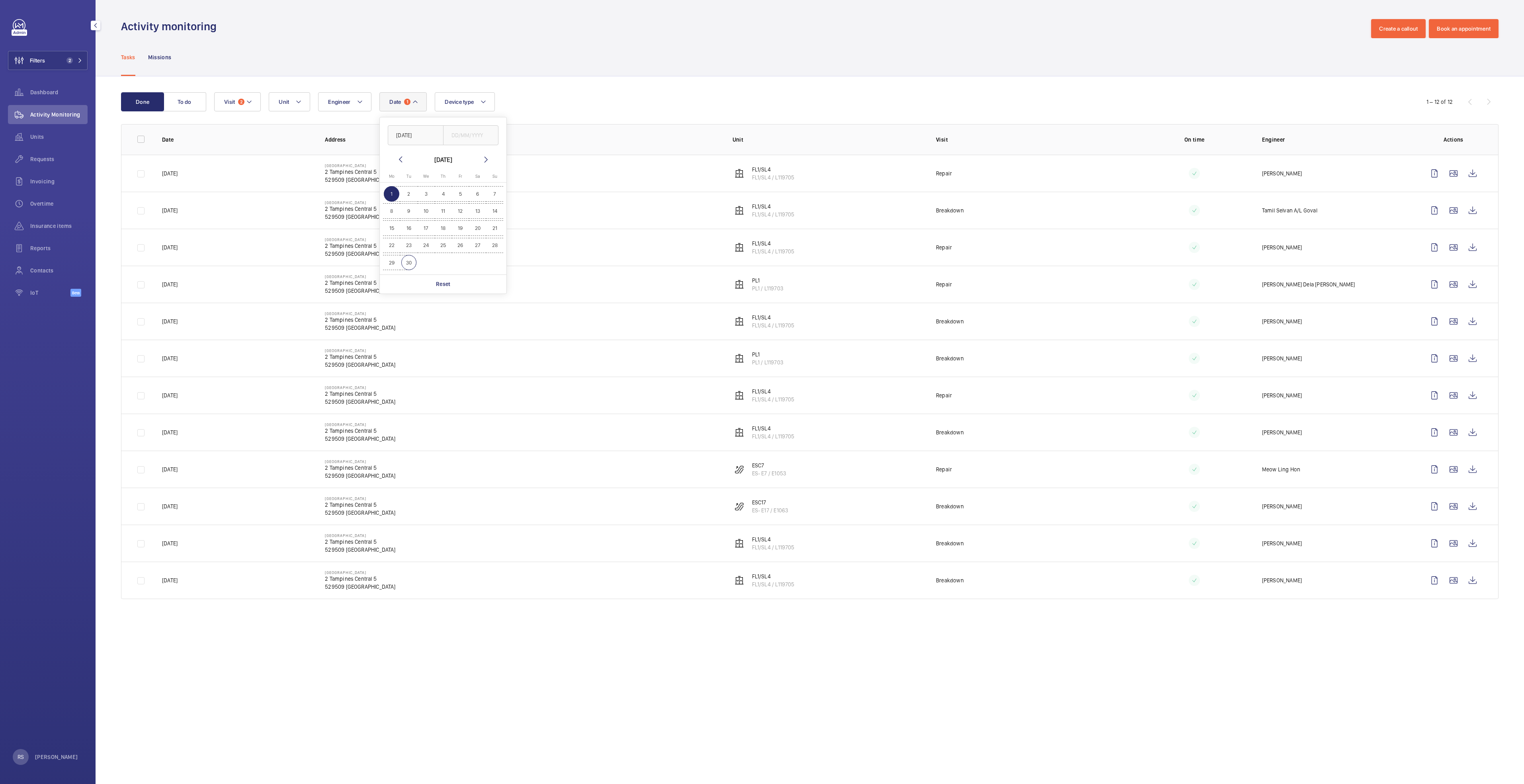
type input "[DATE]"
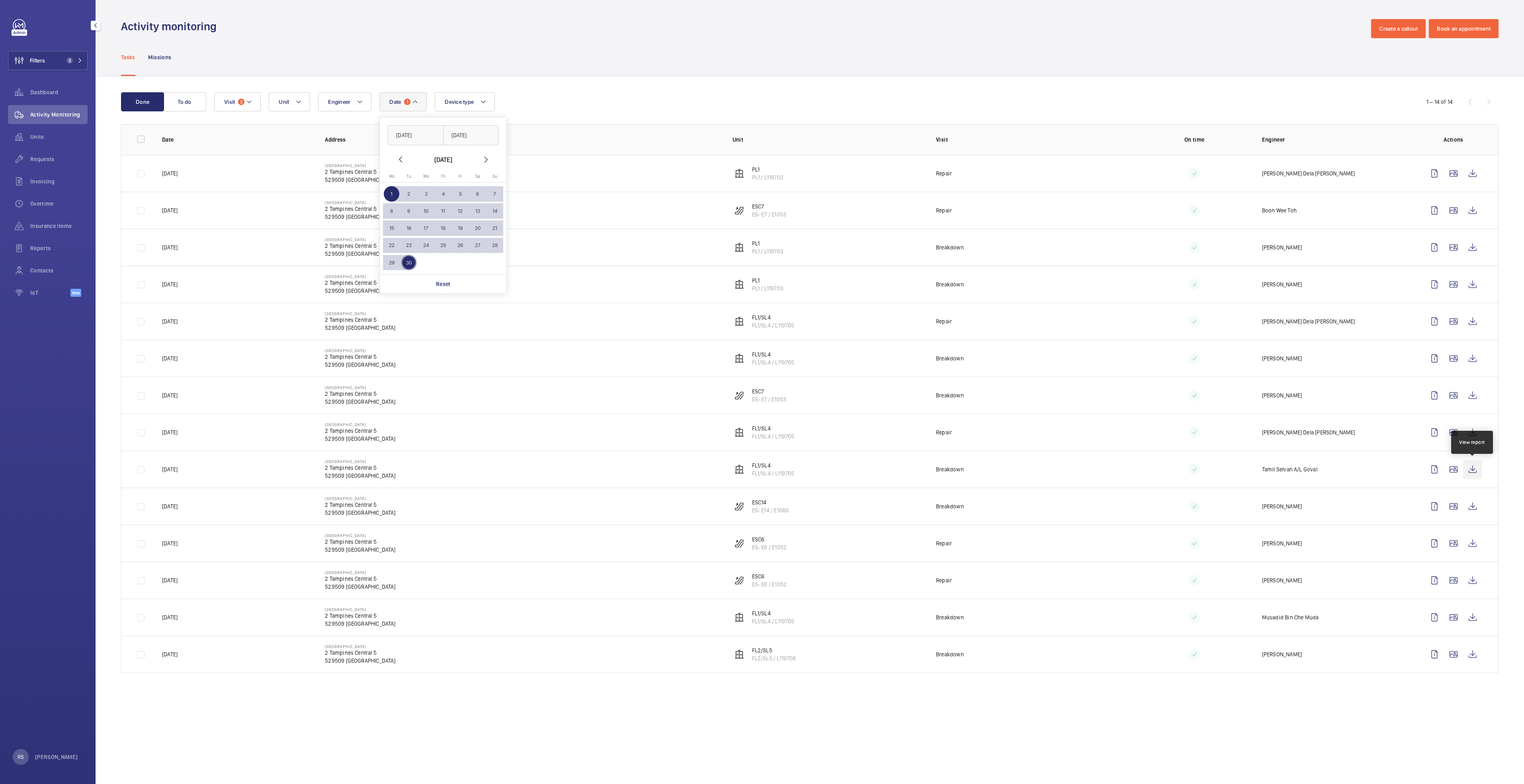
click at [759, 402] on wm-front-icon-button at bounding box center [1473, 469] width 19 height 19
click at [759, 402] on wm-front-icon-button at bounding box center [1473, 432] width 19 height 19
click at [759, 402] on wm-front-icon-button at bounding box center [1473, 469] width 19 height 19
click at [299, 102] on mat-icon at bounding box center [298, 102] width 7 height 9
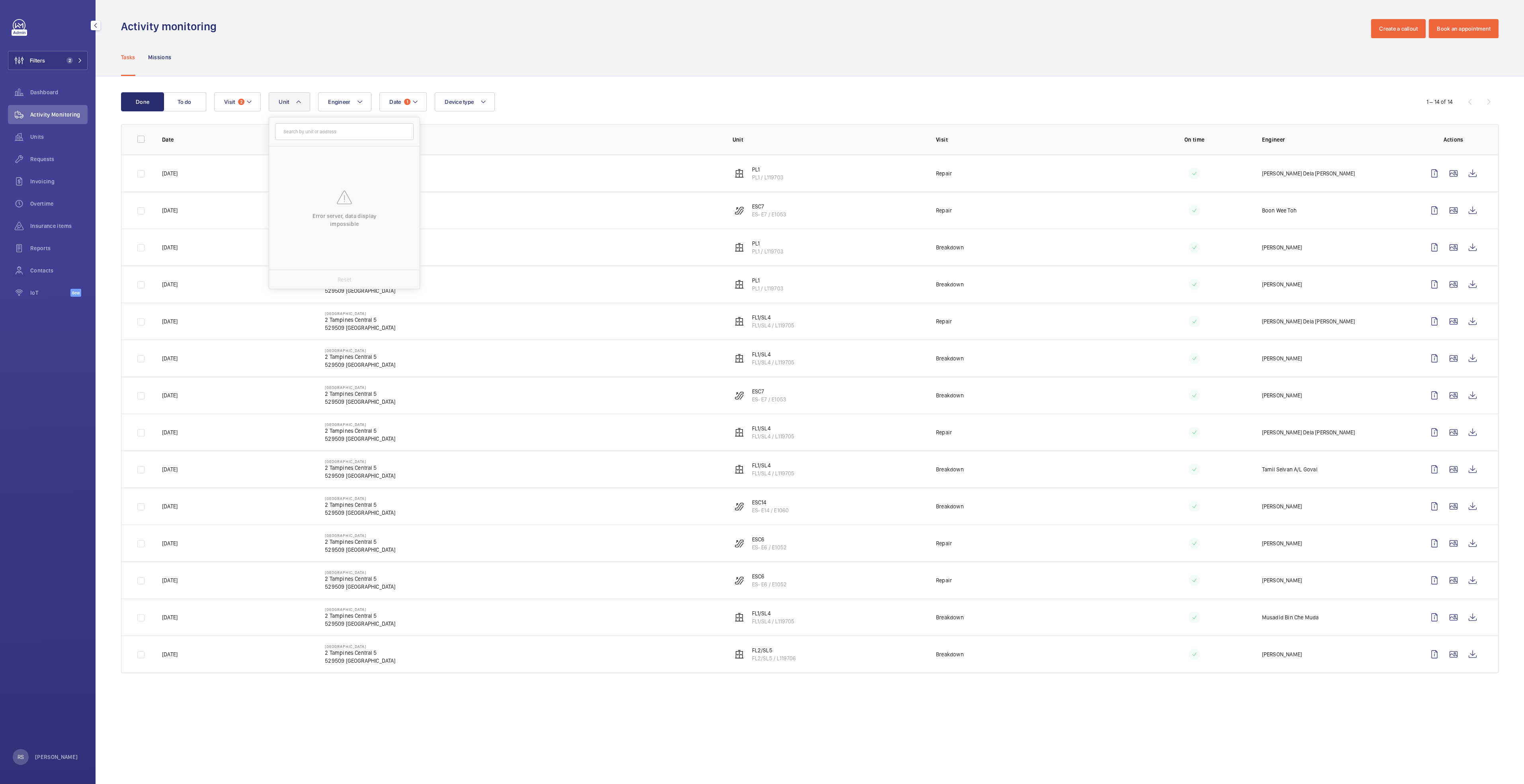
click at [373, 51] on div "Tasks Missions" at bounding box center [810, 57] width 1377 height 38
click at [300, 101] on mat-icon at bounding box center [298, 102] width 7 height 9
click at [317, 131] on input "text" at bounding box center [344, 132] width 138 height 17
type input "fl1"
click at [700, 73] on div "Tasks Missions" at bounding box center [810, 57] width 1377 height 38
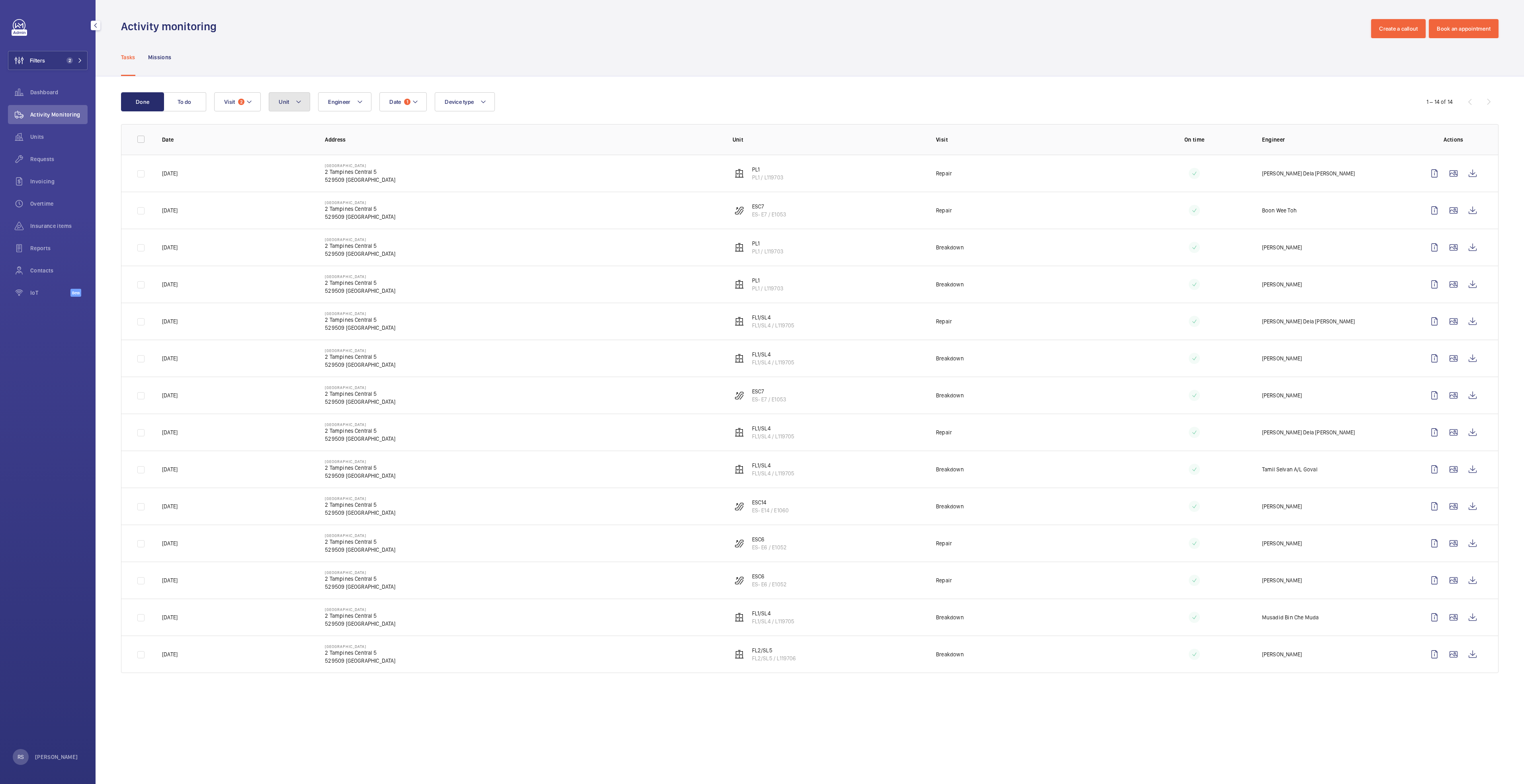
click at [308, 98] on button "Unit" at bounding box center [289, 102] width 41 height 19
click at [759, 101] on div "Date 1 Engineer Unit Error server, data display impossible Reset Device type Vi…" at bounding box center [808, 102] width 1189 height 19
click at [759, 402] on wm-front-icon-button at bounding box center [1473, 432] width 19 height 19
click at [759, 360] on wm-front-icon-button at bounding box center [1473, 358] width 19 height 19
click at [759, 323] on wm-front-icon-button at bounding box center [1473, 322] width 19 height 19
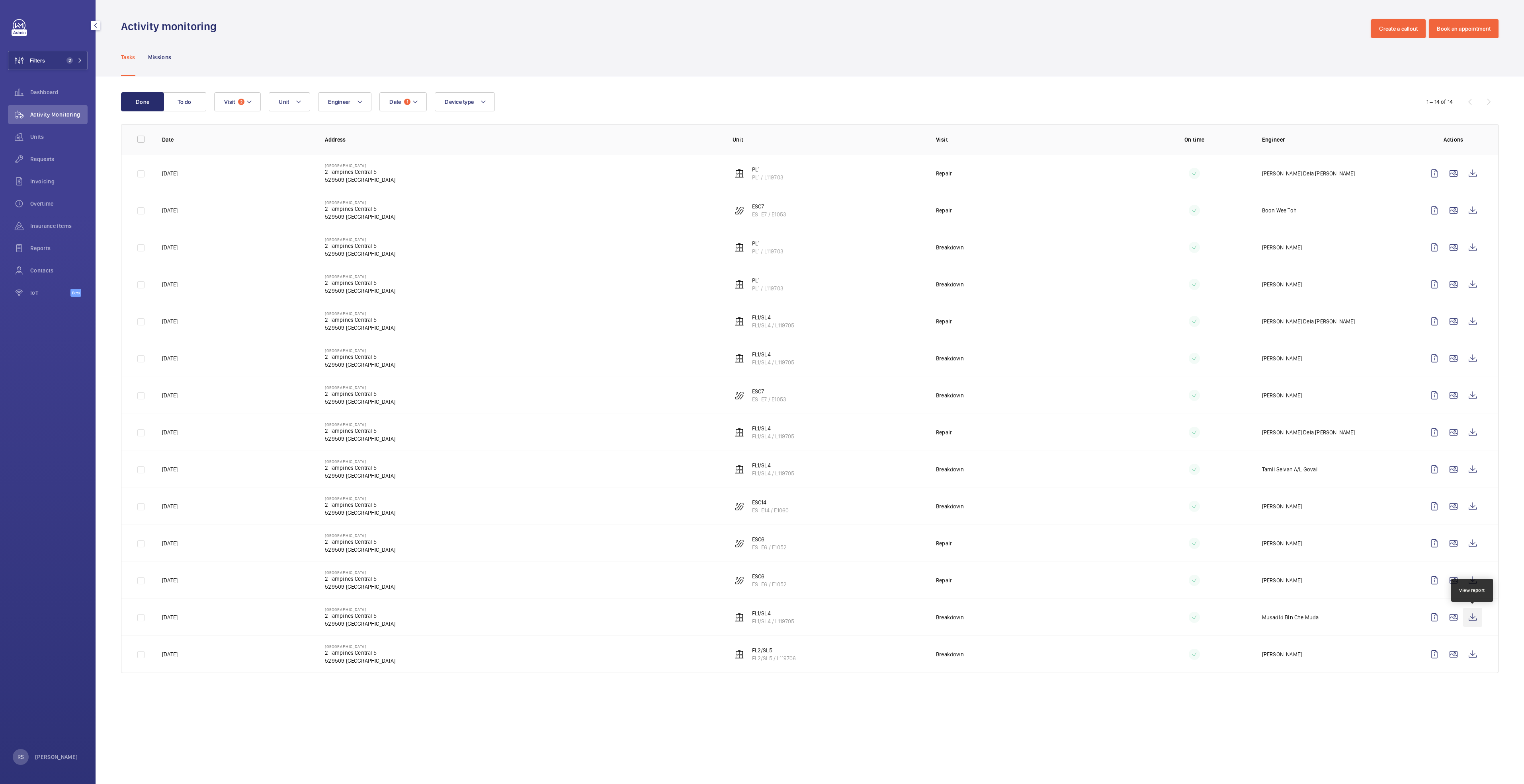
click at [759, 402] on wm-front-icon-button at bounding box center [1473, 617] width 19 height 19
click at [759, 402] on wm-front-icon-button at bounding box center [1473, 469] width 19 height 19
click at [759, 322] on wm-front-icon-button at bounding box center [1473, 322] width 19 height 19
click at [298, 102] on mat-icon at bounding box center [298, 102] width 7 height 9
click at [759, 87] on div "Done To do Date 1 Engineer Unit Error server, data display impossible Reset Dev…" at bounding box center [810, 384] width 1428 height 616
